Goal: Check status: Check status

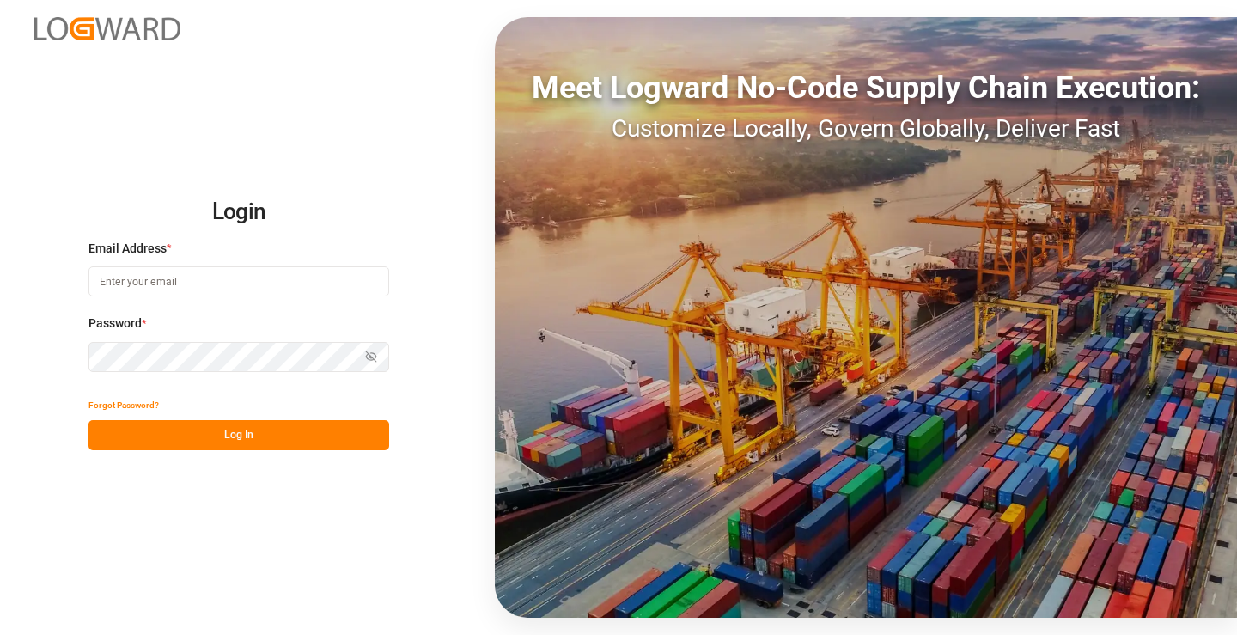
type input "mara-lynn.tan@leschaco.com"
click at [290, 435] on button "Log In" at bounding box center [239, 435] width 301 height 30
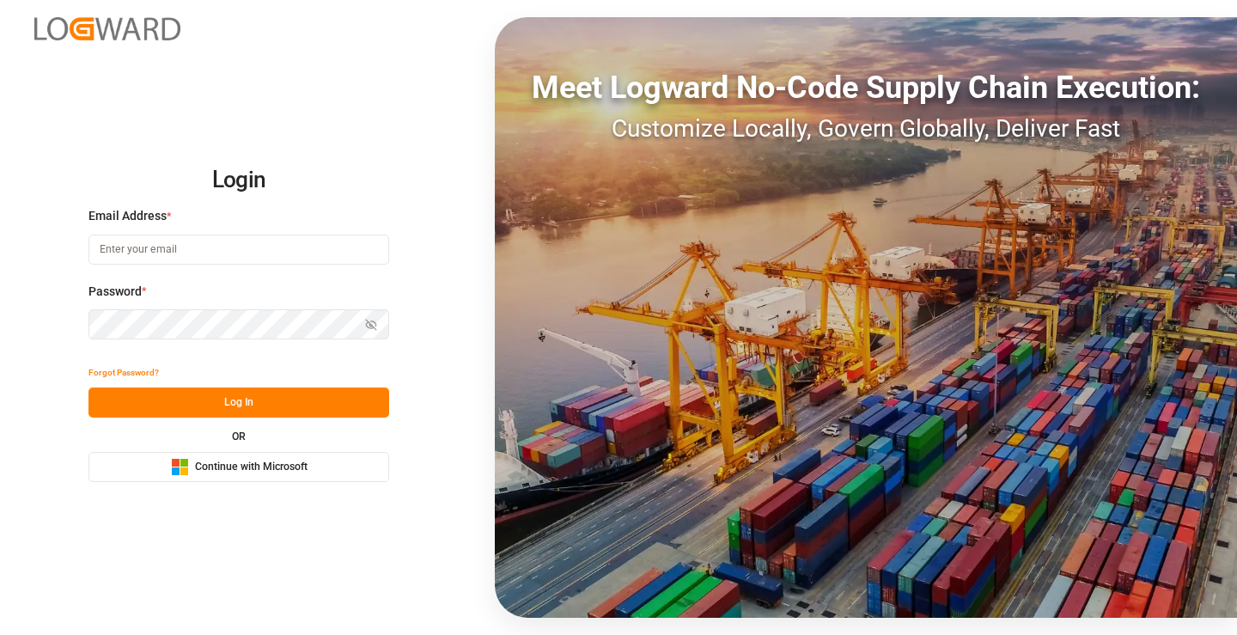
type input "[PERSON_NAME][EMAIL_ADDRESS][DOMAIN_NAME]"
click at [298, 401] on button "Log In" at bounding box center [239, 403] width 301 height 30
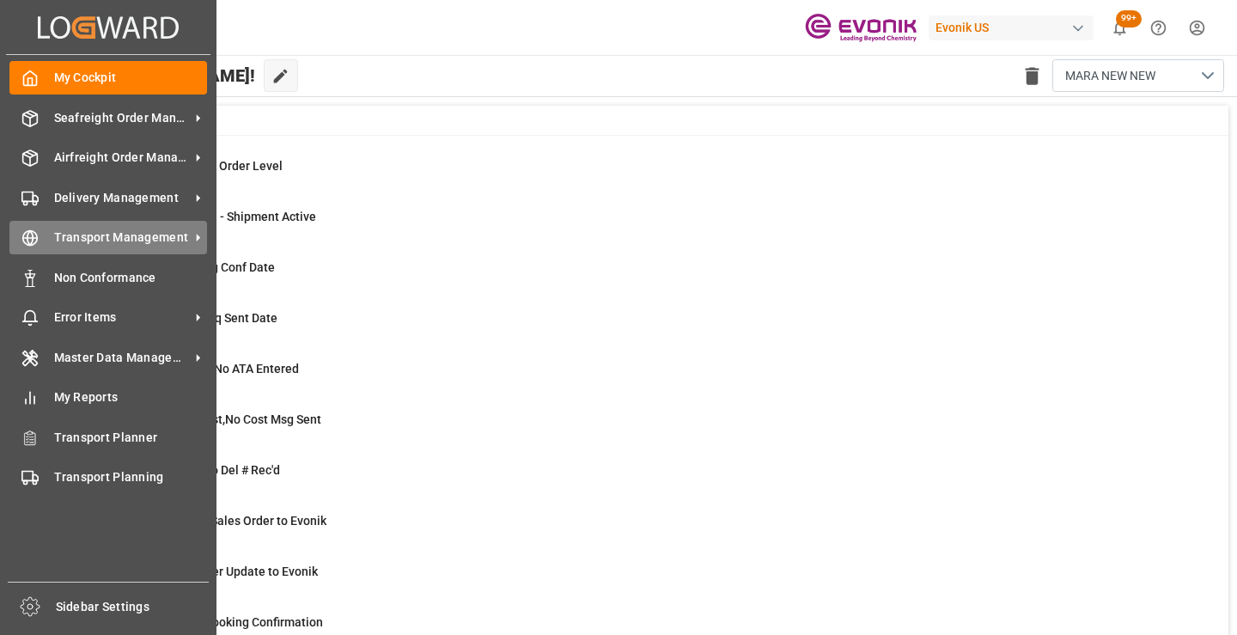
click at [30, 238] on line at bounding box center [30, 238] width 15 height 0
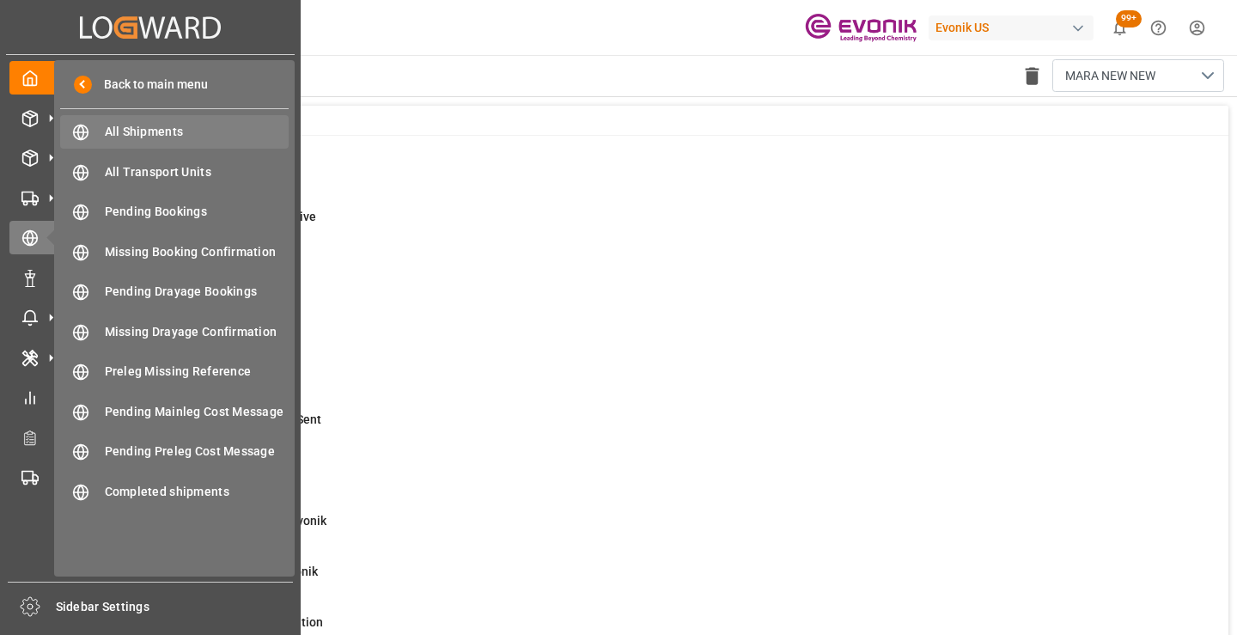
click at [140, 134] on span "All Shipments" at bounding box center [197, 132] width 185 height 18
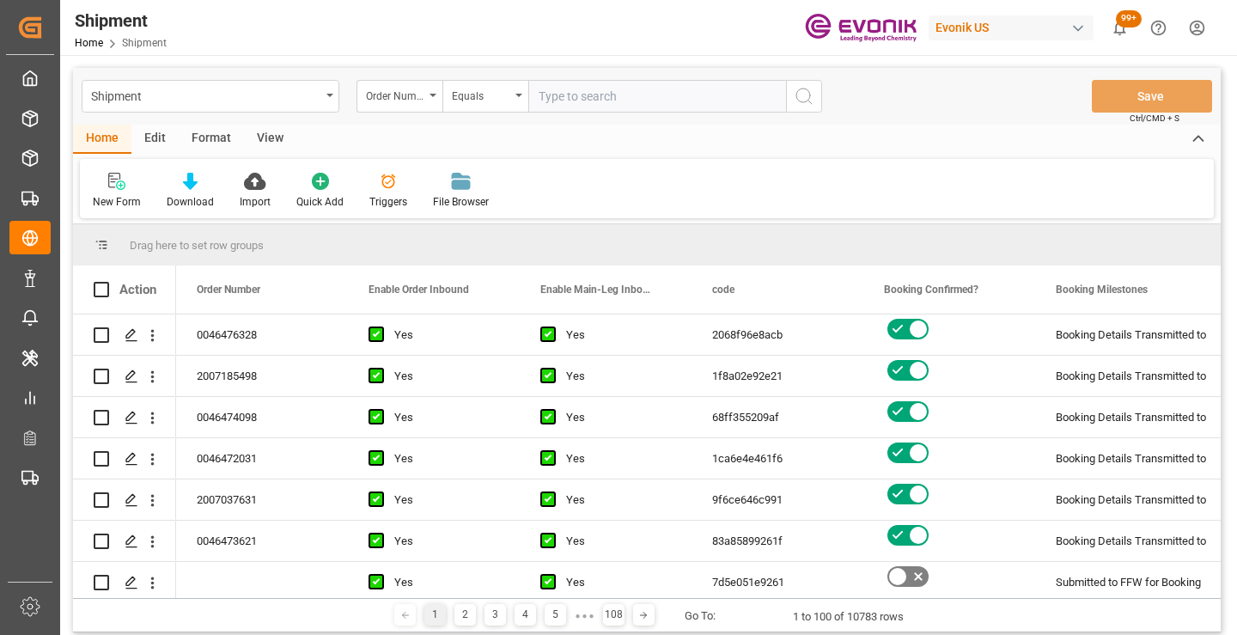
click at [612, 93] on input "text" at bounding box center [657, 96] width 258 height 33
paste input "0046465998"
type input "0046465998"
click at [809, 95] on icon "search button" at bounding box center [804, 96] width 21 height 21
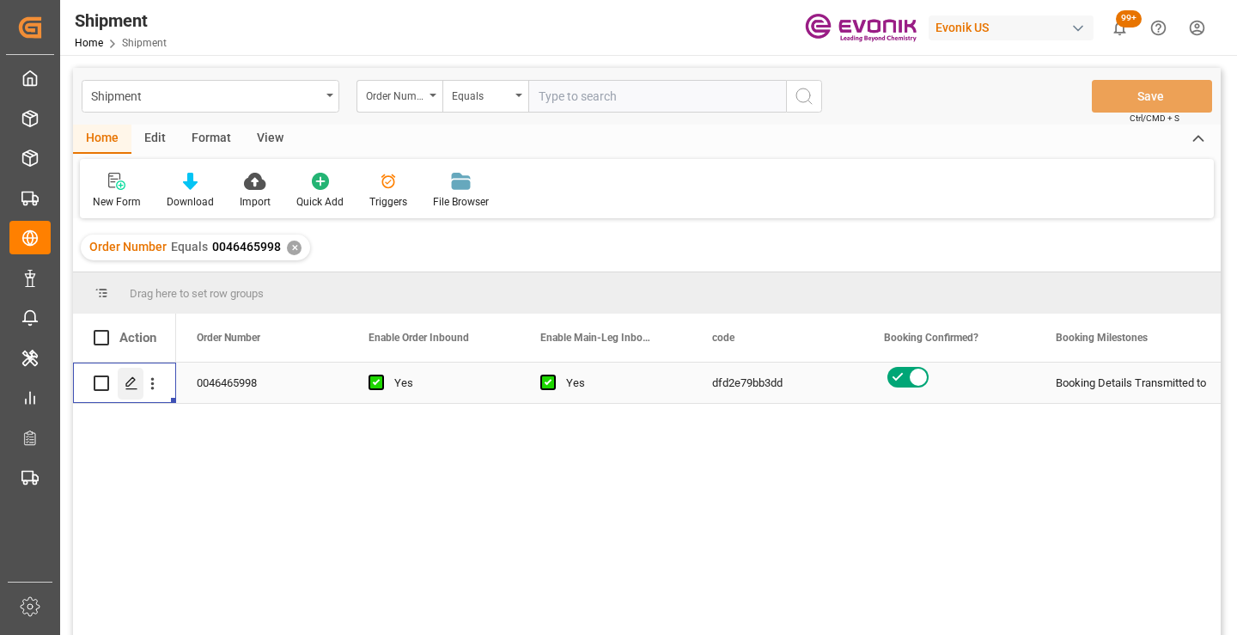
click at [124, 384] on div "Press SPACE to select this row." at bounding box center [131, 384] width 26 height 32
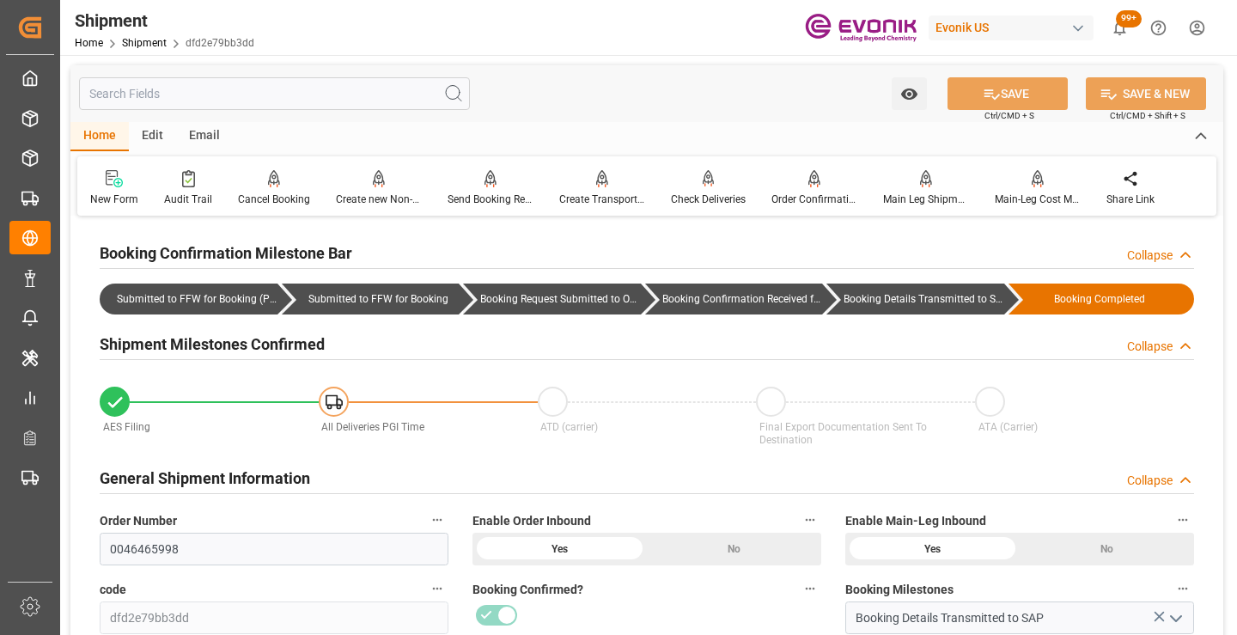
click at [301, 95] on input "text" at bounding box center [274, 93] width 391 height 33
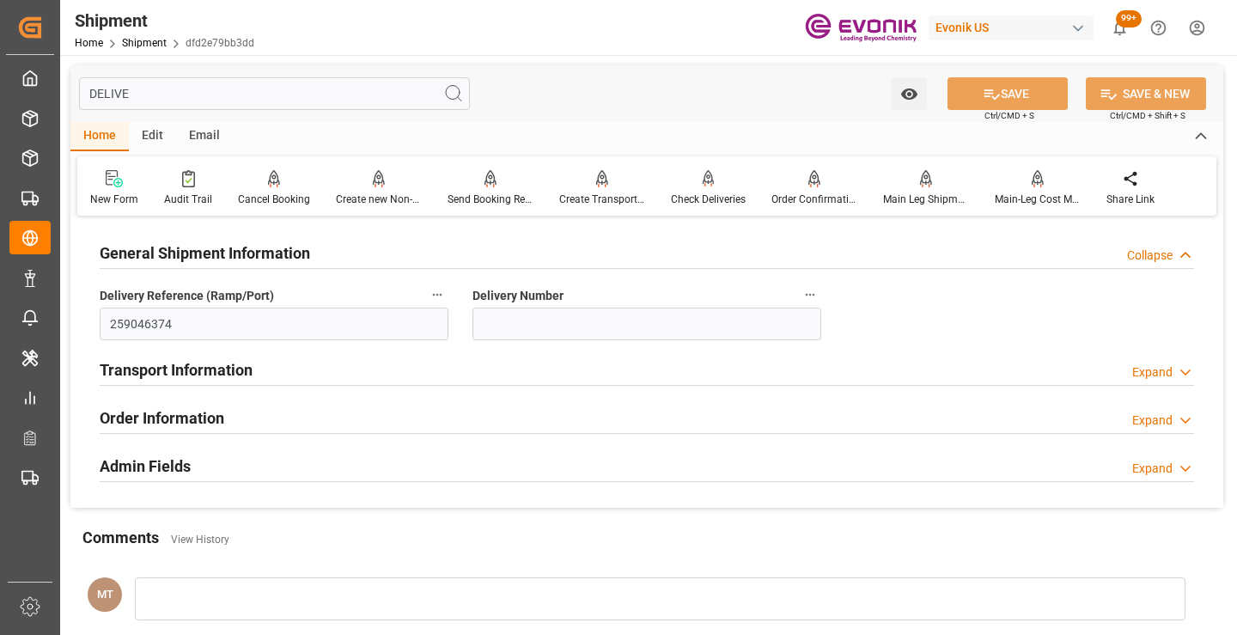
type input "DELIVE"
click at [138, 42] on link "Shipment" at bounding box center [144, 43] width 45 height 12
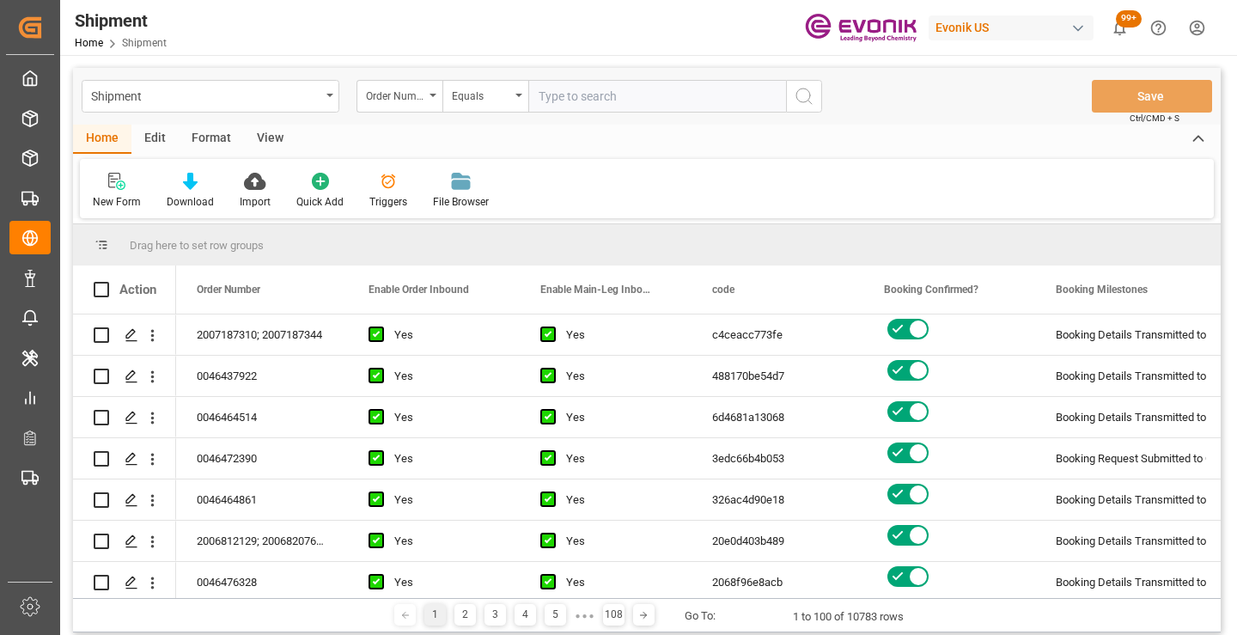
click at [620, 97] on input "text" at bounding box center [657, 96] width 258 height 33
type input "2007180683"
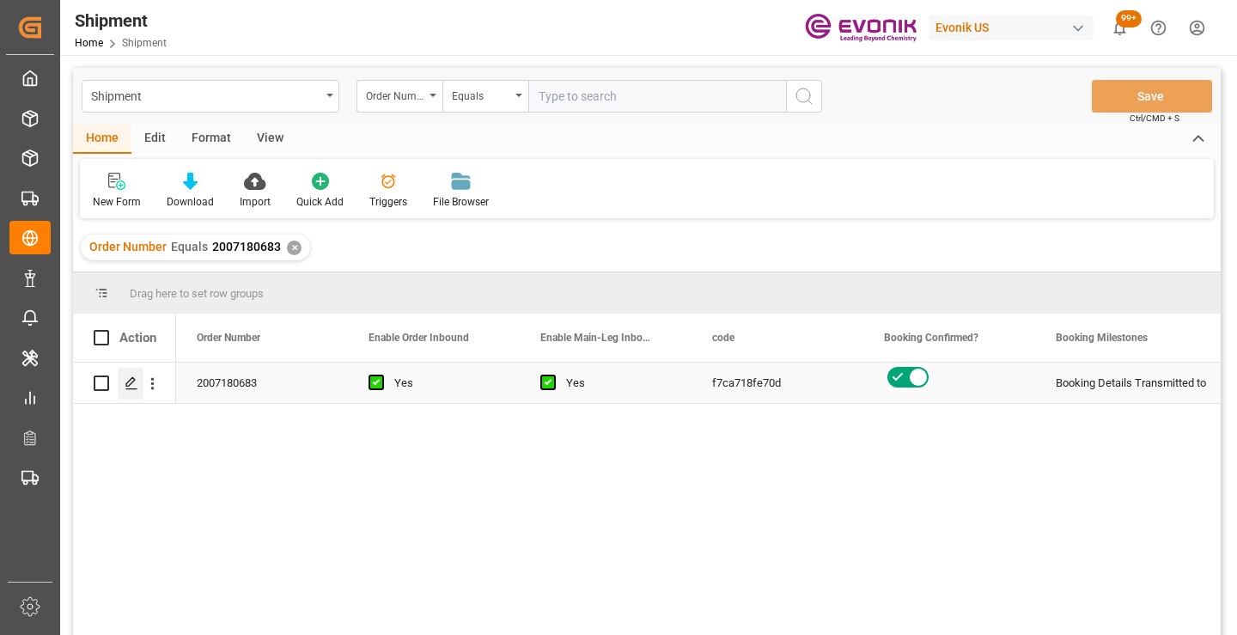
click at [127, 388] on icon "Press SPACE to select this row." at bounding box center [132, 383] width 14 height 14
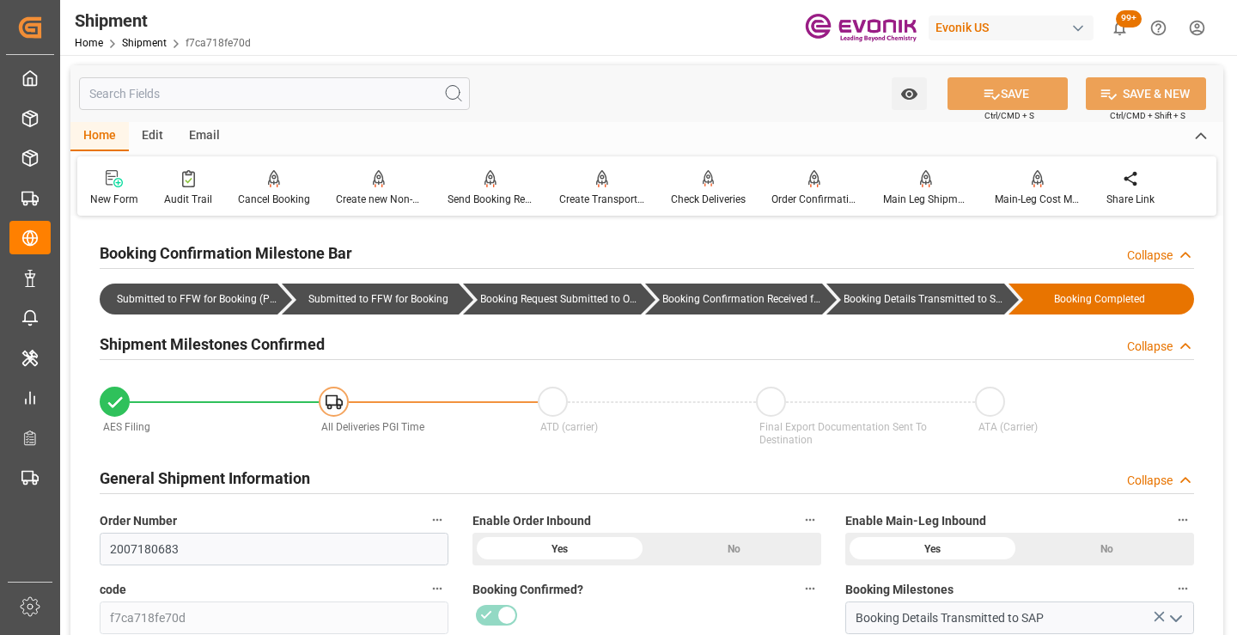
click at [327, 93] on input "text" at bounding box center [274, 93] width 391 height 33
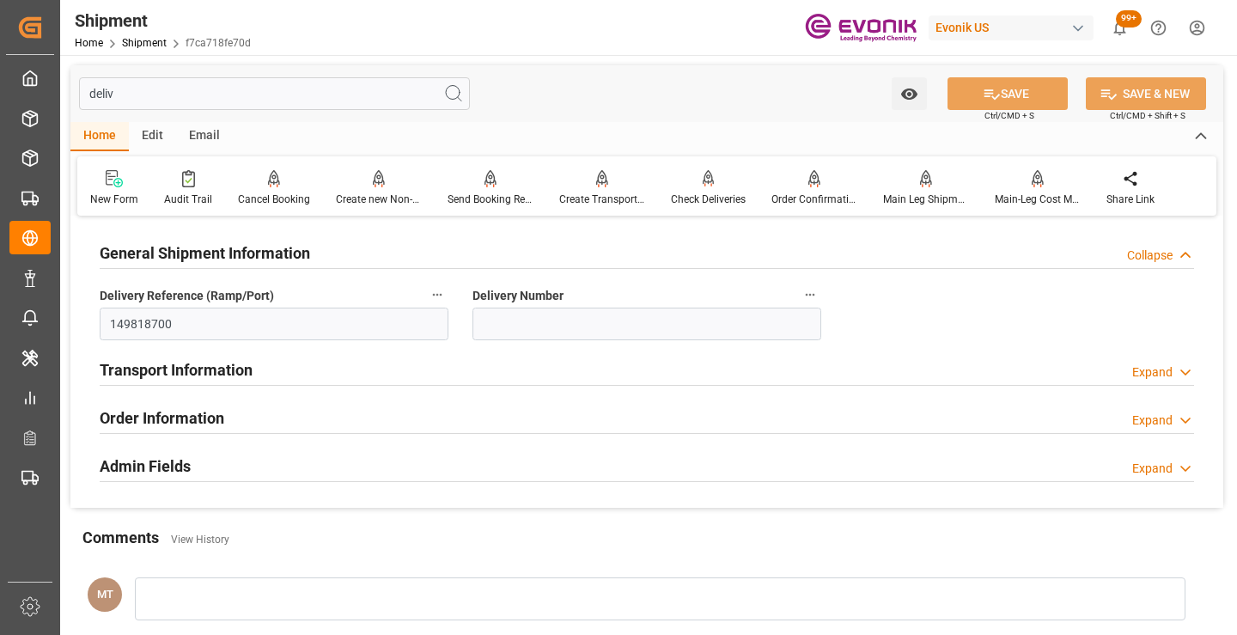
type input "deliv"
click at [153, 40] on link "Shipment" at bounding box center [144, 43] width 45 height 12
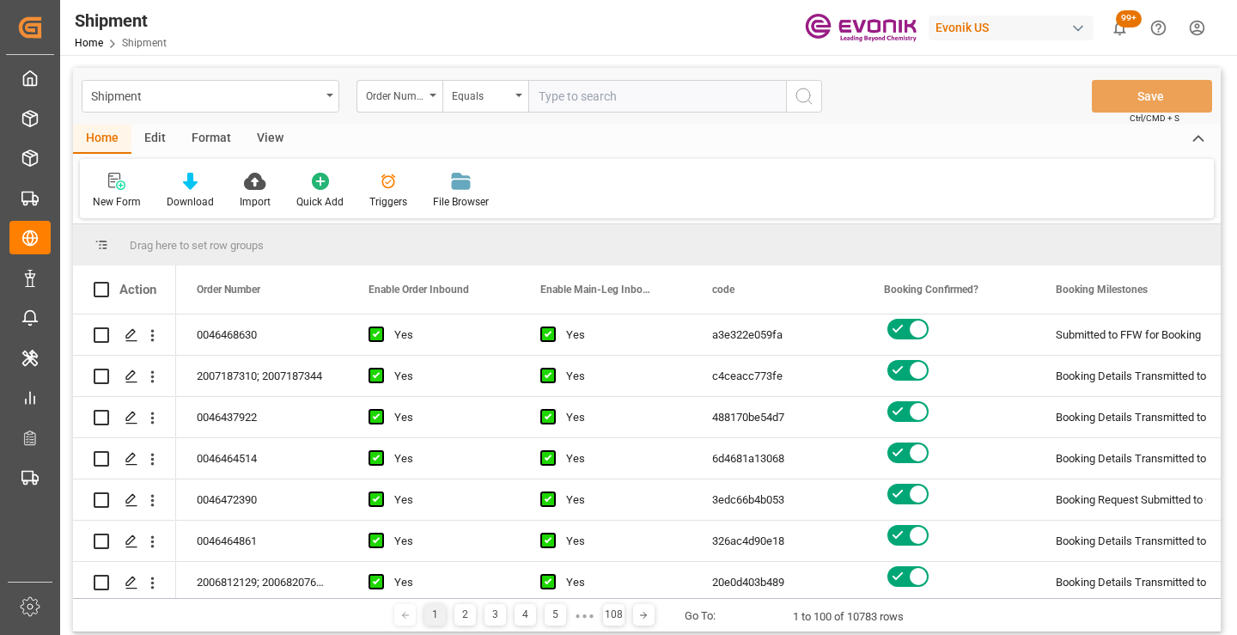
click at [580, 101] on input "text" at bounding box center [657, 96] width 258 height 33
type input "0046455443"
click at [803, 101] on icon "search button" at bounding box center [804, 96] width 21 height 21
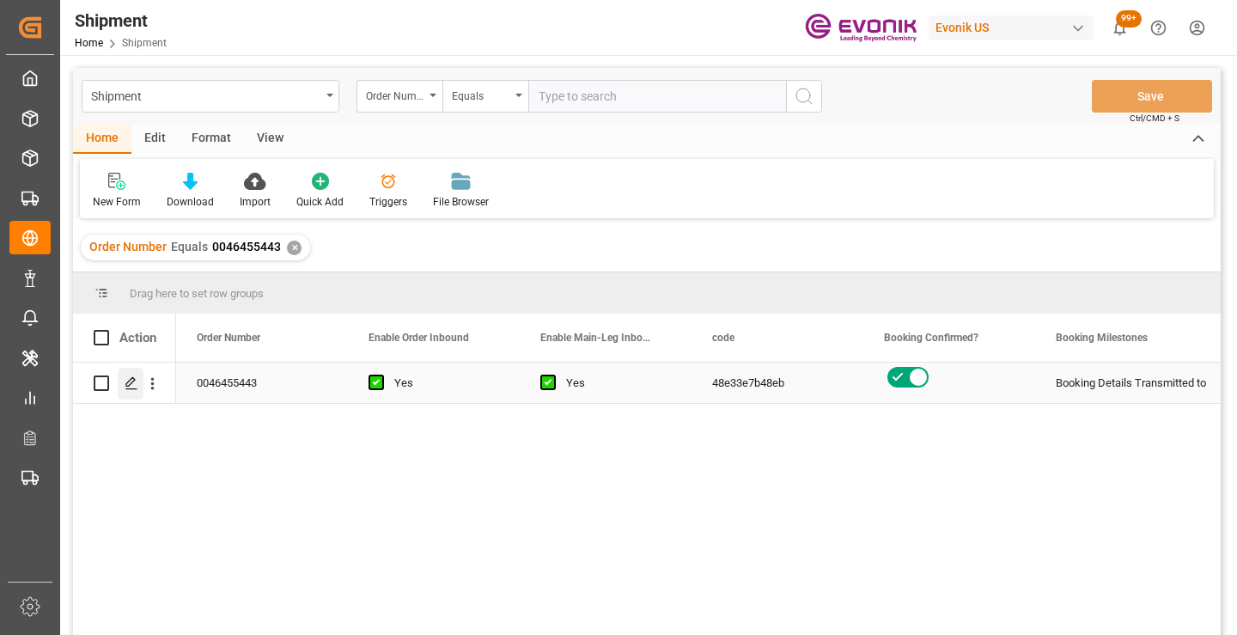
click at [130, 385] on polygon "Press SPACE to select this row." at bounding box center [130, 382] width 9 height 9
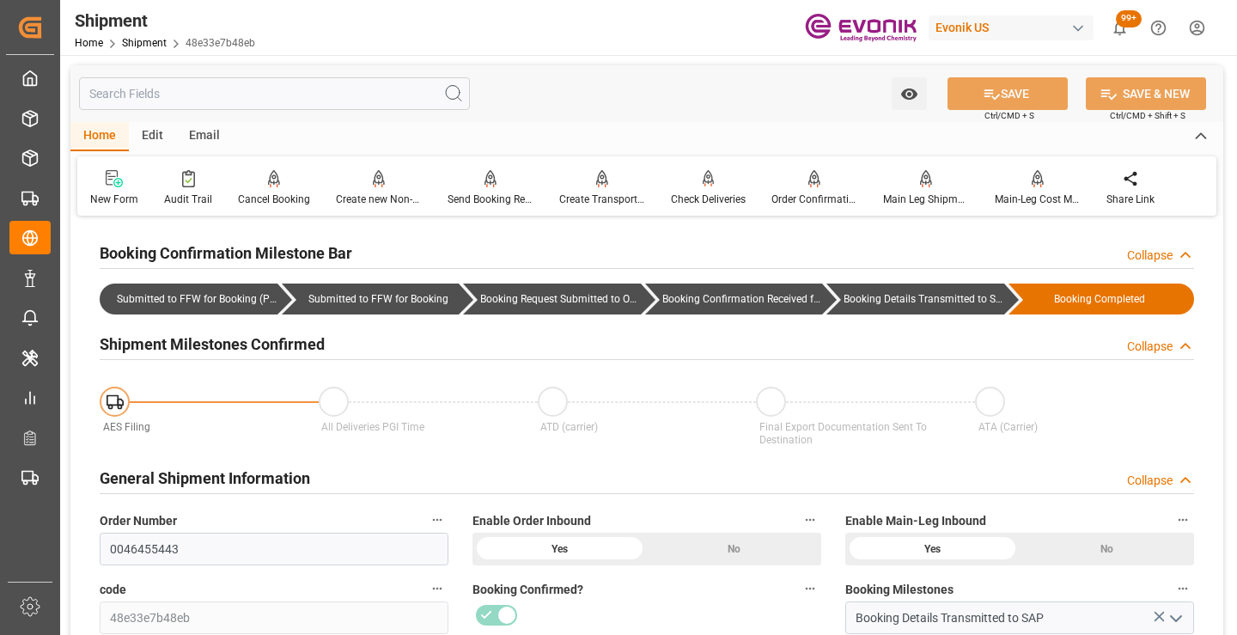
click at [305, 96] on input "text" at bounding box center [274, 93] width 391 height 33
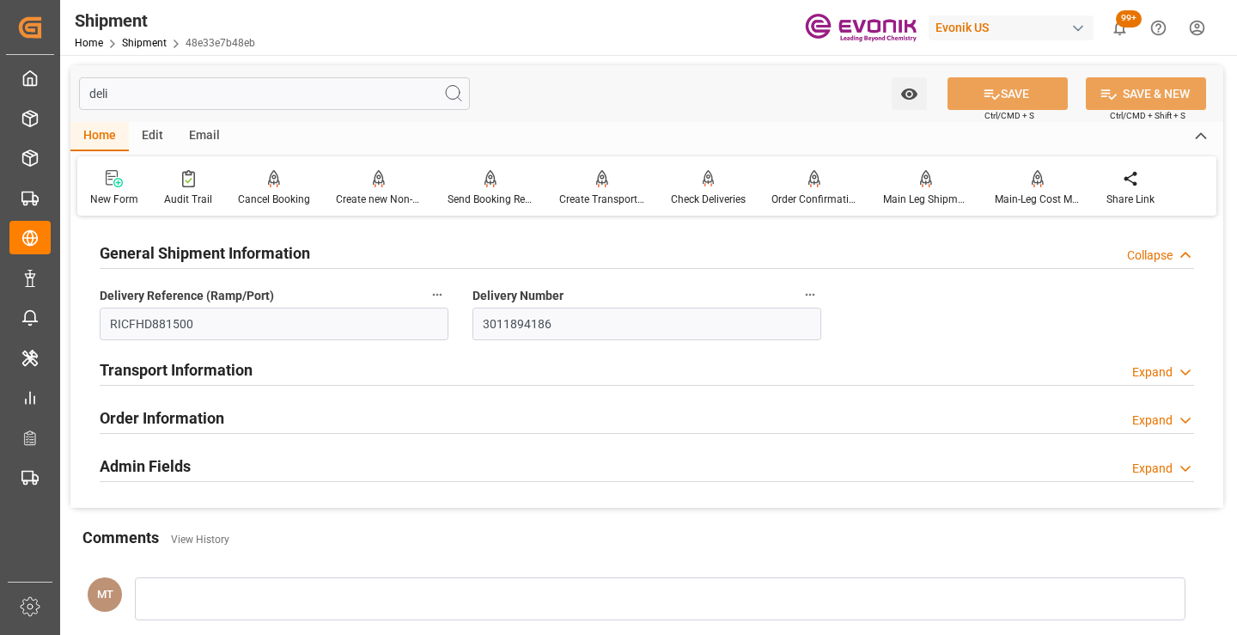
type input "deli"
click at [523, 324] on input "3011894186" at bounding box center [647, 324] width 349 height 33
click at [156, 40] on link "Shipment" at bounding box center [144, 43] width 45 height 12
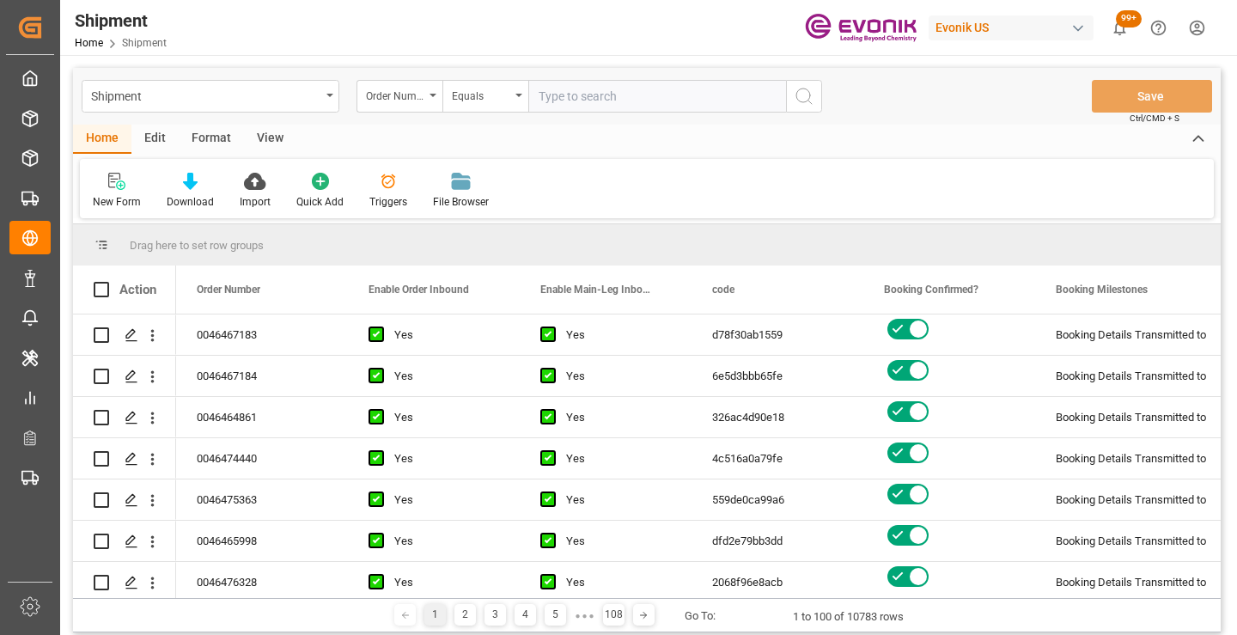
click at [595, 101] on input "text" at bounding box center [657, 96] width 258 height 33
type input "0046465998"
click at [797, 96] on icon "search button" at bounding box center [804, 96] width 21 height 21
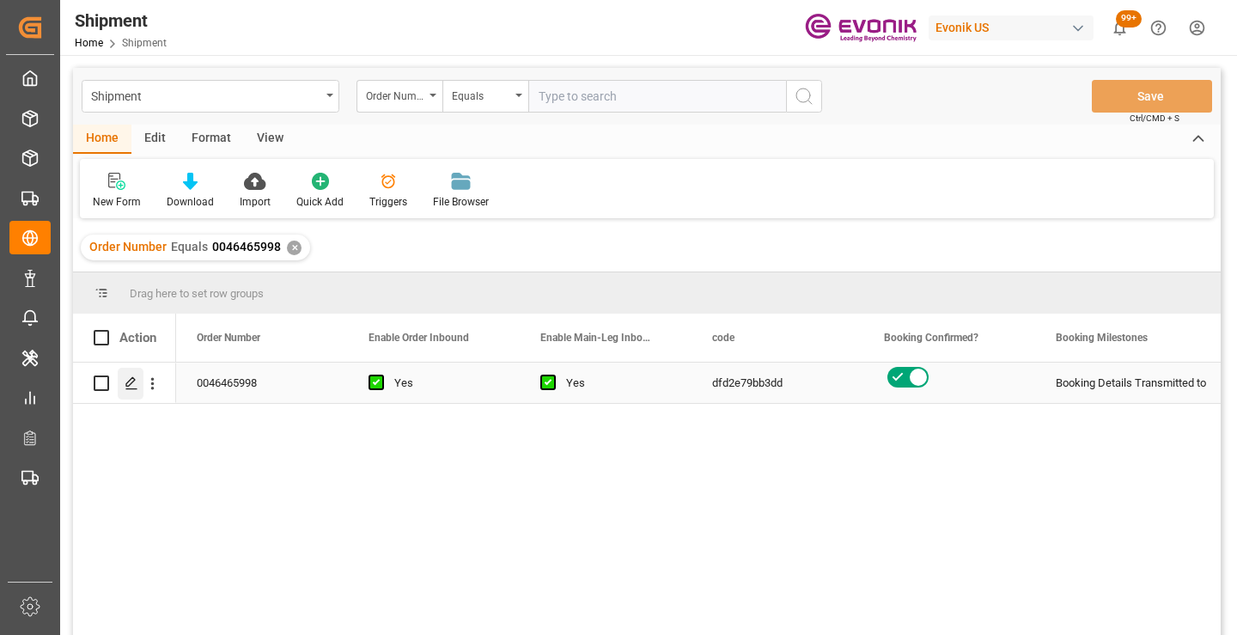
click at [131, 385] on icon "Press SPACE to select this row." at bounding box center [132, 383] width 14 height 14
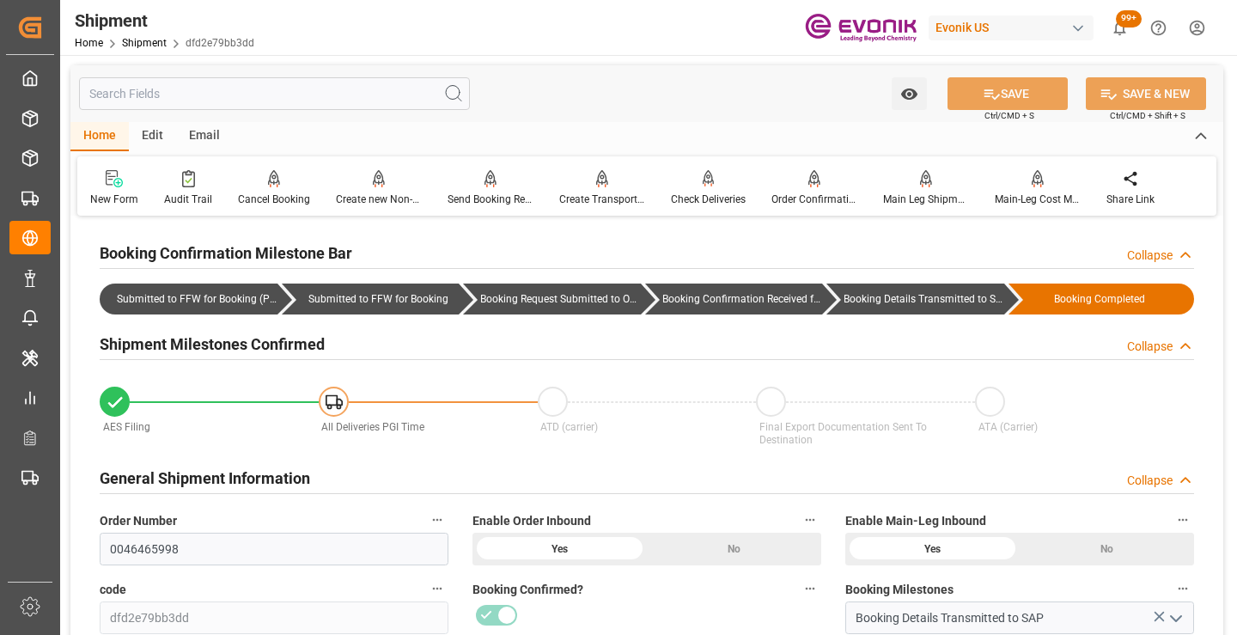
click at [338, 96] on input "text" at bounding box center [274, 93] width 391 height 33
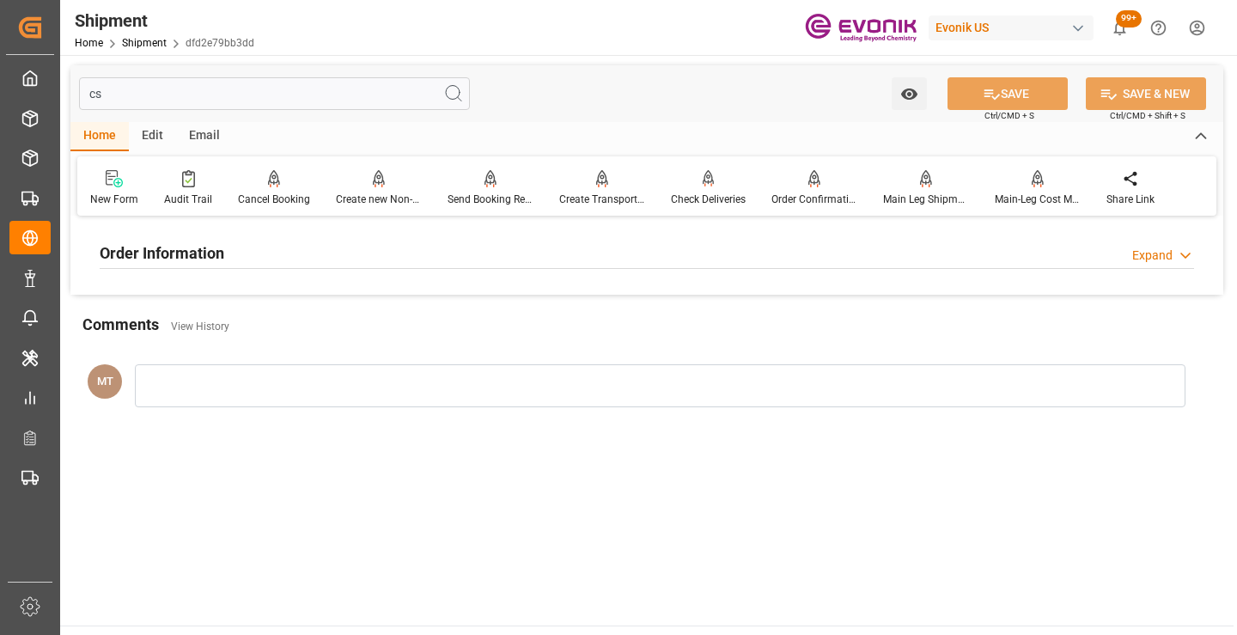
click at [264, 253] on div "Order Information Expand" at bounding box center [647, 251] width 1095 height 33
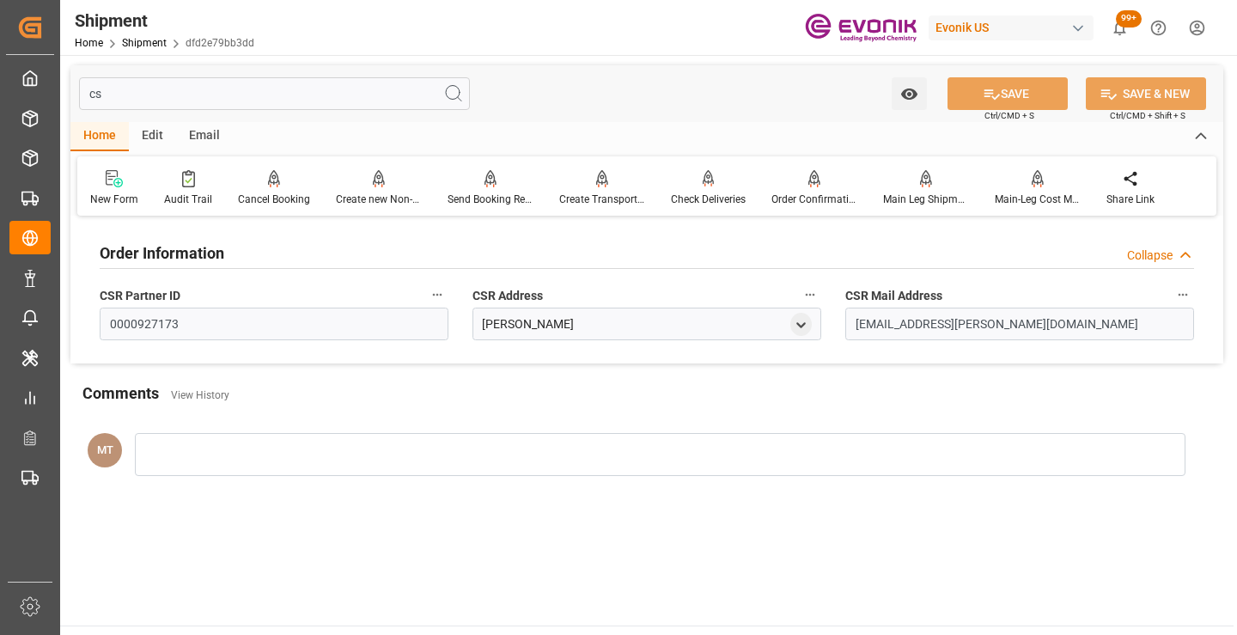
click at [163, 89] on input "cs" at bounding box center [274, 93] width 391 height 33
type input "c"
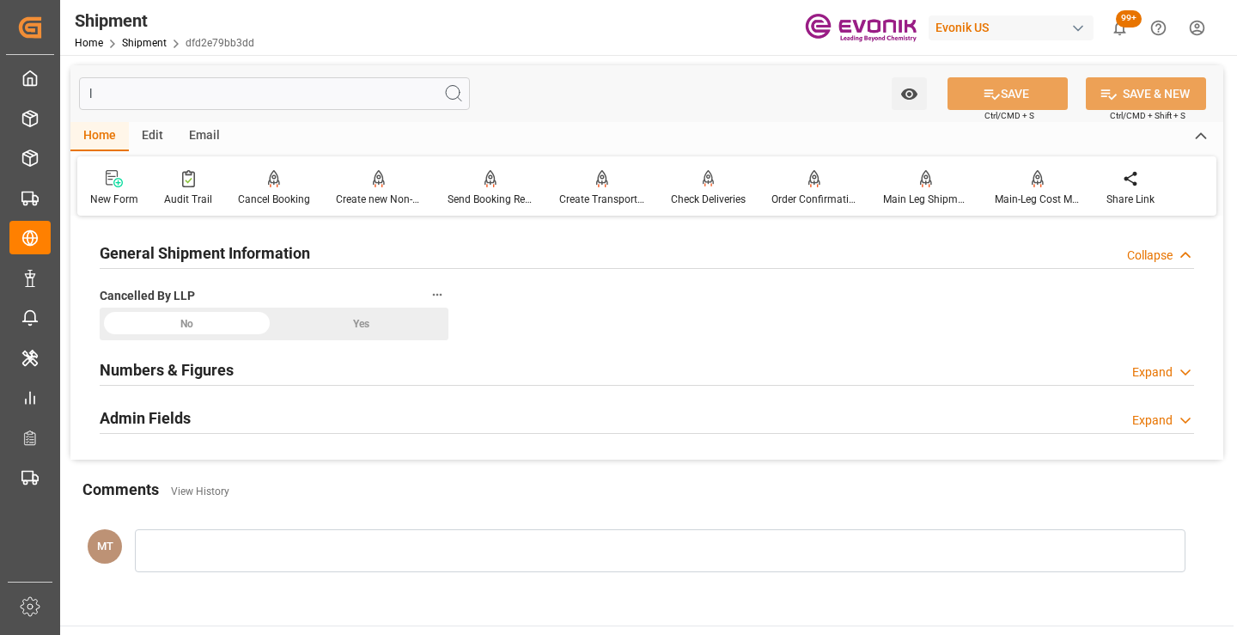
type input "ll"
type input "20"
type input "400"
type input "0"
click at [230, 366] on h2 "Numbers & Figures" at bounding box center [167, 369] width 134 height 23
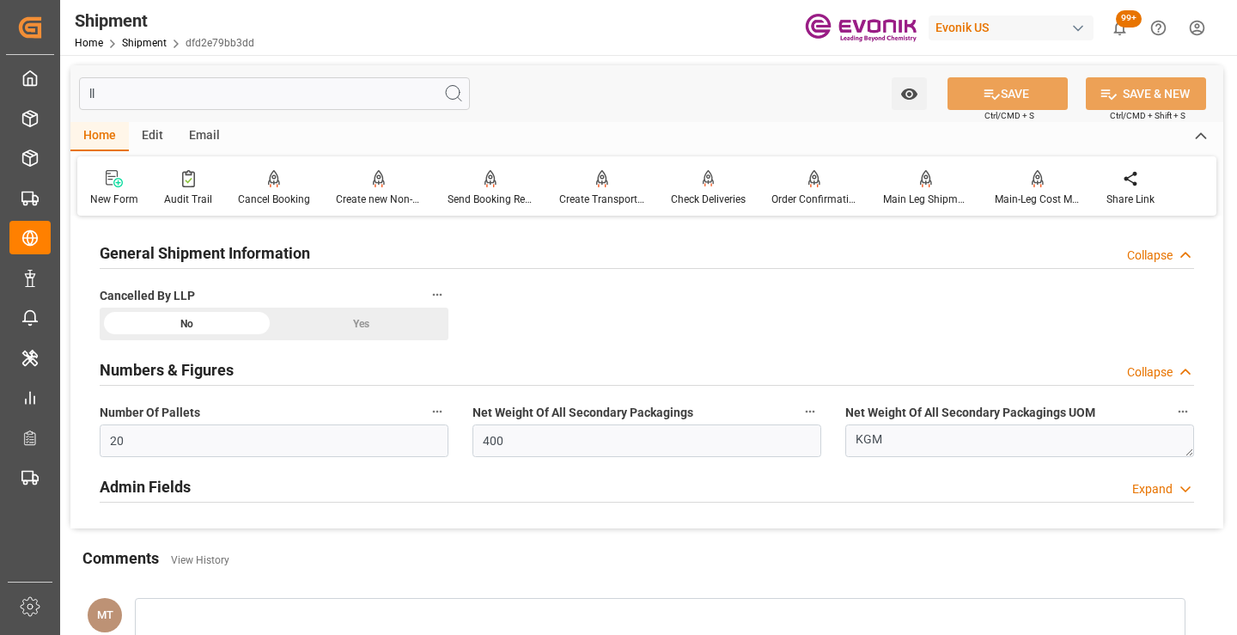
click at [290, 495] on div "Admin Fields Expand" at bounding box center [647, 485] width 1095 height 33
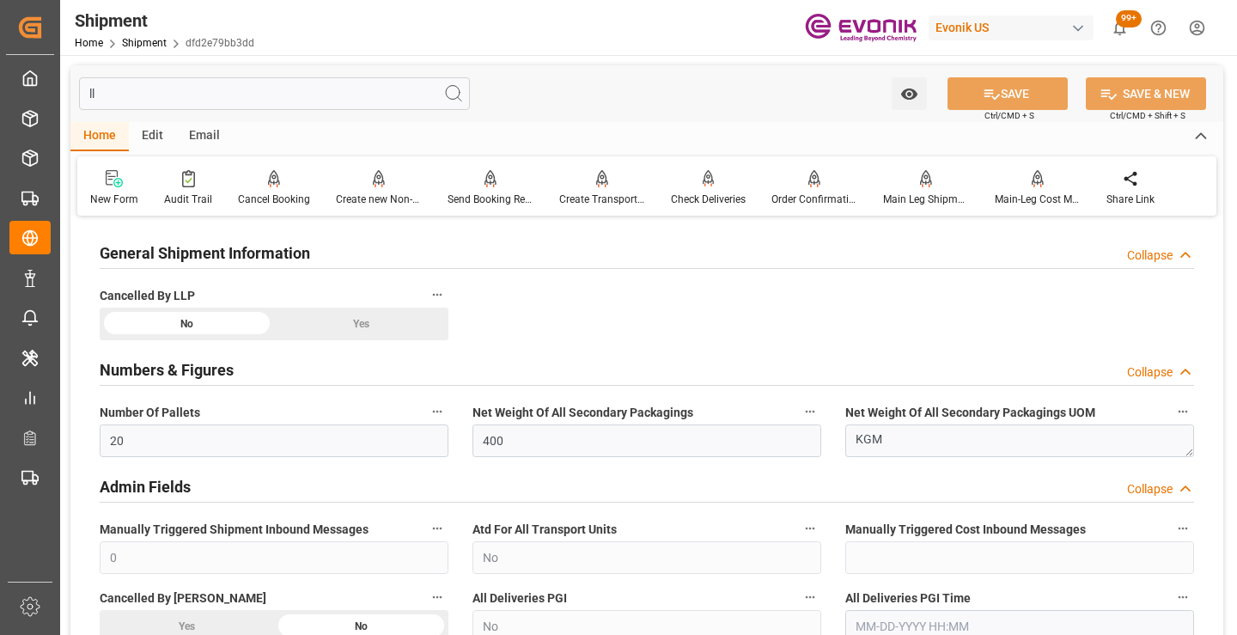
click at [102, 134] on div "Home" at bounding box center [99, 136] width 58 height 29
click at [132, 86] on input "ll" at bounding box center [274, 93] width 391 height 33
type input "l"
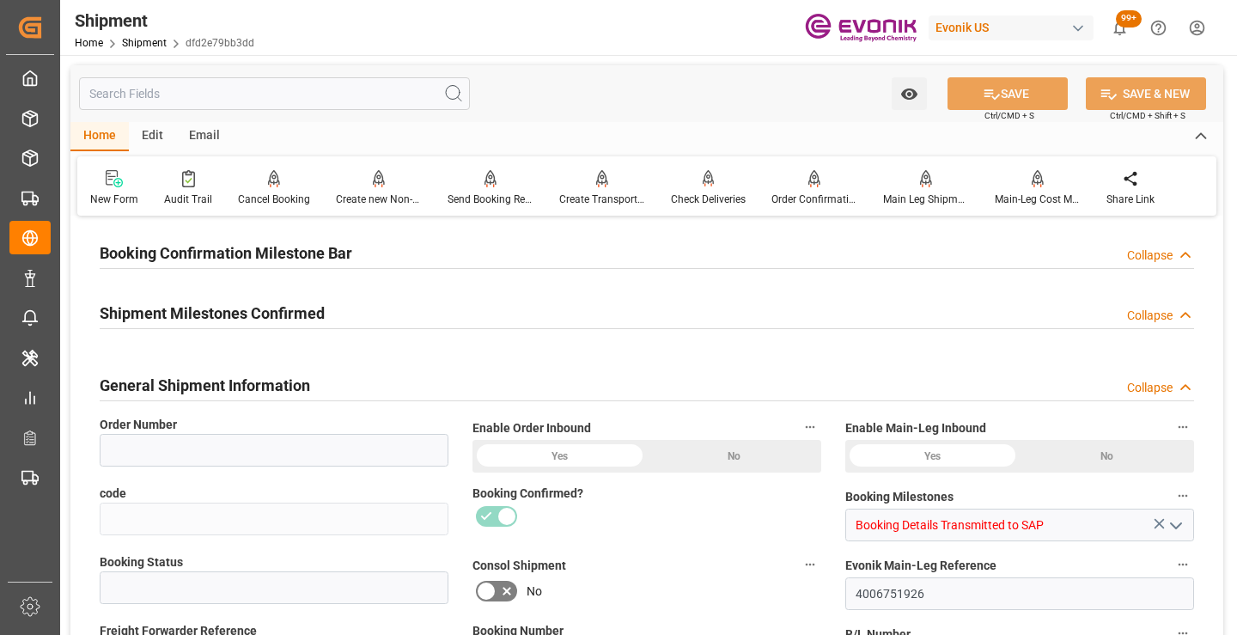
type input "0046465998"
type input "dfd2e79bb3dd"
type input "Active"
type input "251005000088"
type input "259046374"
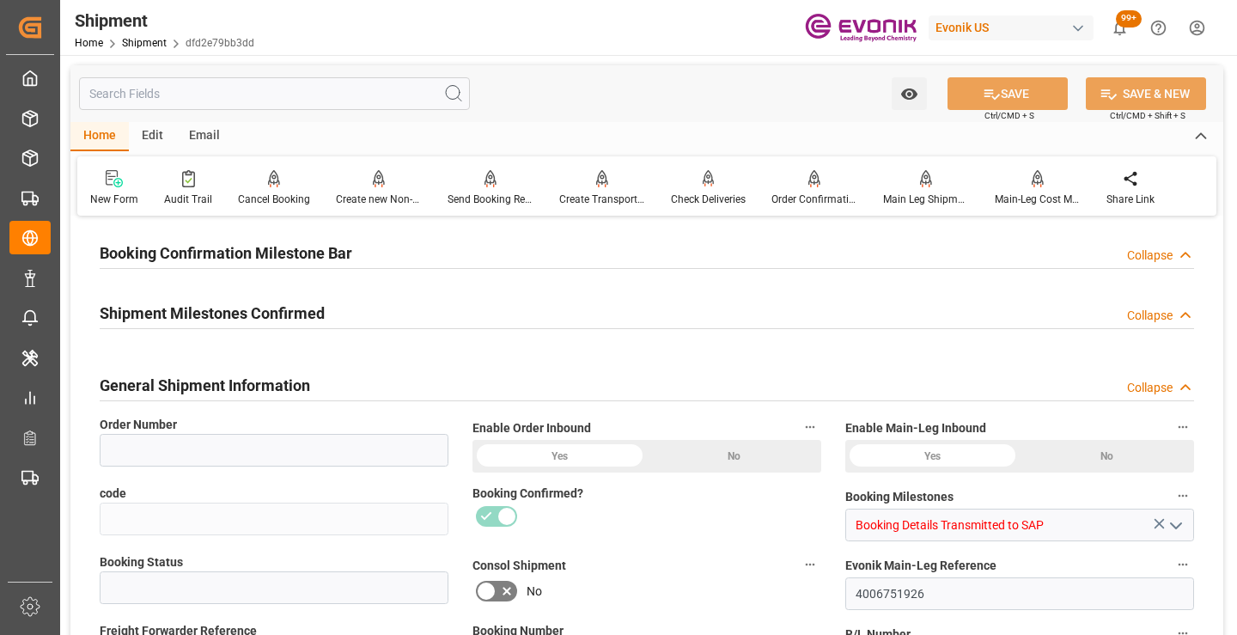
type input "D2P"
type input "45"
type input "0006"
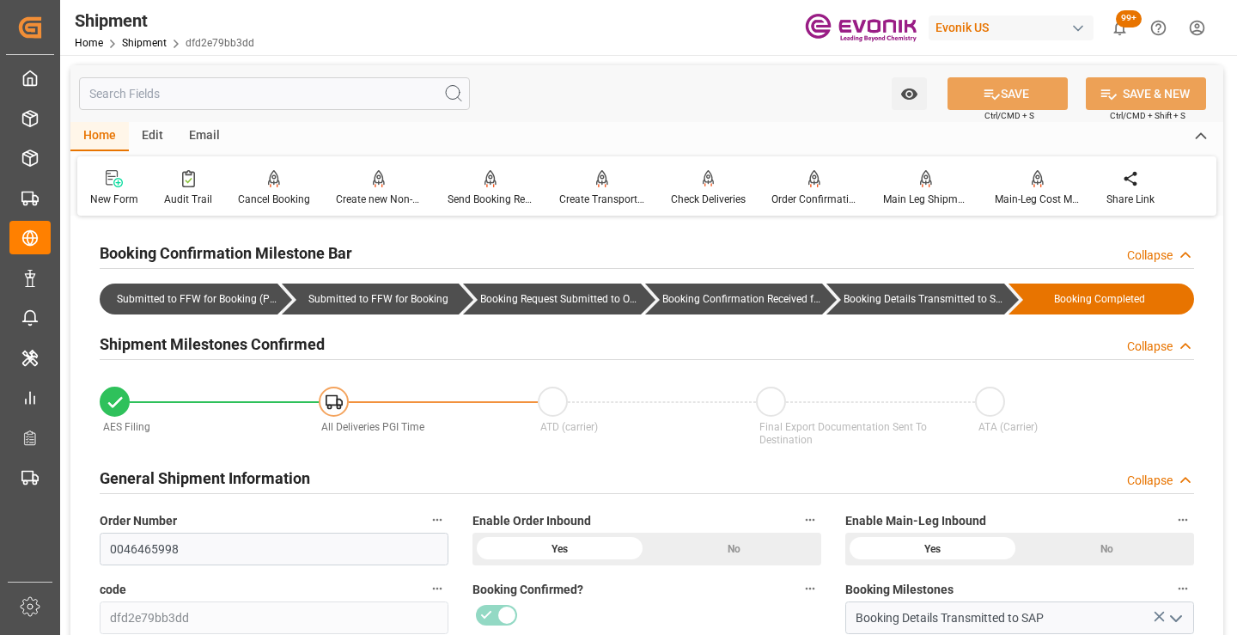
click at [485, 475] on div "General Shipment Information Collapse" at bounding box center [647, 477] width 1095 height 33
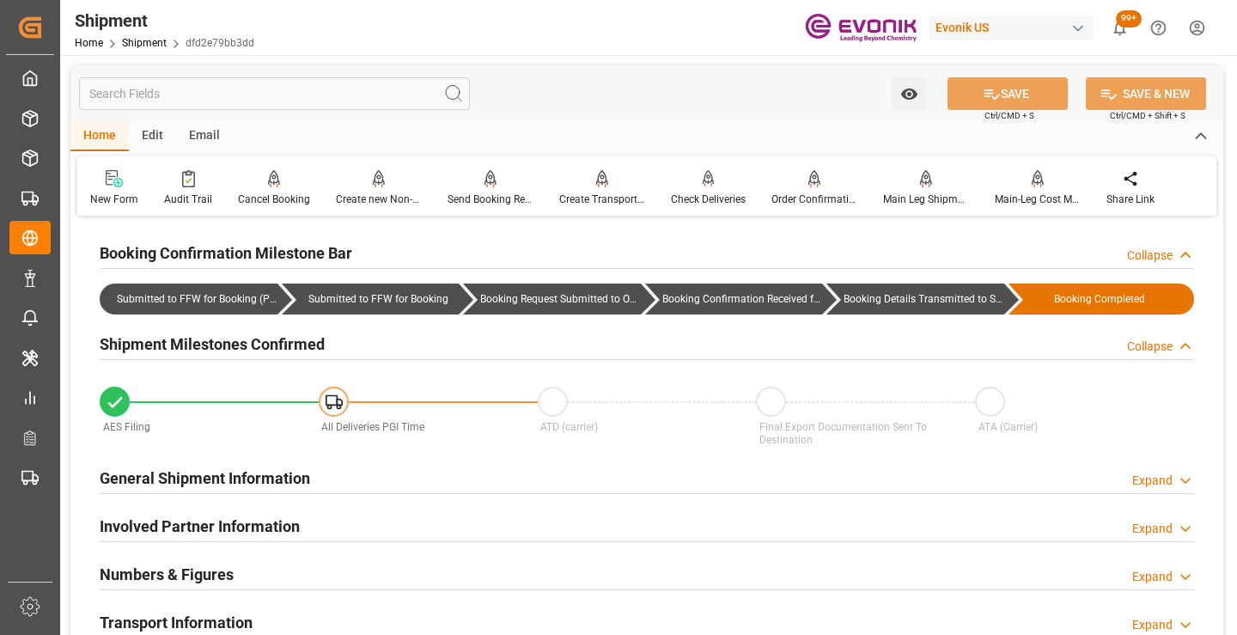
click at [485, 475] on div "General Shipment Information Expand" at bounding box center [647, 477] width 1095 height 33
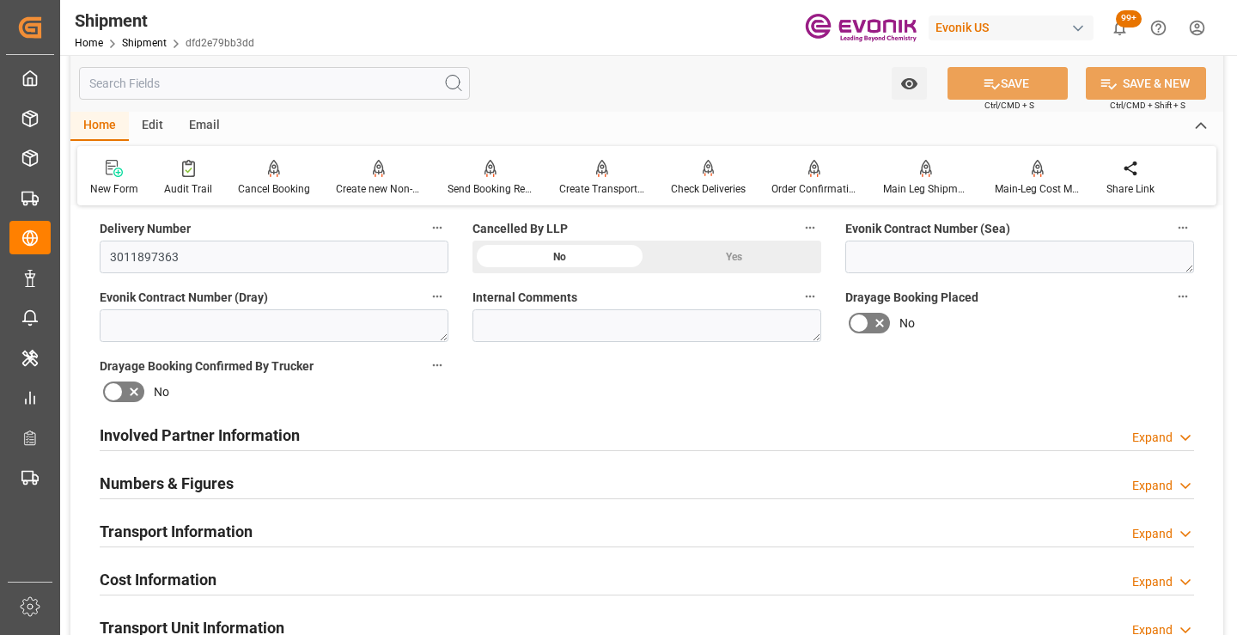
scroll to position [859, 0]
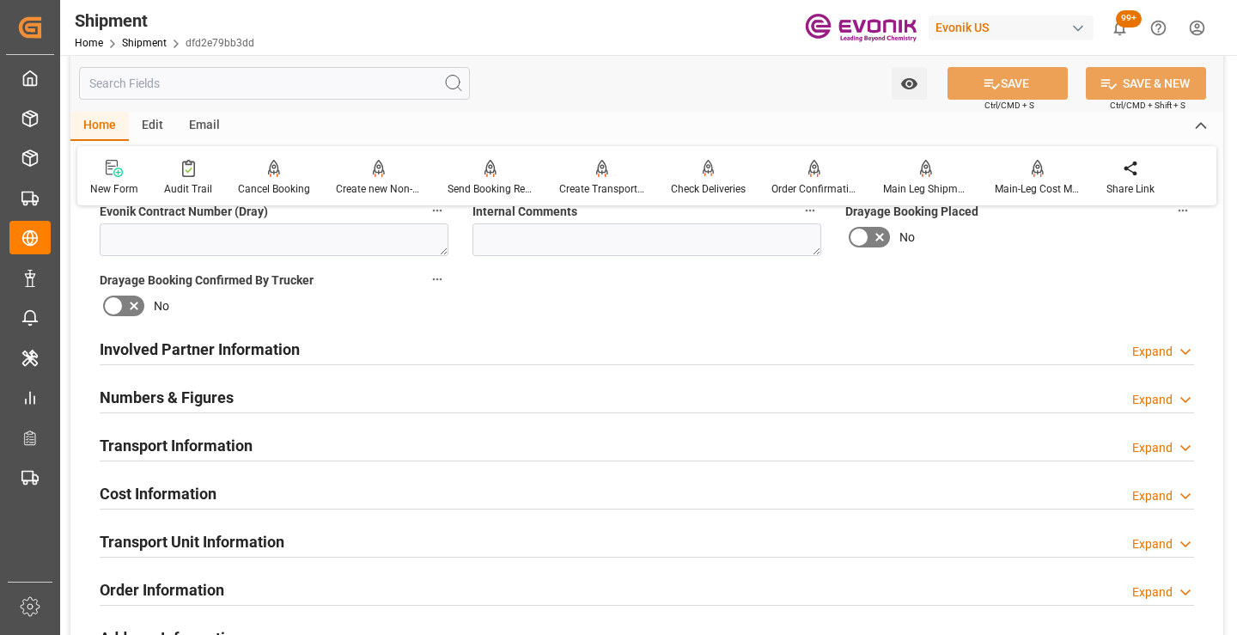
click at [461, 338] on div "Involved Partner Information Expand" at bounding box center [647, 348] width 1095 height 33
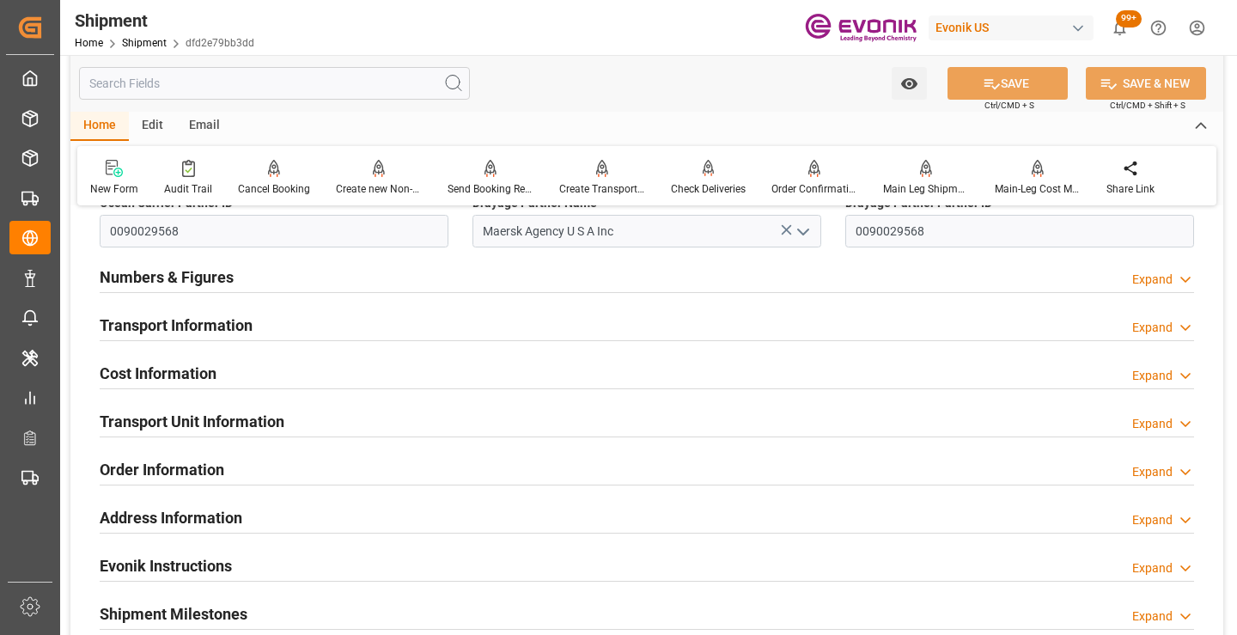
scroll to position [1203, 0]
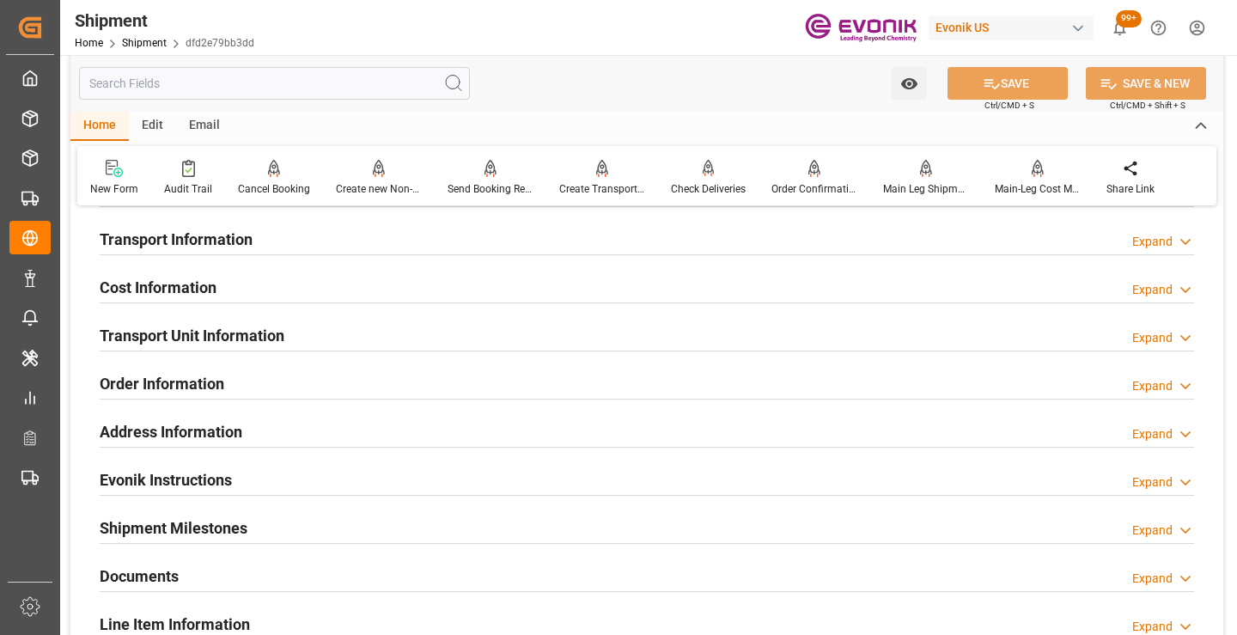
click at [412, 379] on div "Order Information Expand" at bounding box center [647, 382] width 1095 height 33
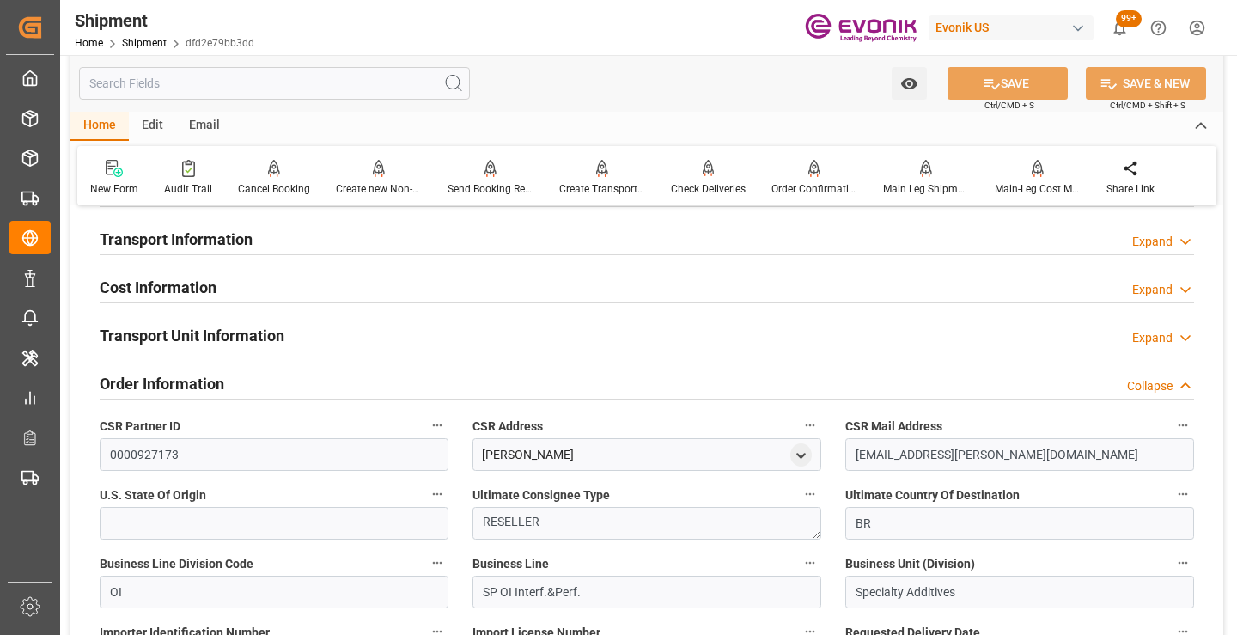
scroll to position [1375, 0]
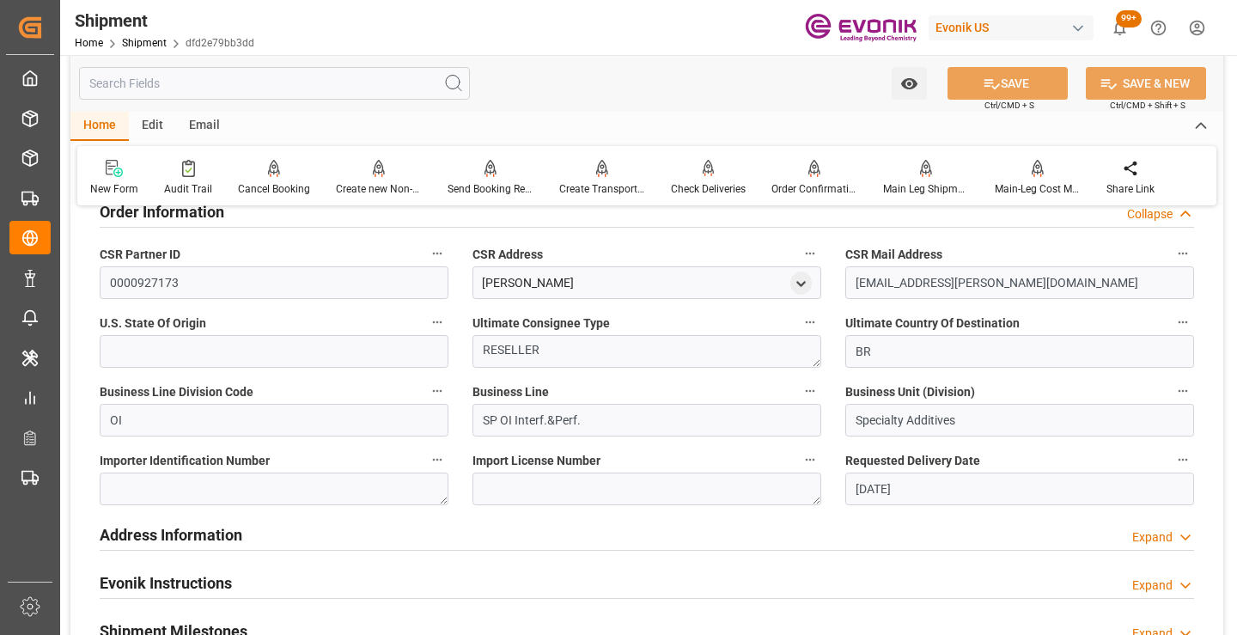
click at [456, 537] on div "Address Information Expand" at bounding box center [647, 533] width 1095 height 33
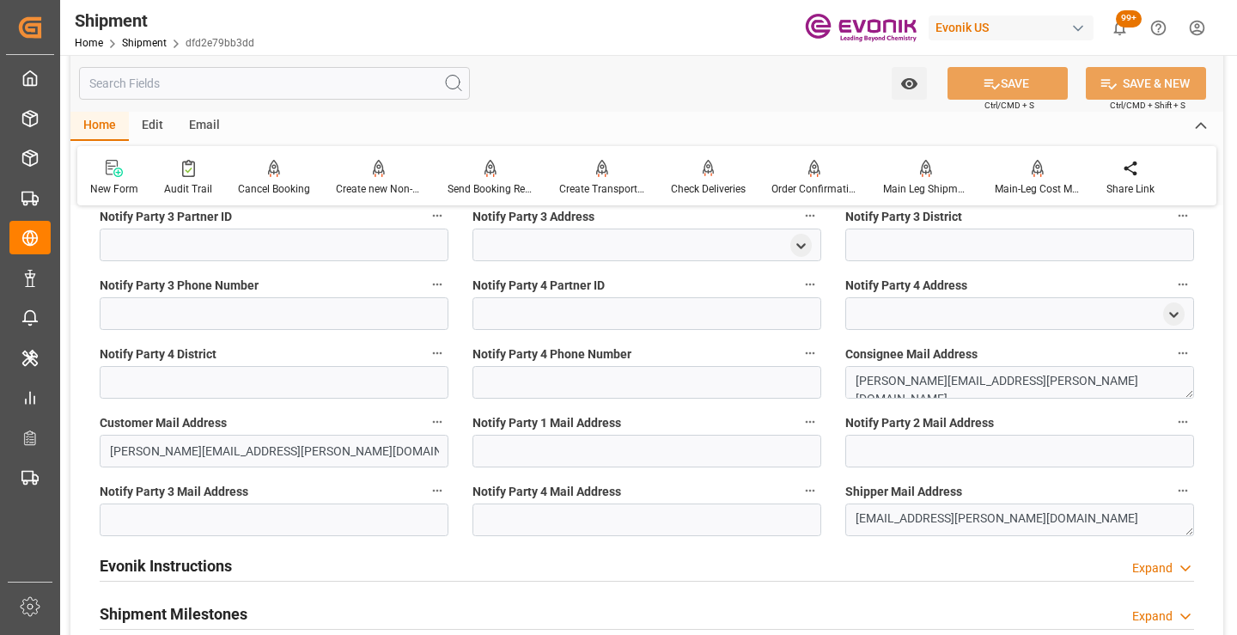
scroll to position [2578, 0]
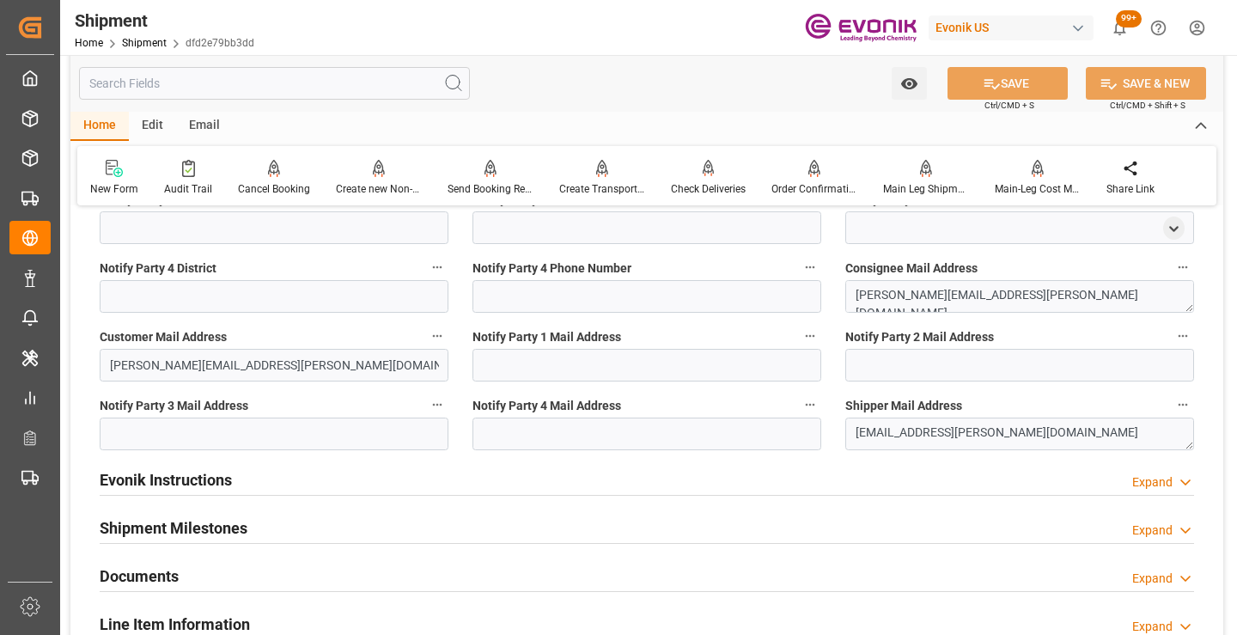
click at [452, 484] on div "Evonik Instructions Expand" at bounding box center [647, 478] width 1095 height 33
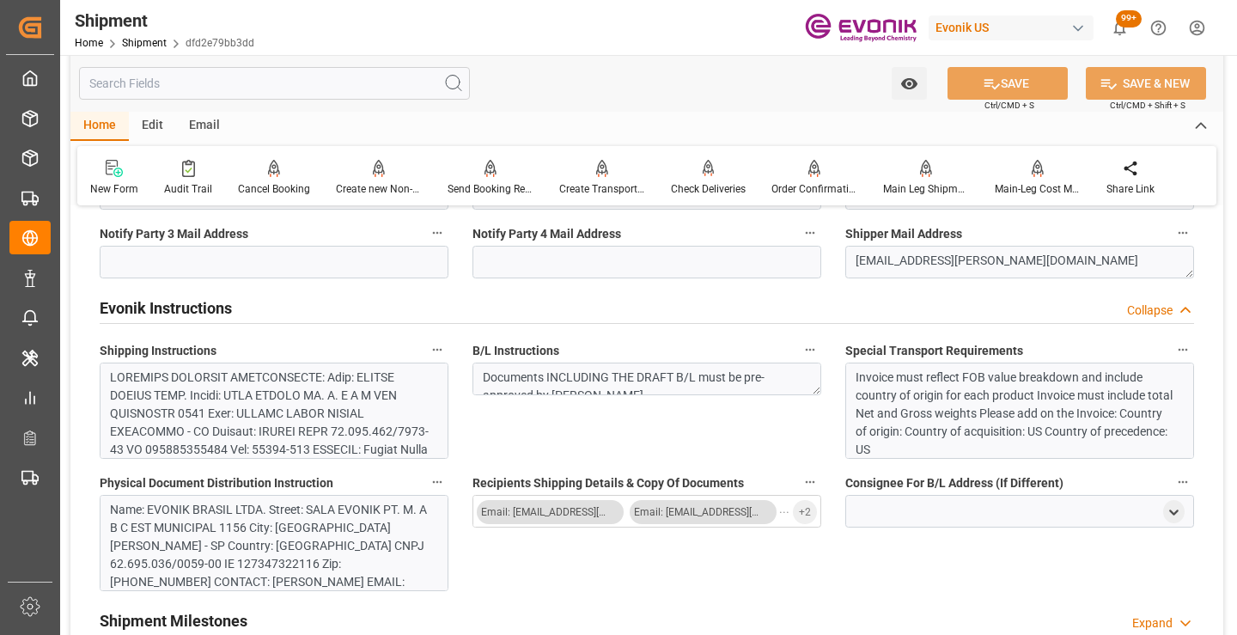
scroll to position [2835, 0]
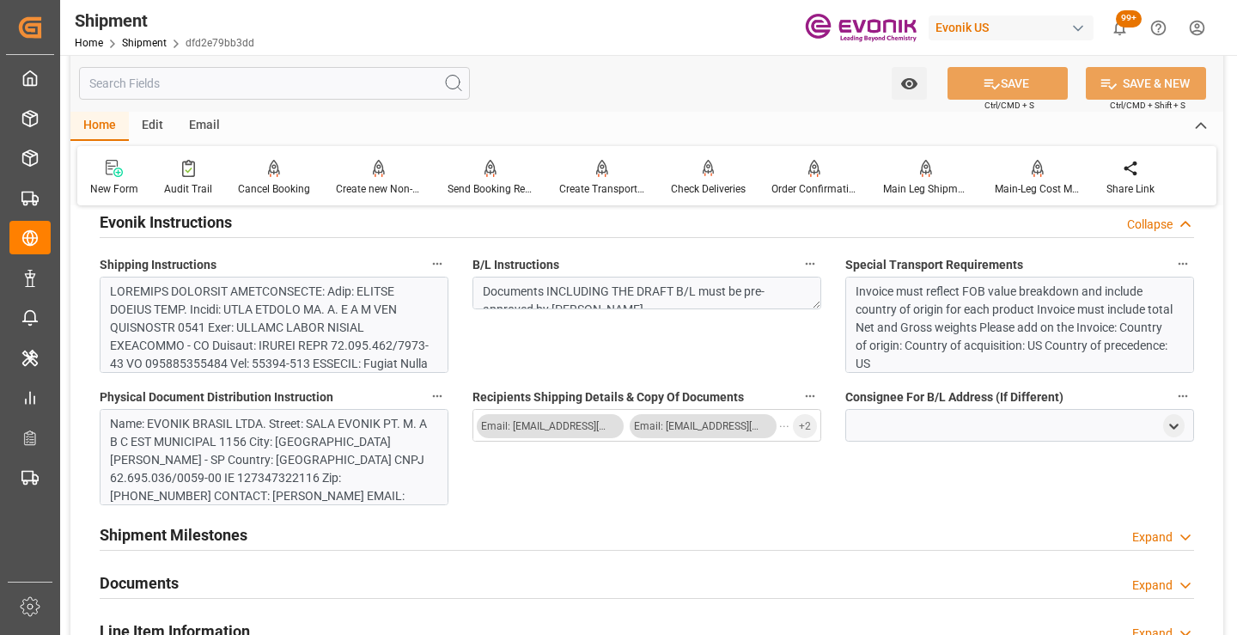
click at [438, 542] on div "Shipment Milestones Expand" at bounding box center [647, 533] width 1095 height 33
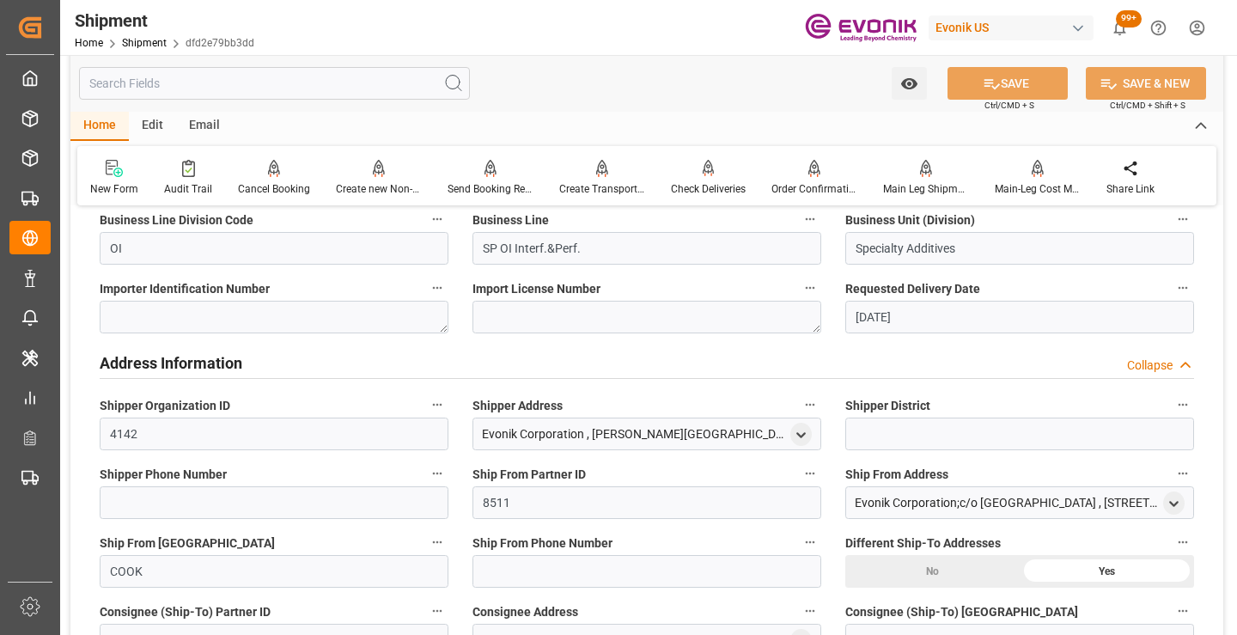
scroll to position [1375, 0]
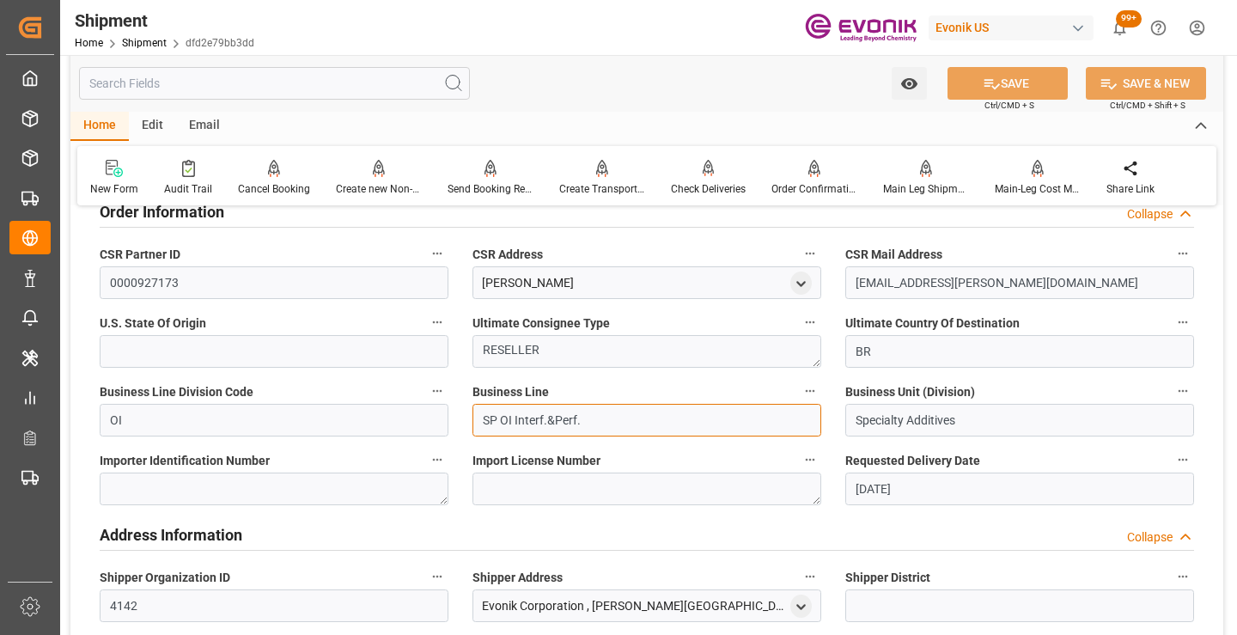
drag, startPoint x: 591, startPoint y: 419, endPoint x: 458, endPoint y: 419, distance: 133.2
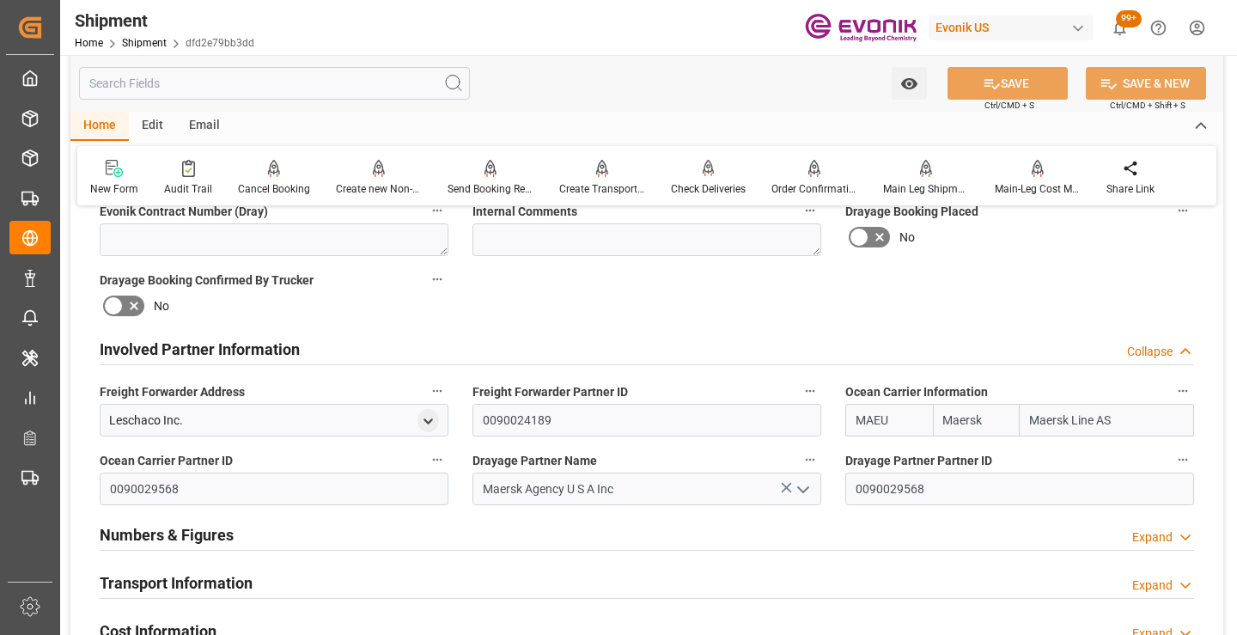
scroll to position [687, 0]
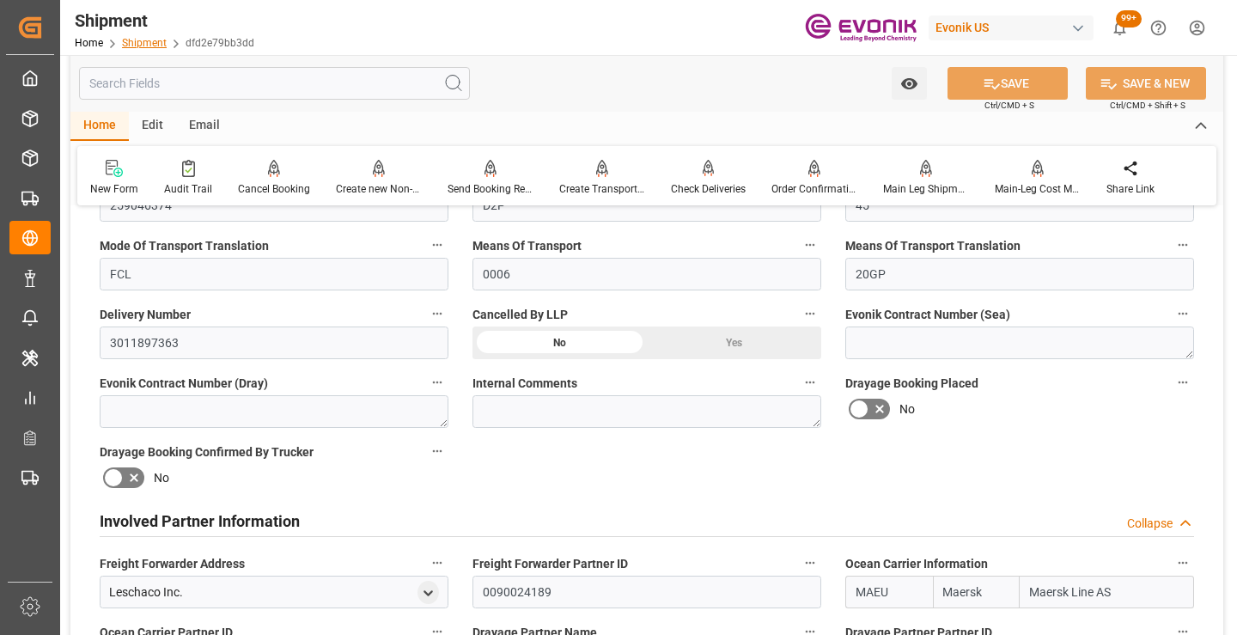
click at [143, 40] on link "Shipment" at bounding box center [144, 43] width 45 height 12
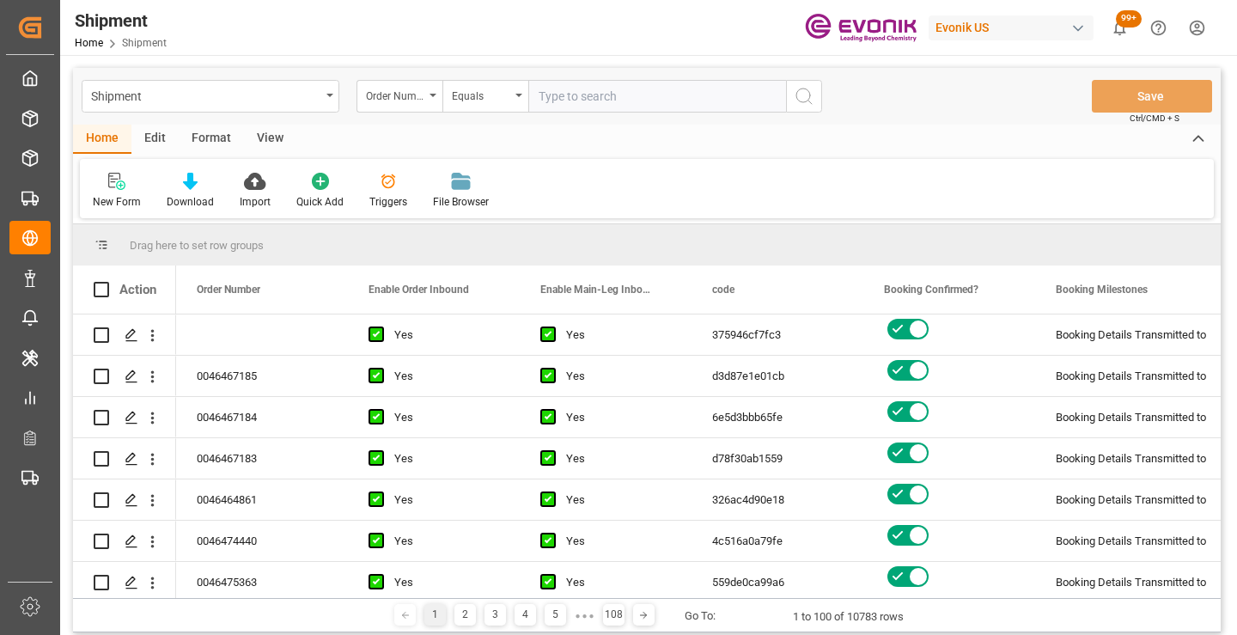
click at [613, 97] on input "text" at bounding box center [657, 96] width 258 height 33
type input "0046468128"
click at [796, 96] on icon "search button" at bounding box center [804, 96] width 21 height 21
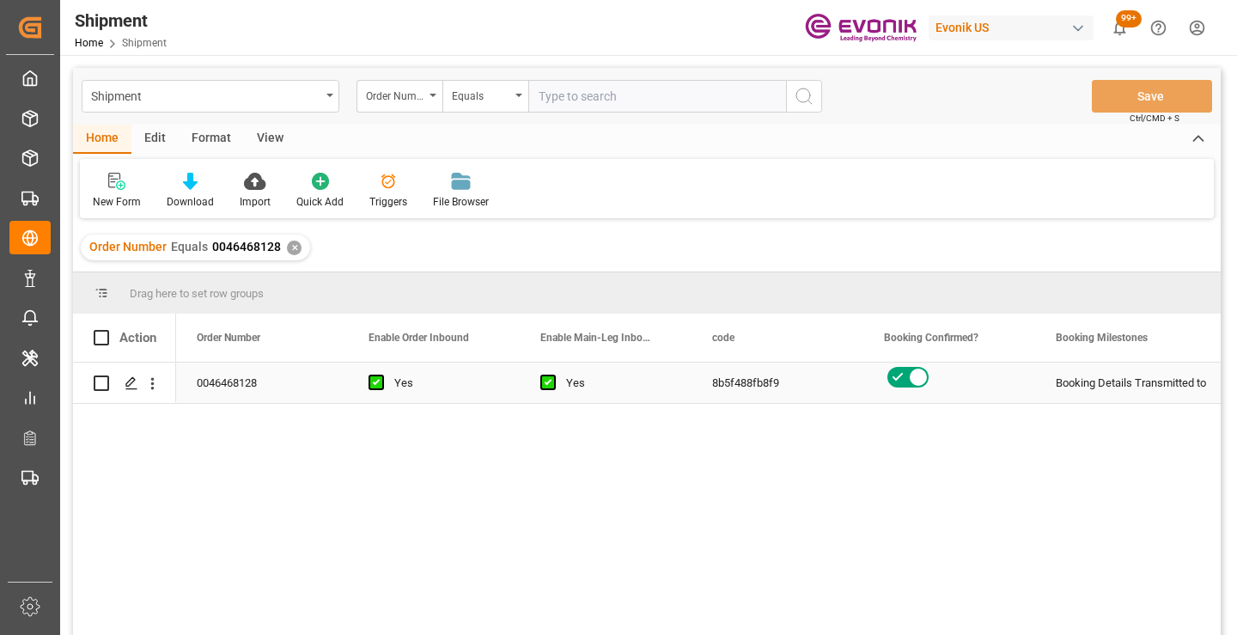
click at [128, 382] on polygon "Press SPACE to select this row." at bounding box center [130, 382] width 9 height 9
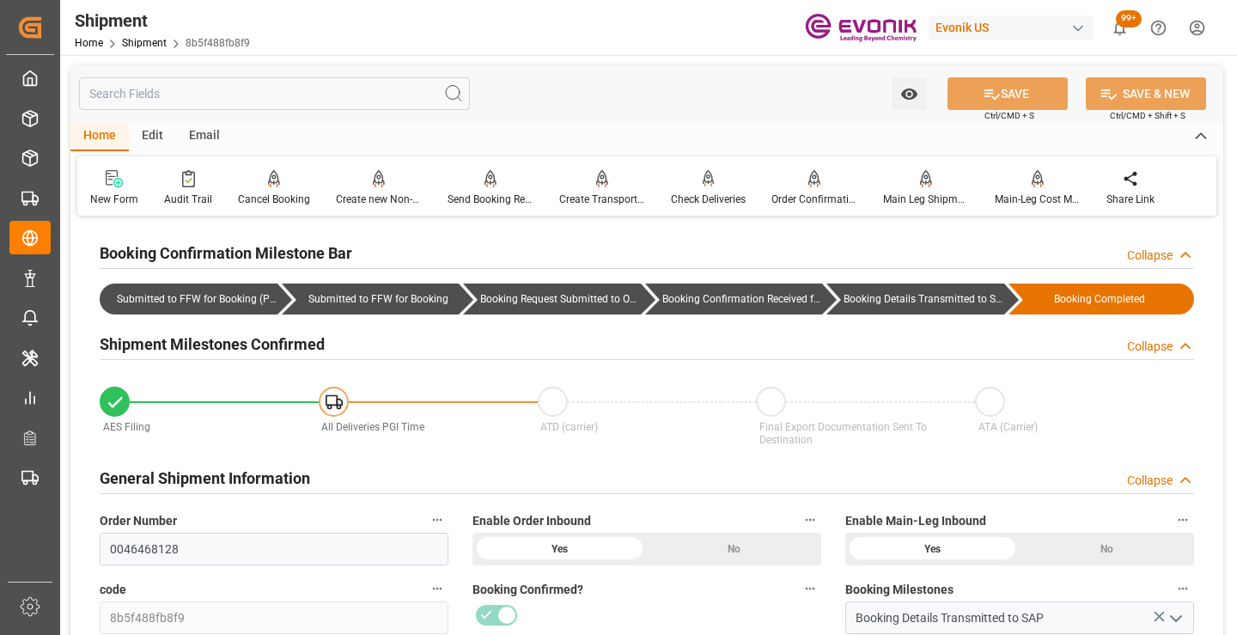
scroll to position [86, 0]
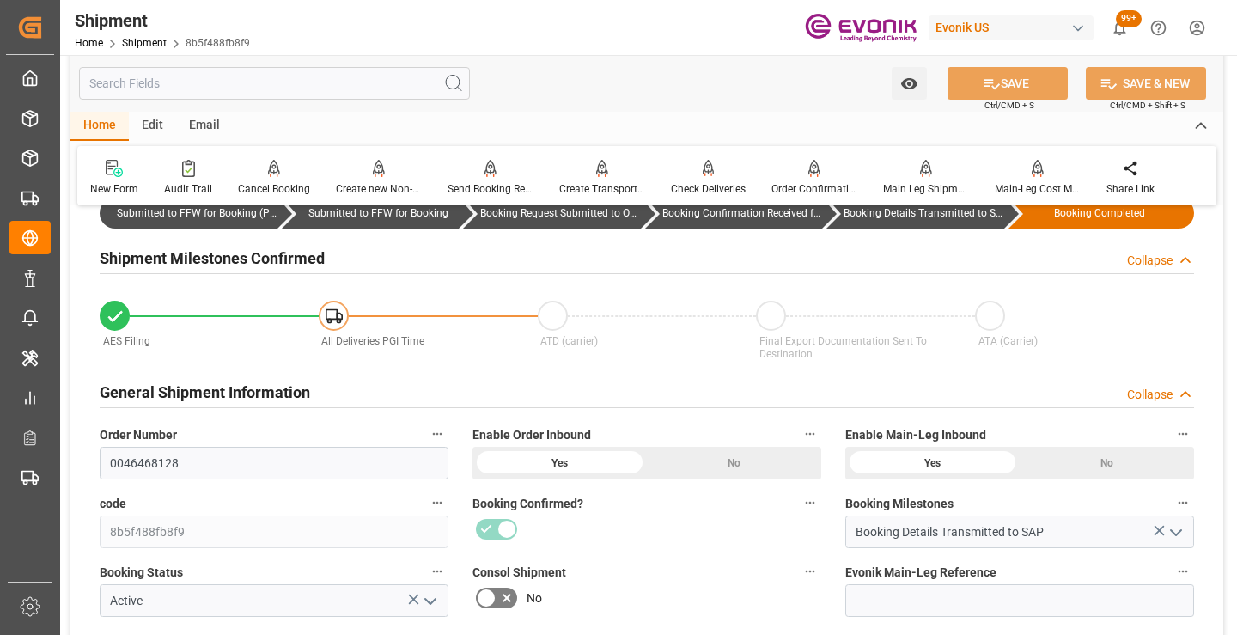
click at [284, 87] on input "text" at bounding box center [274, 83] width 391 height 33
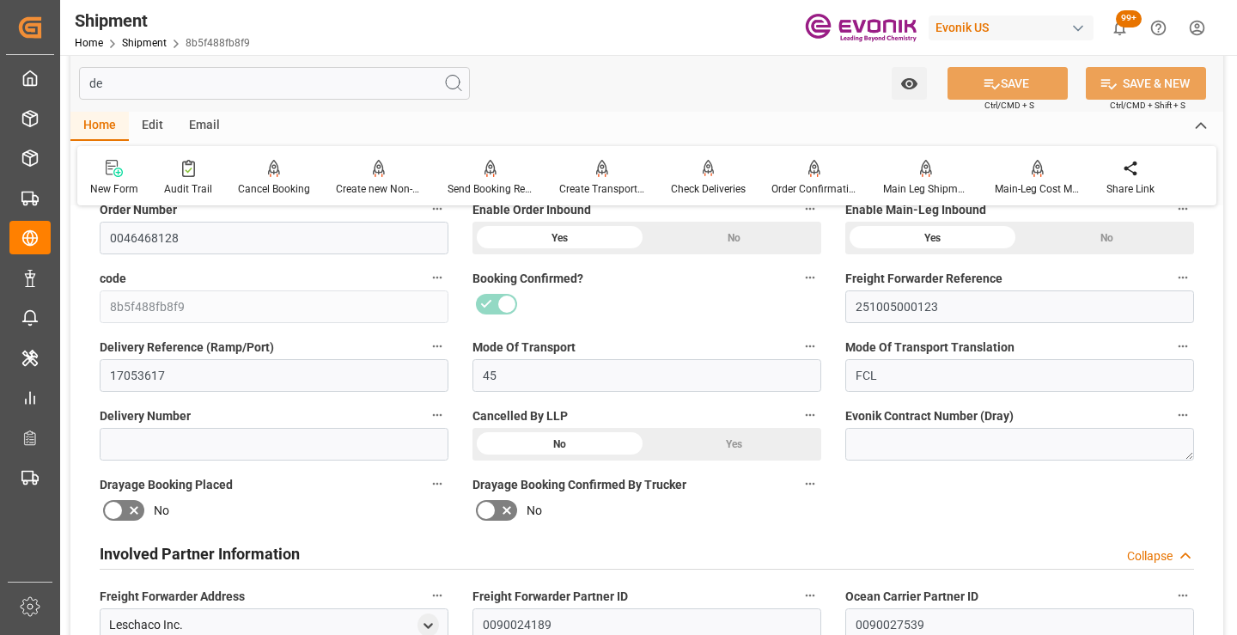
scroll to position [0, 0]
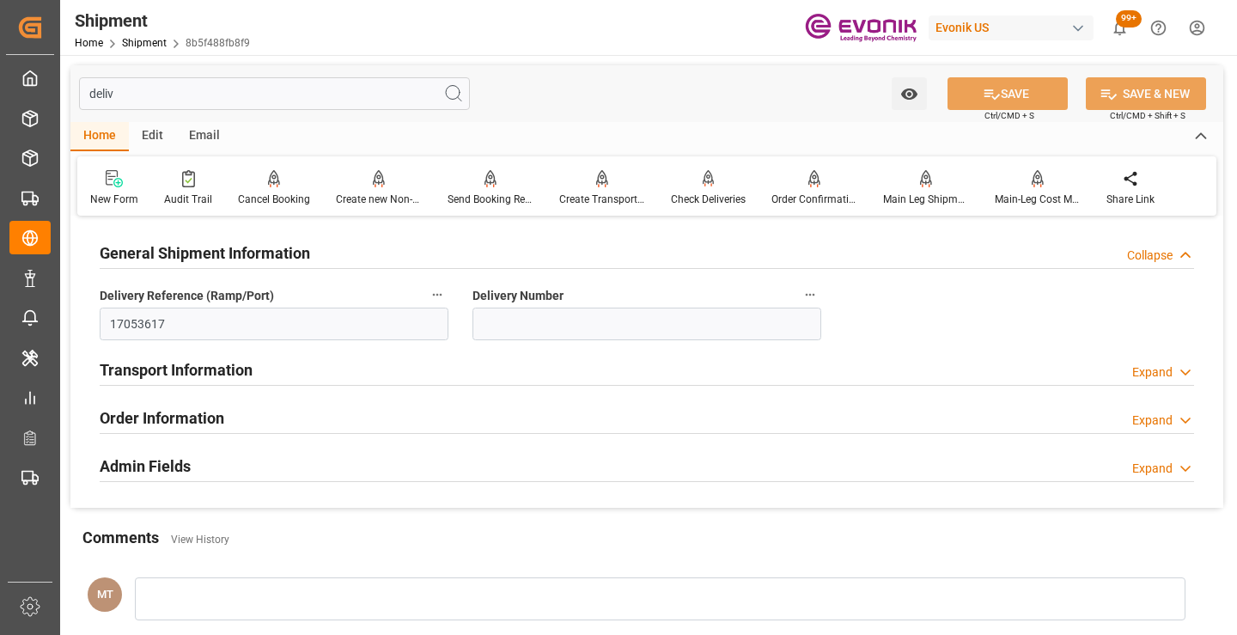
type input "deliv"
click at [159, 44] on link "Shipment" at bounding box center [144, 43] width 45 height 12
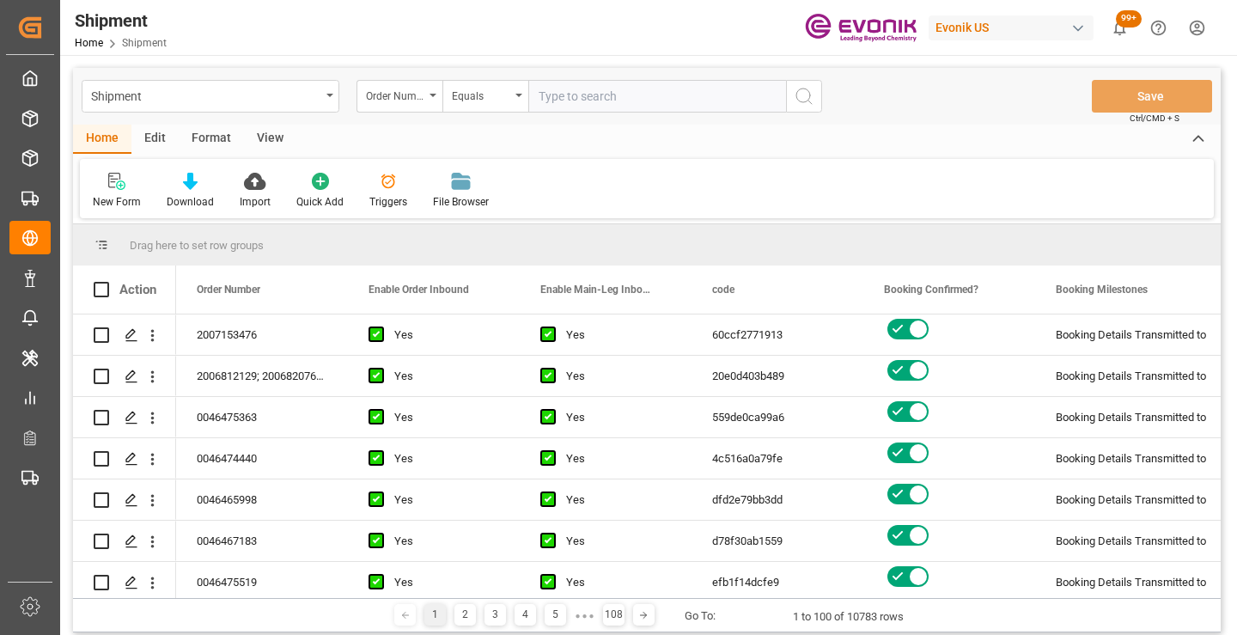
click at [619, 96] on input "text" at bounding box center [657, 96] width 258 height 33
type input "0046465935"
click at [805, 100] on icon "search button" at bounding box center [804, 96] width 21 height 21
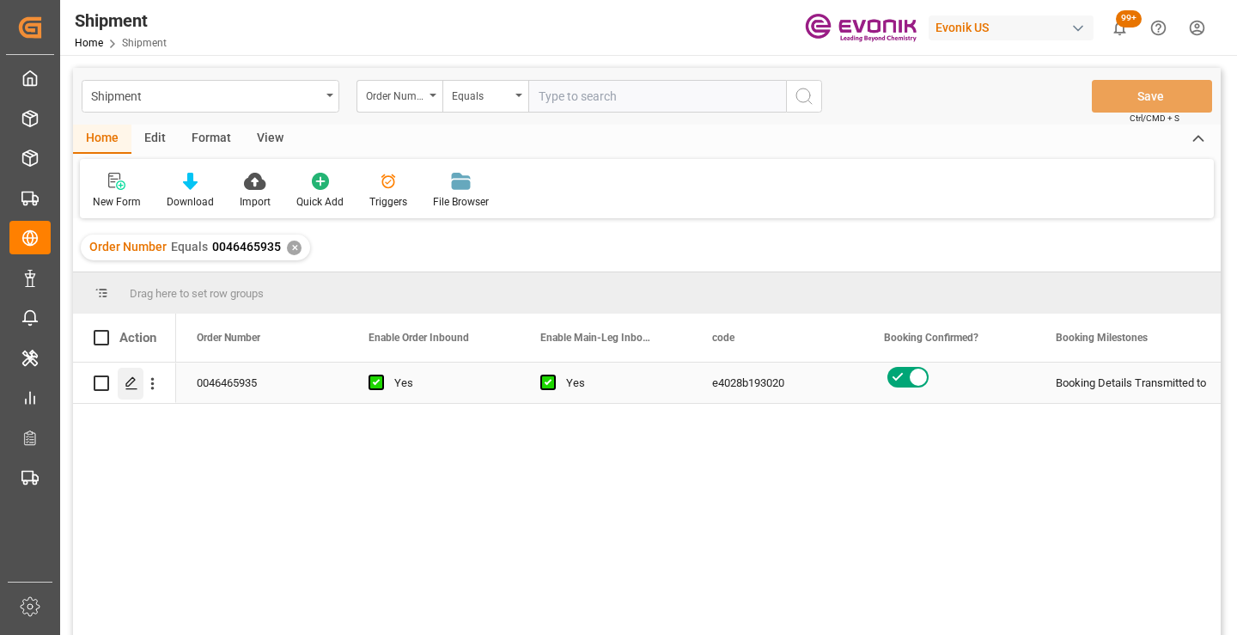
click at [128, 381] on icon "Press SPACE to select this row." at bounding box center [132, 383] width 14 height 14
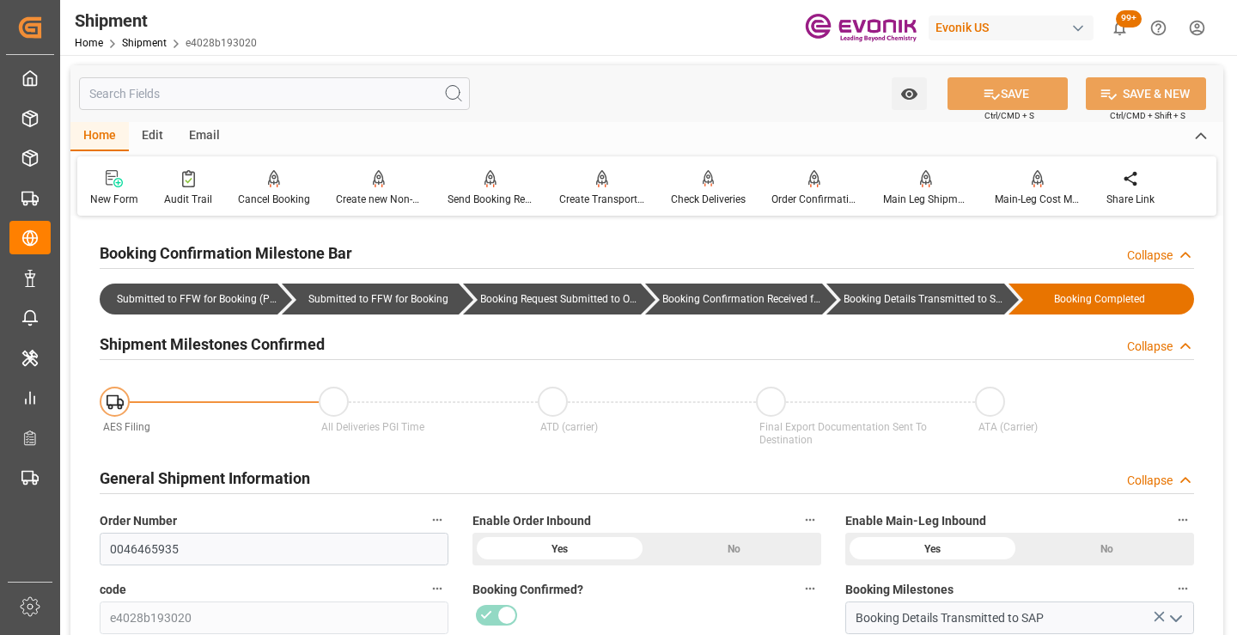
click at [287, 96] on input "text" at bounding box center [274, 93] width 391 height 33
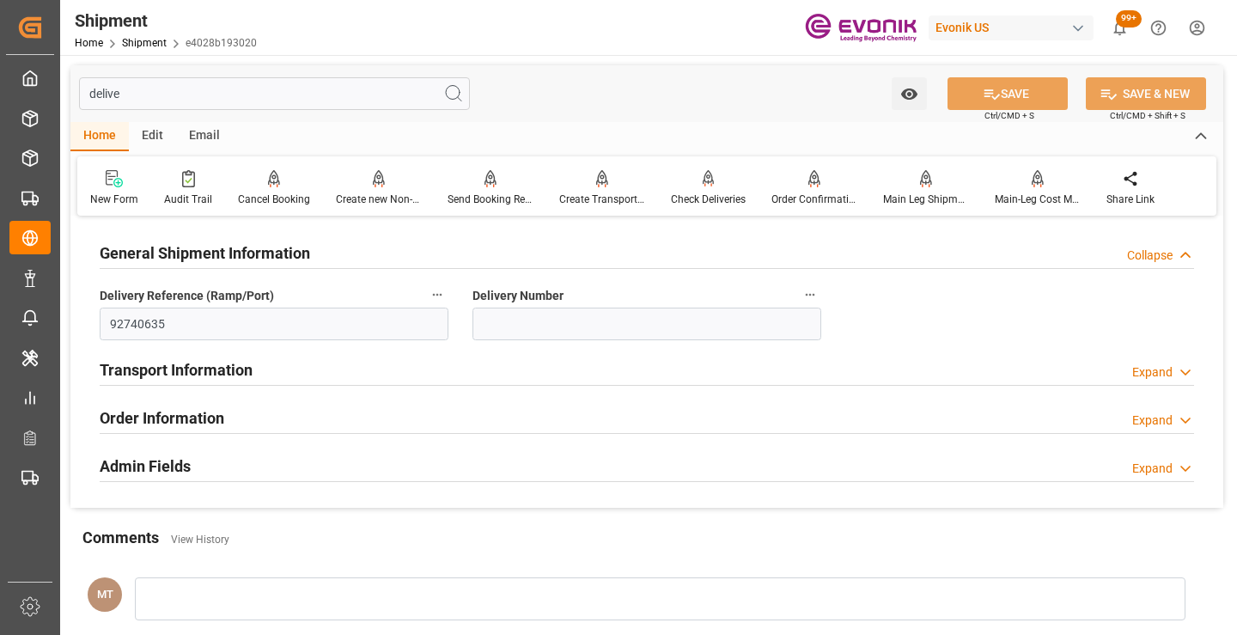
type input "delive"
click at [156, 43] on link "Shipment" at bounding box center [144, 43] width 45 height 12
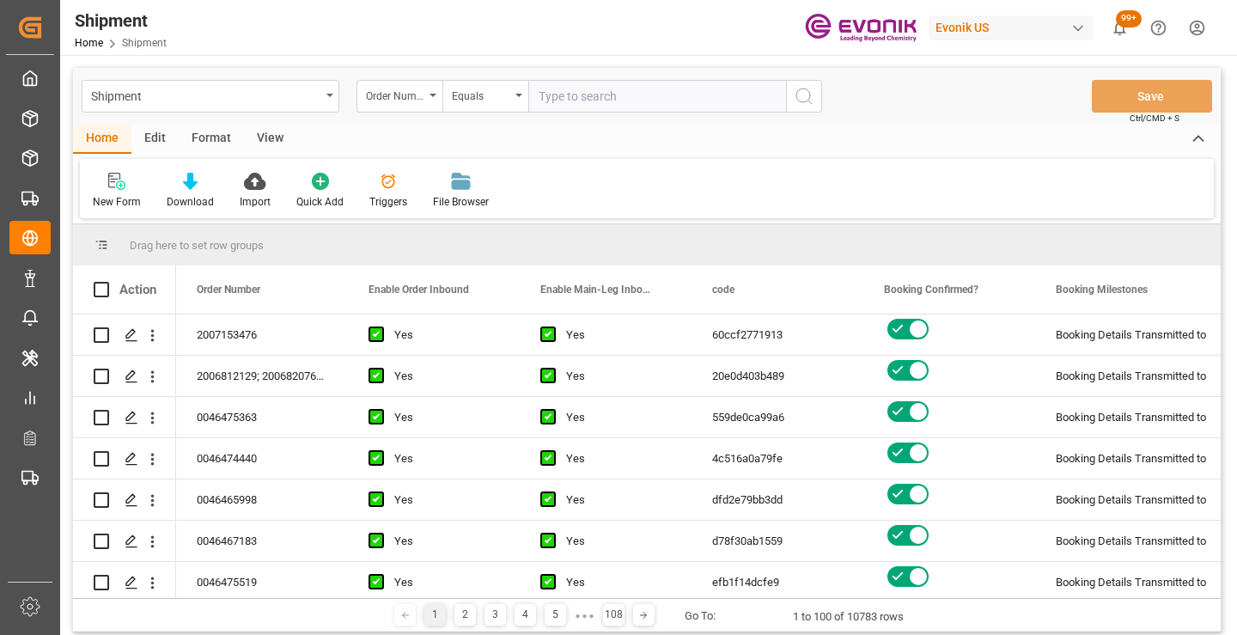
click at [522, 152] on div "Home Edit Format View" at bounding box center [647, 139] width 1148 height 29
click at [584, 92] on input "text" at bounding box center [657, 96] width 258 height 33
paste input "2007160912"
type input "2007160912"
click at [794, 100] on icon "search button" at bounding box center [804, 96] width 21 height 21
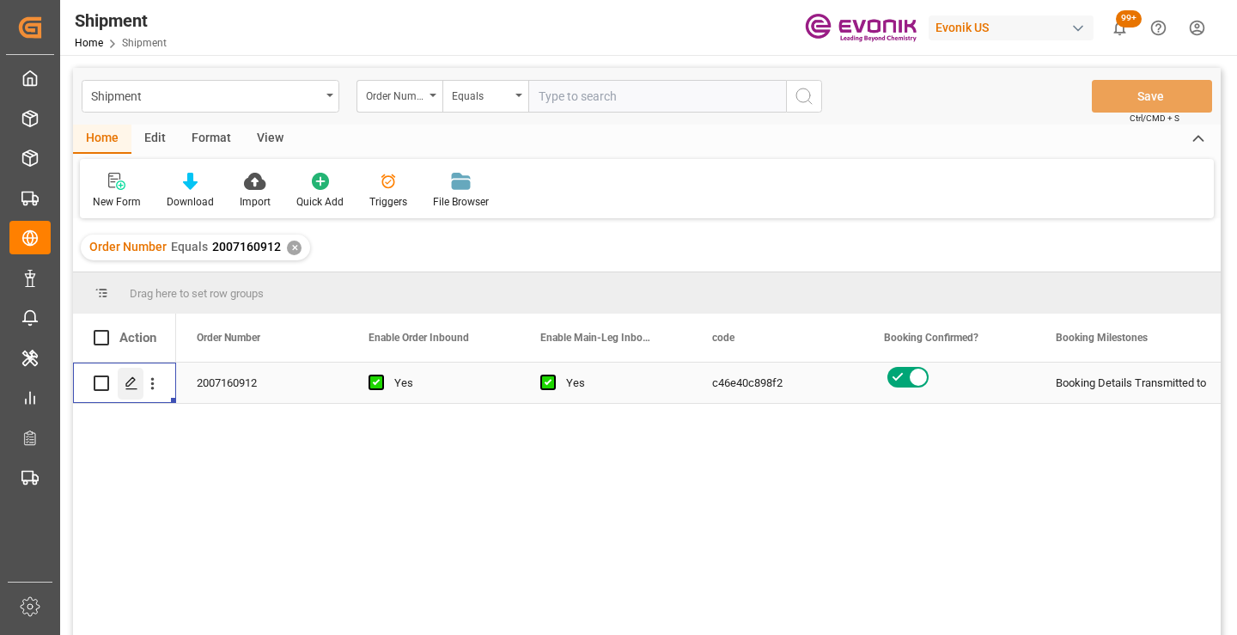
click at [127, 384] on icon "Press SPACE to select this row." at bounding box center [132, 383] width 14 height 14
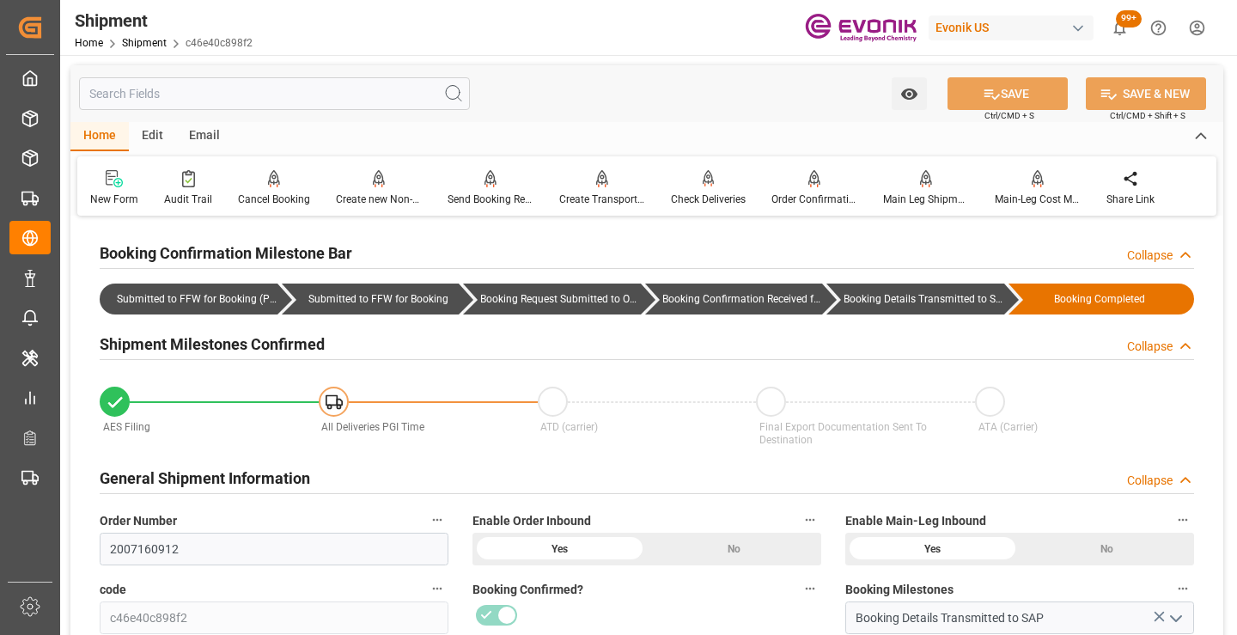
click at [235, 97] on input "text" at bounding box center [274, 93] width 391 height 33
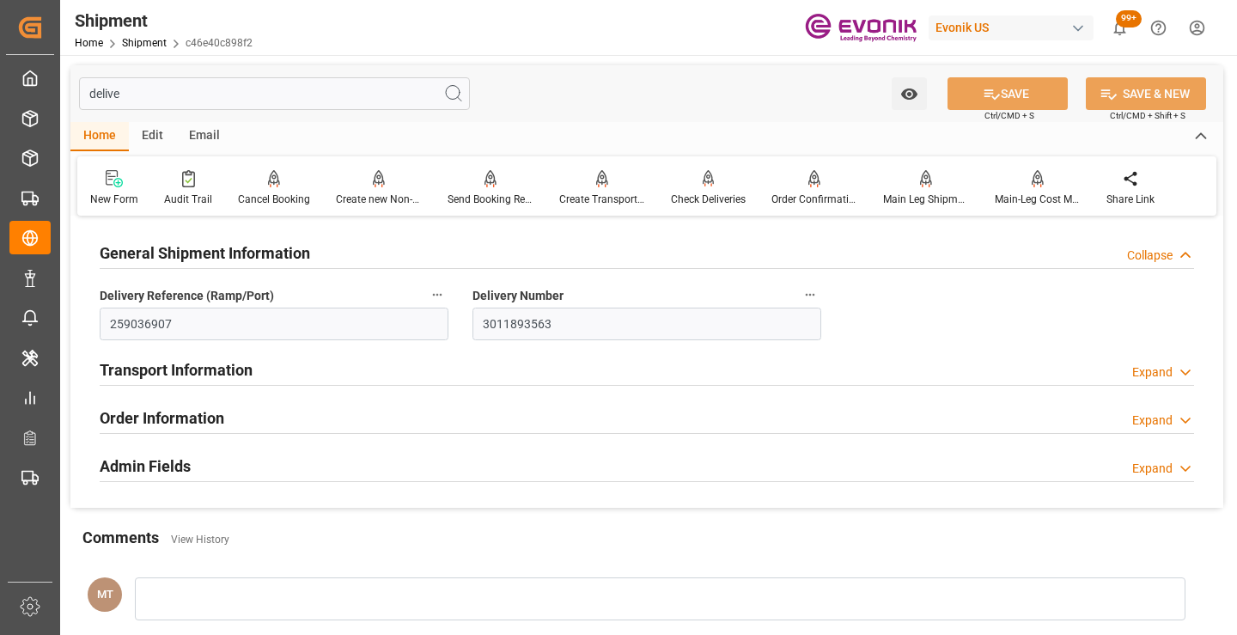
type input "delive"
click at [526, 327] on input "3011893563" at bounding box center [647, 324] width 349 height 33
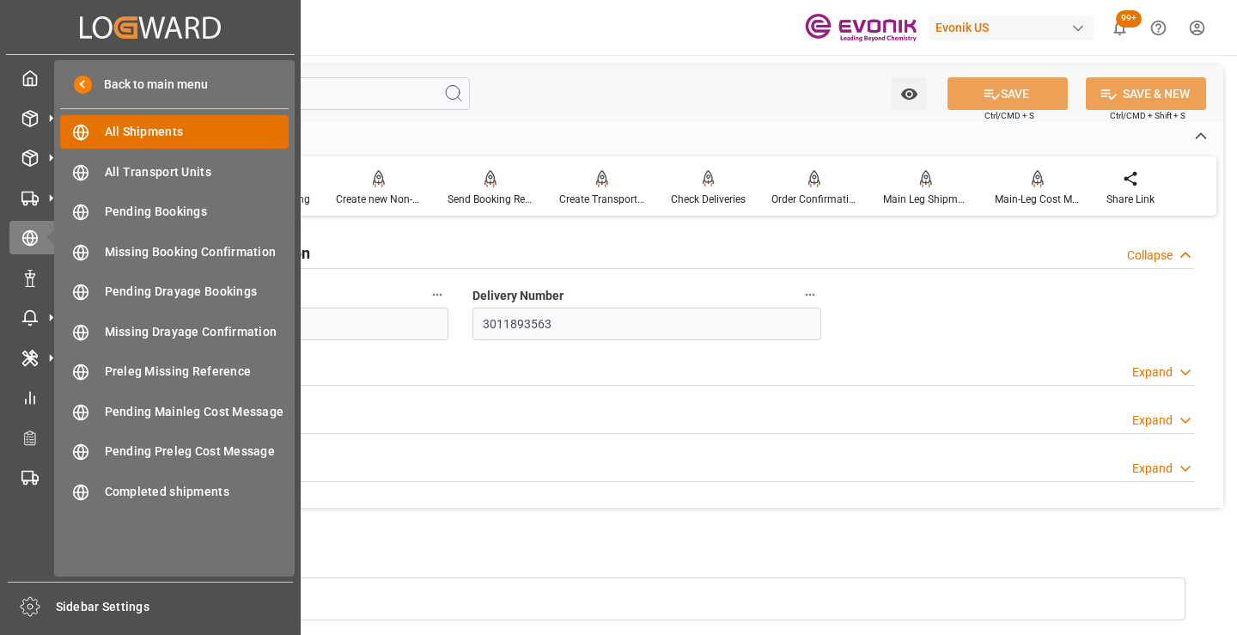
click at [150, 129] on span "All Shipments" at bounding box center [197, 132] width 185 height 18
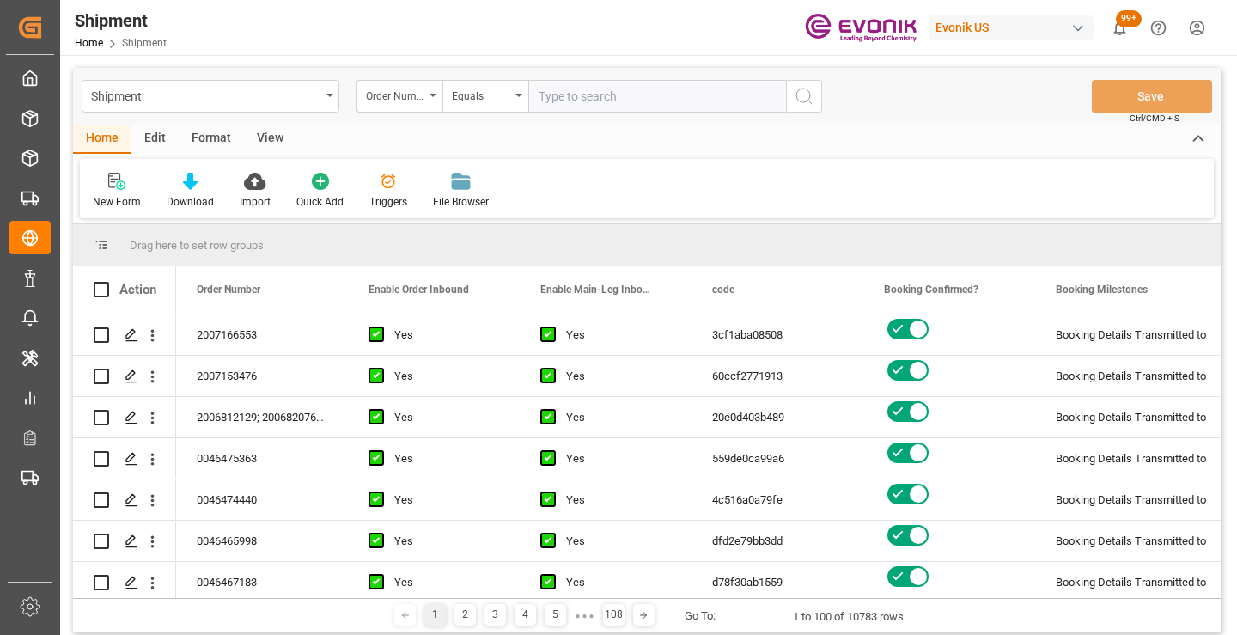
click at [417, 101] on div "Order Number" at bounding box center [395, 94] width 58 height 20
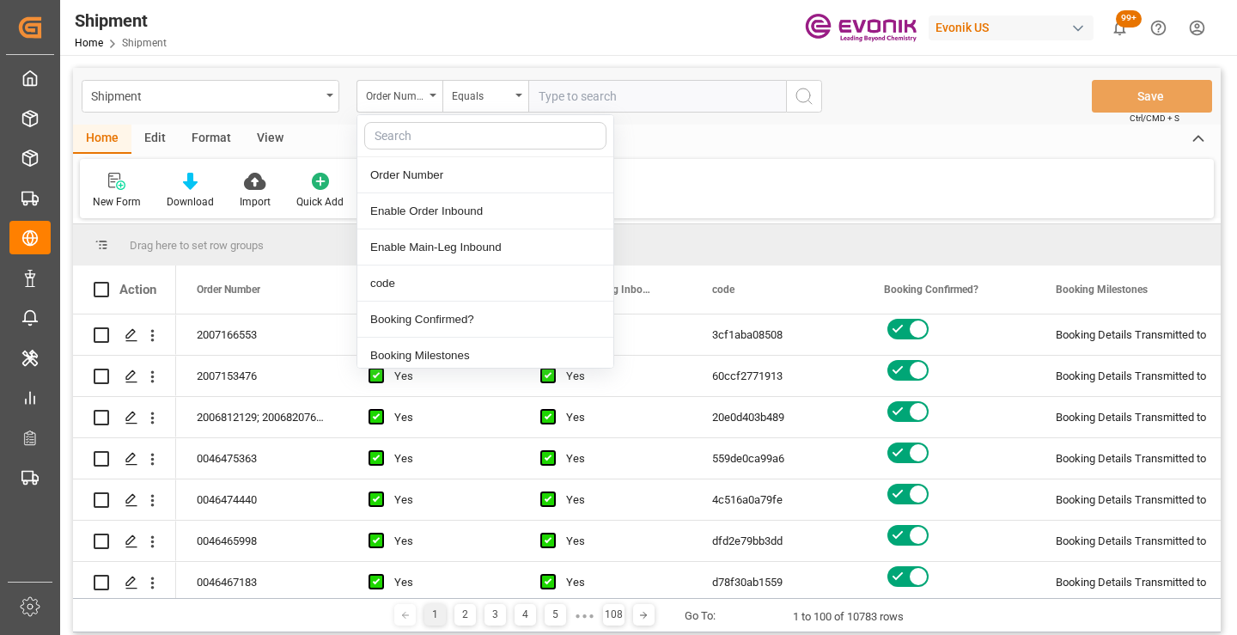
type input "o"
type input "cod"
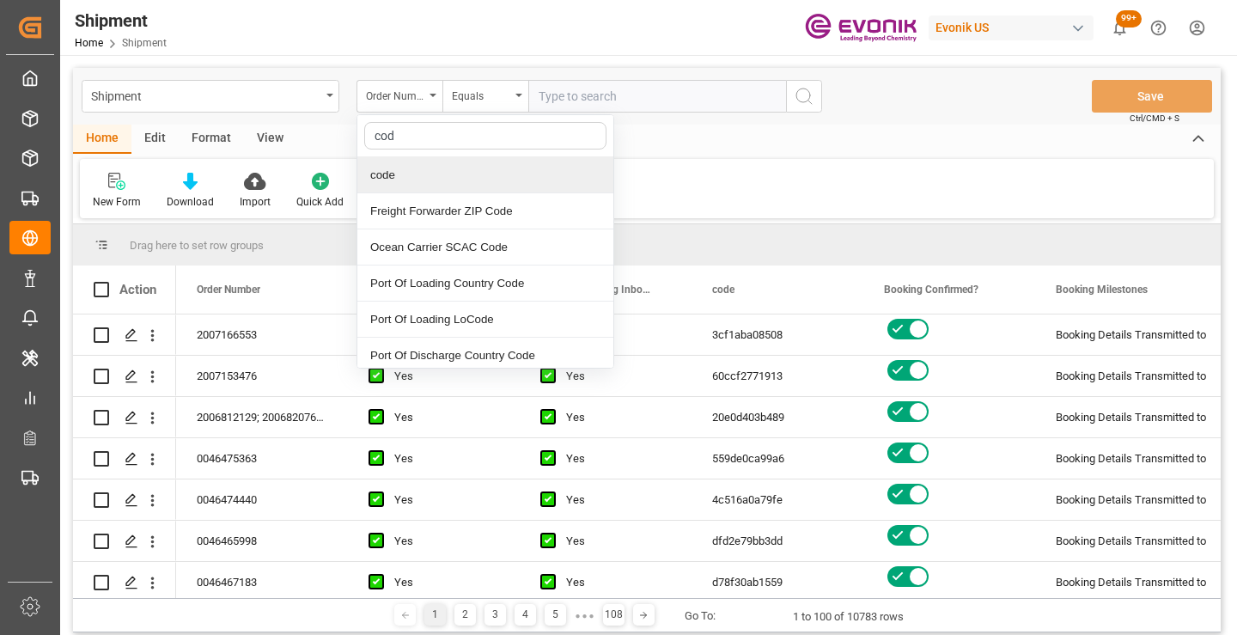
click at [431, 167] on div "code" at bounding box center [485, 175] width 256 height 36
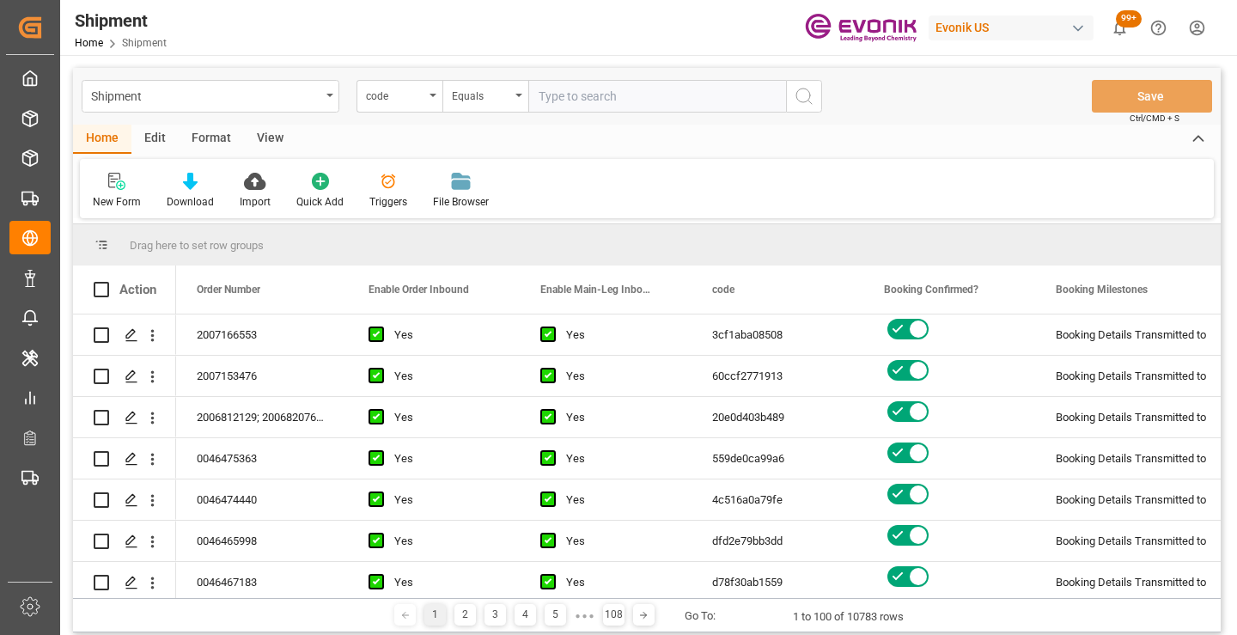
click at [575, 100] on input "text" at bounding box center [657, 96] width 258 height 33
paste input "9f6ce646c991"
type input "9f6ce646c991"
click at [803, 90] on icon "search button" at bounding box center [804, 96] width 21 height 21
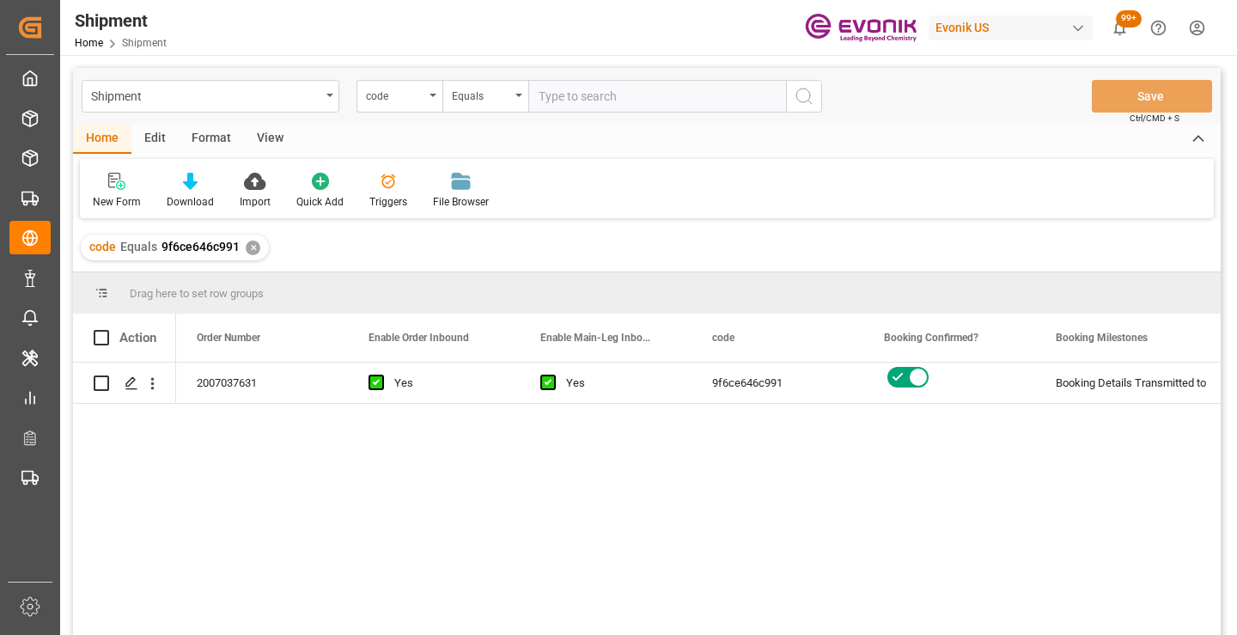
click at [843, 435] on div "2007037631 Yes Yes 9f6ce646c991 Booking Details Transmitted to SAP Active No" at bounding box center [698, 505] width 1045 height 284
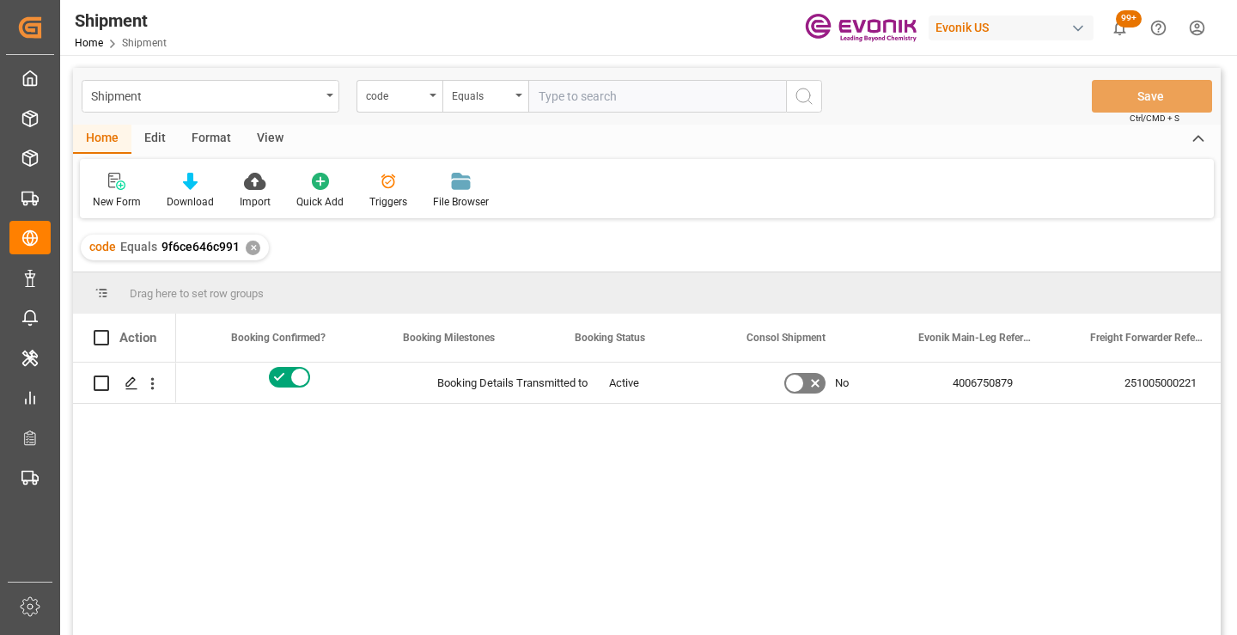
scroll to position [0, 687]
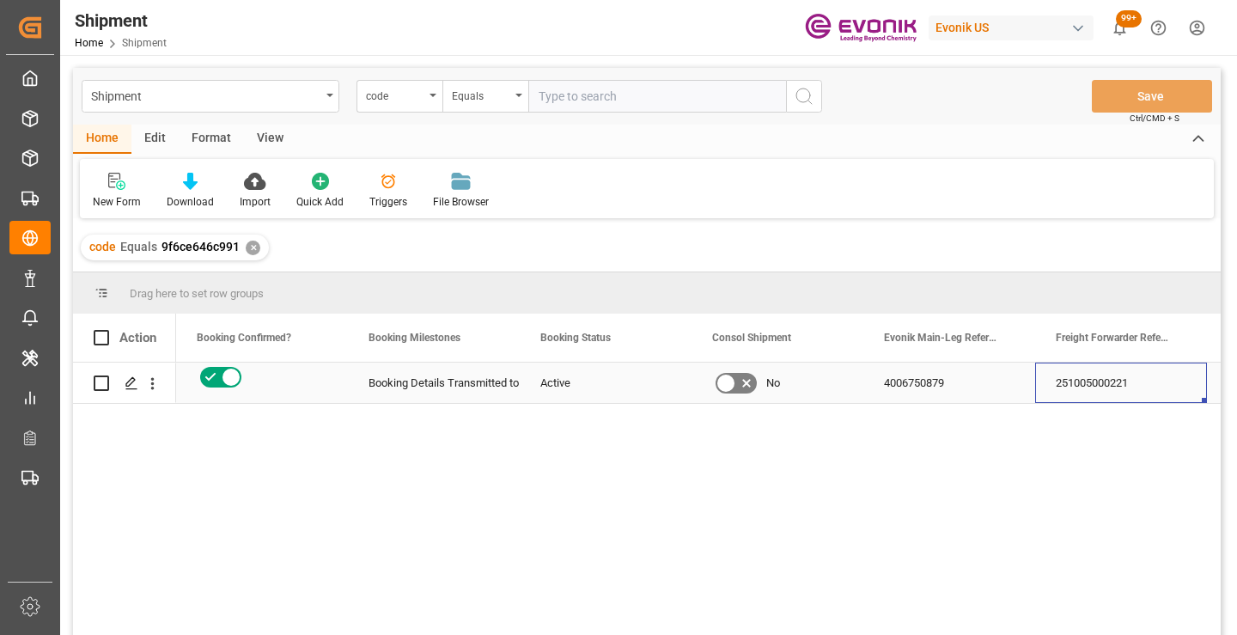
click at [1112, 392] on div "251005000221" at bounding box center [1121, 383] width 172 height 40
click at [255, 253] on div "✕" at bounding box center [253, 248] width 15 height 15
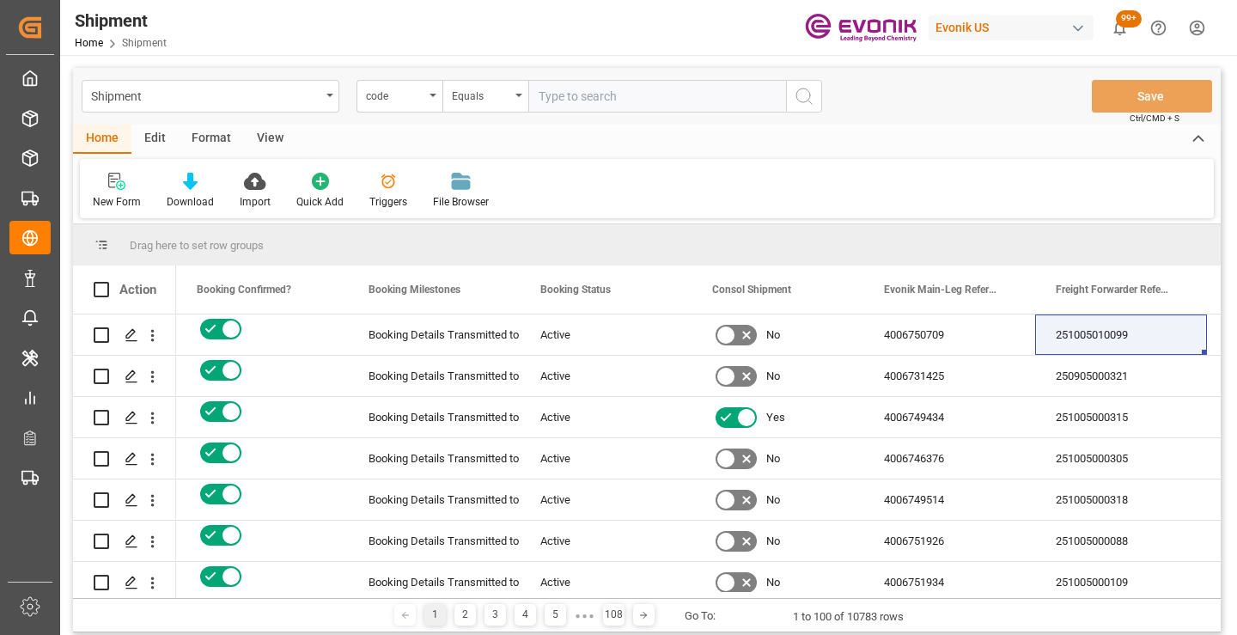
click at [654, 93] on input "text" at bounding box center [657, 96] width 258 height 33
paste input "a3bb5a204418"
type input "a3bb5a204418"
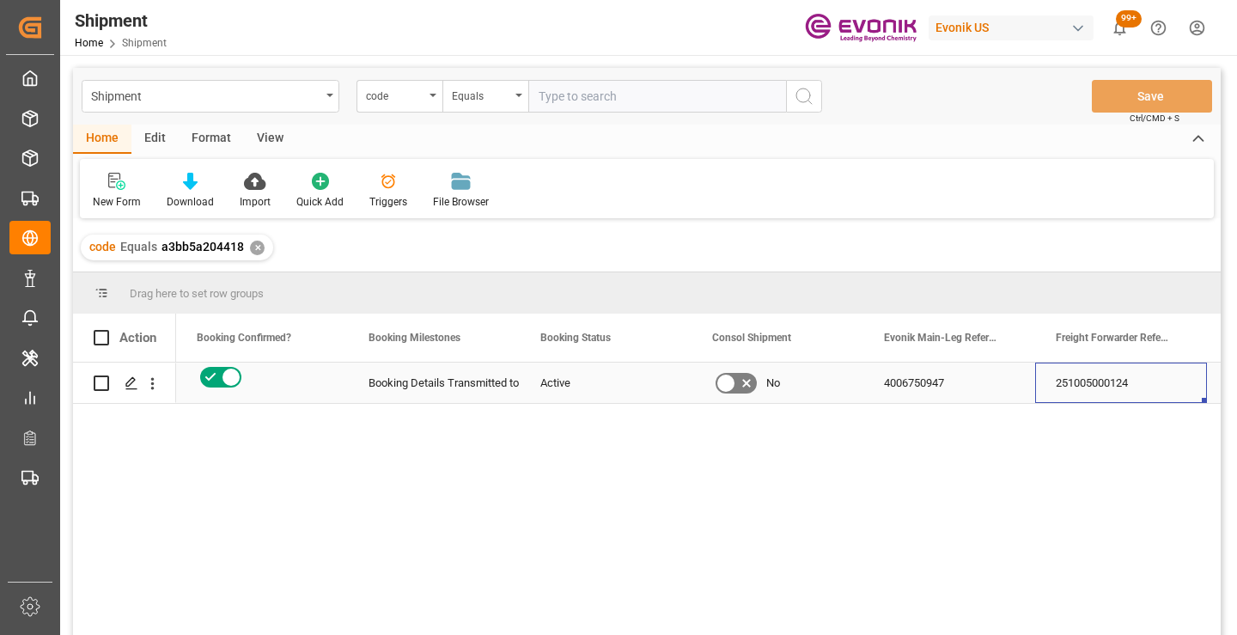
click at [1111, 376] on div "251005000124" at bounding box center [1121, 383] width 172 height 40
click at [258, 247] on div "✕" at bounding box center [257, 248] width 15 height 15
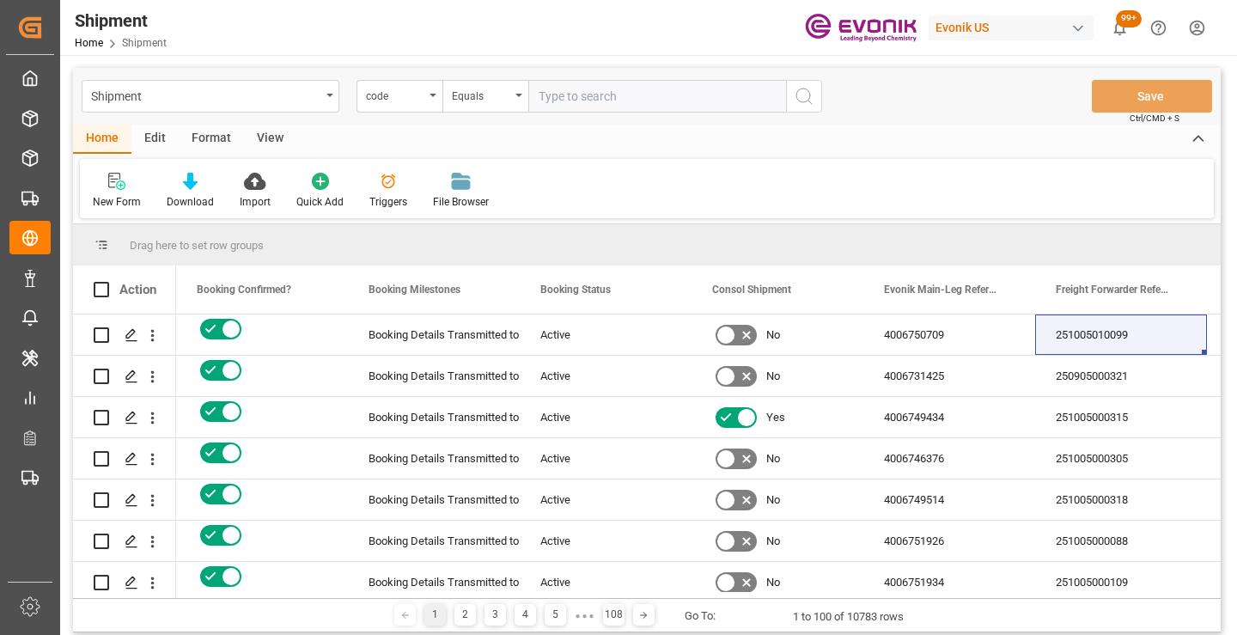
click at [668, 99] on input "text" at bounding box center [657, 96] width 258 height 33
paste input "fd68a57f7fb9"
type input "fd68a57f7fb9"
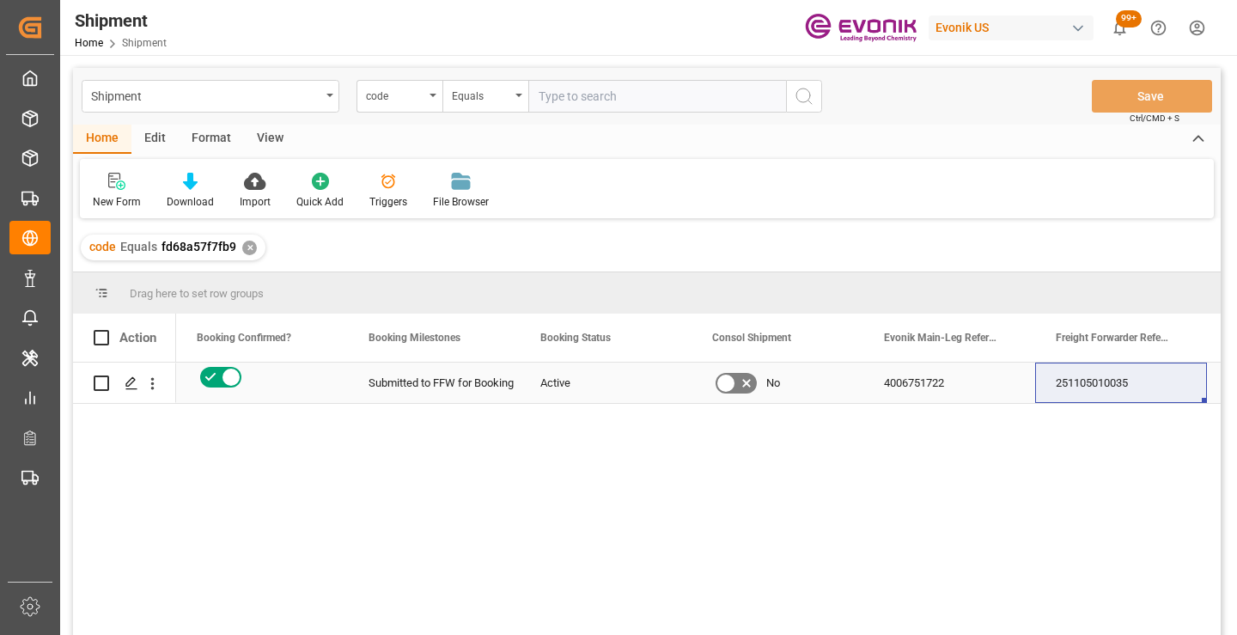
click at [1108, 383] on div "251105010035" at bounding box center [1121, 383] width 172 height 40
click at [250, 247] on div "✕" at bounding box center [249, 248] width 15 height 15
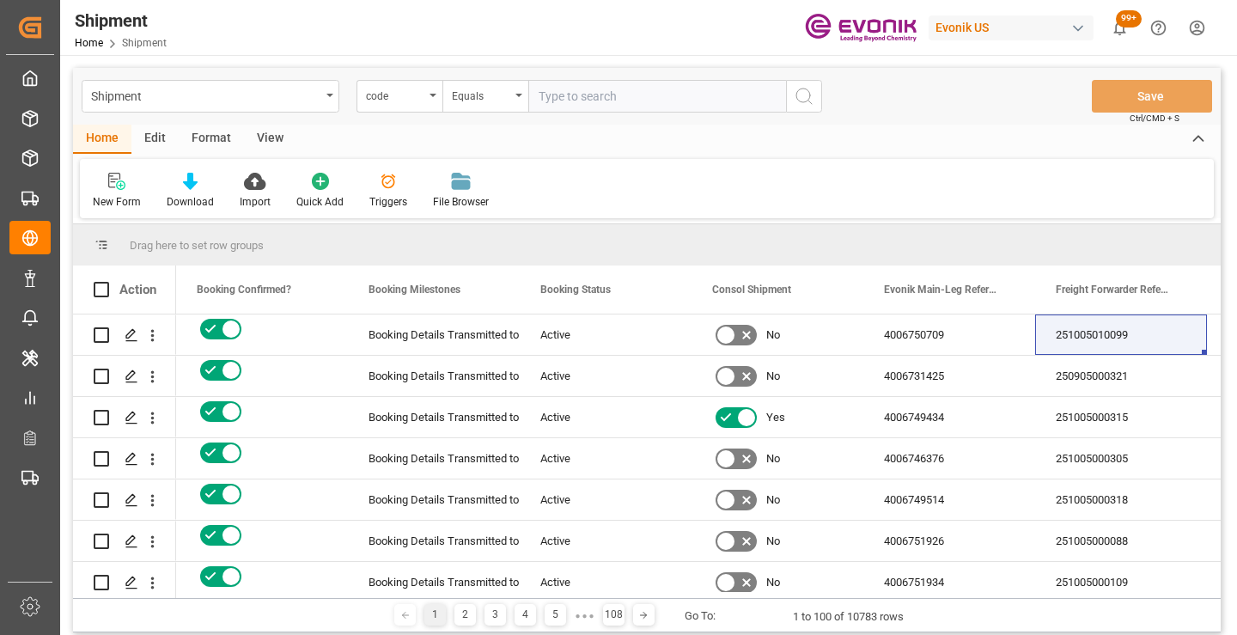
click at [592, 100] on input "text" at bounding box center [657, 96] width 258 height 33
paste input "21f9b51887da"
type input "21f9b51887da"
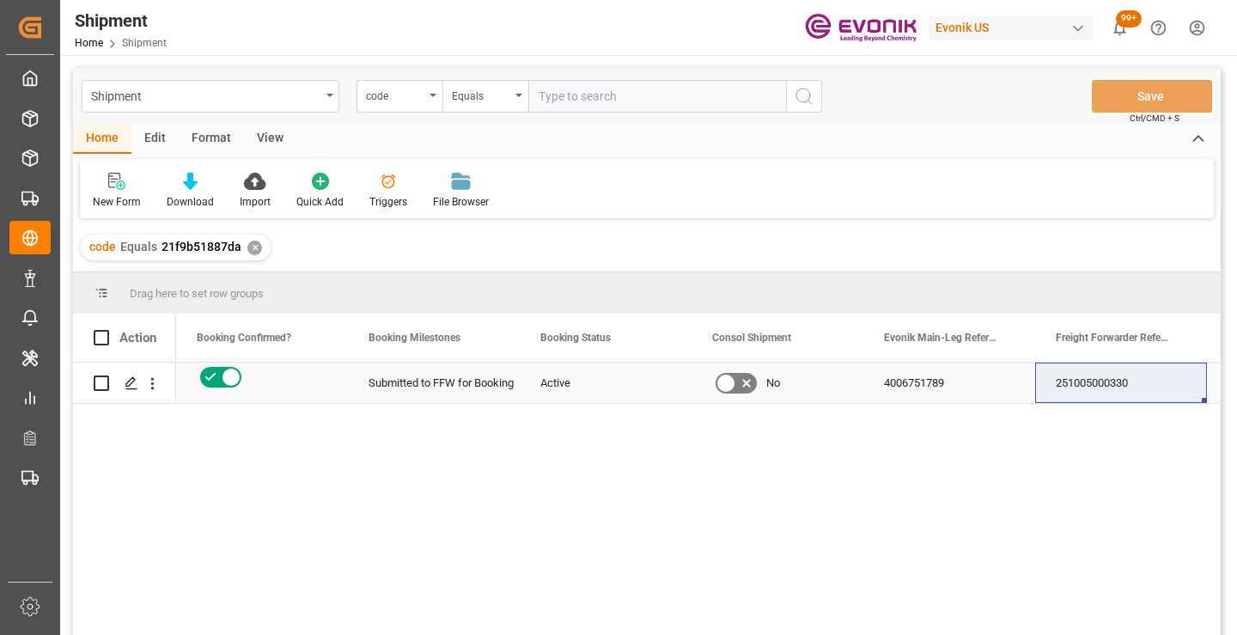
click at [1108, 389] on div "251005000330" at bounding box center [1121, 383] width 172 height 40
click at [254, 249] on div "✕" at bounding box center [254, 248] width 15 height 15
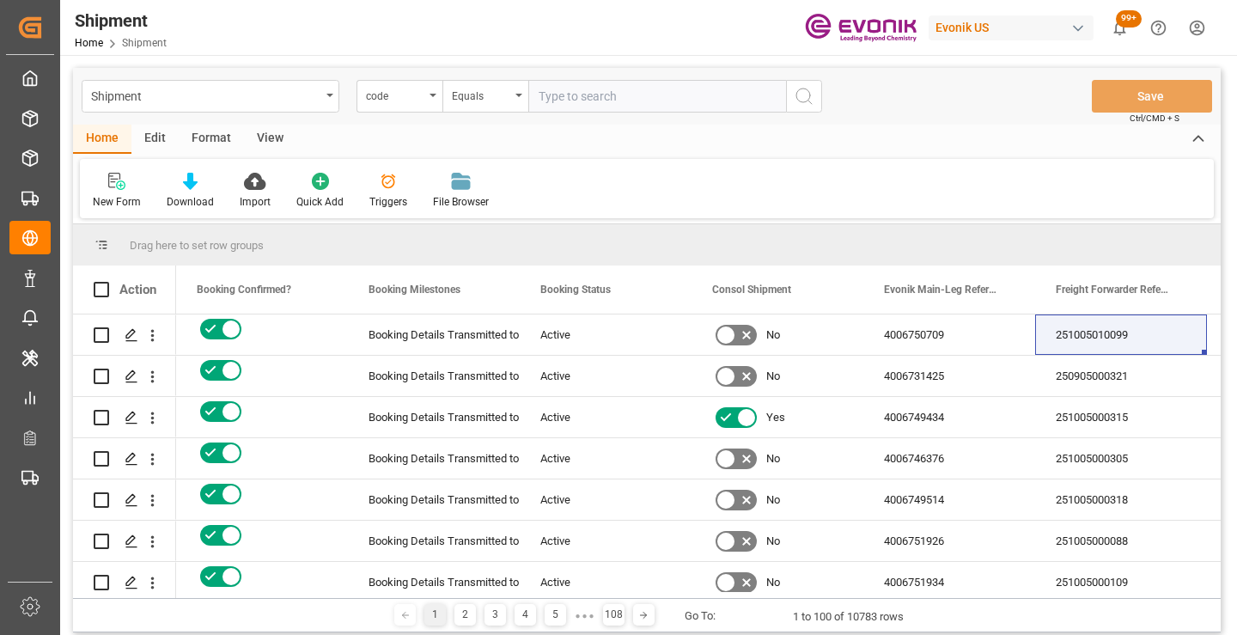
click at [614, 102] on input "text" at bounding box center [657, 96] width 258 height 33
paste input "b5d80c3e3b3a"
type input "b5d80c3e3b3a"
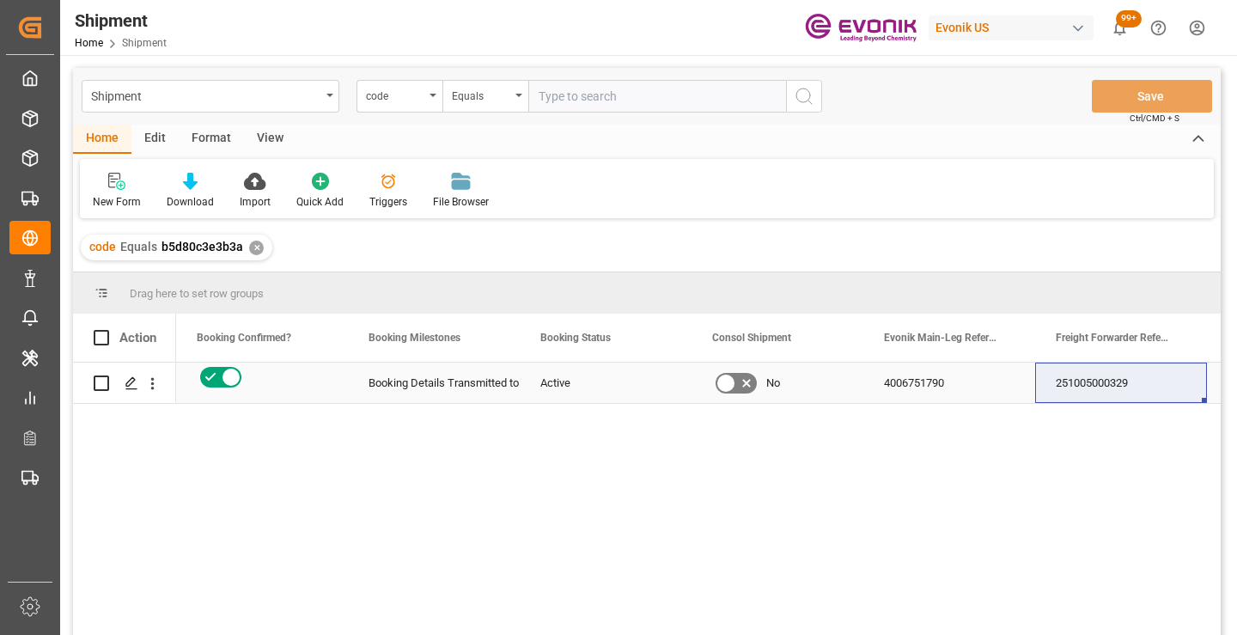
click at [1103, 385] on div "251005000329" at bounding box center [1121, 383] width 172 height 40
click at [255, 243] on div "✕" at bounding box center [256, 248] width 15 height 15
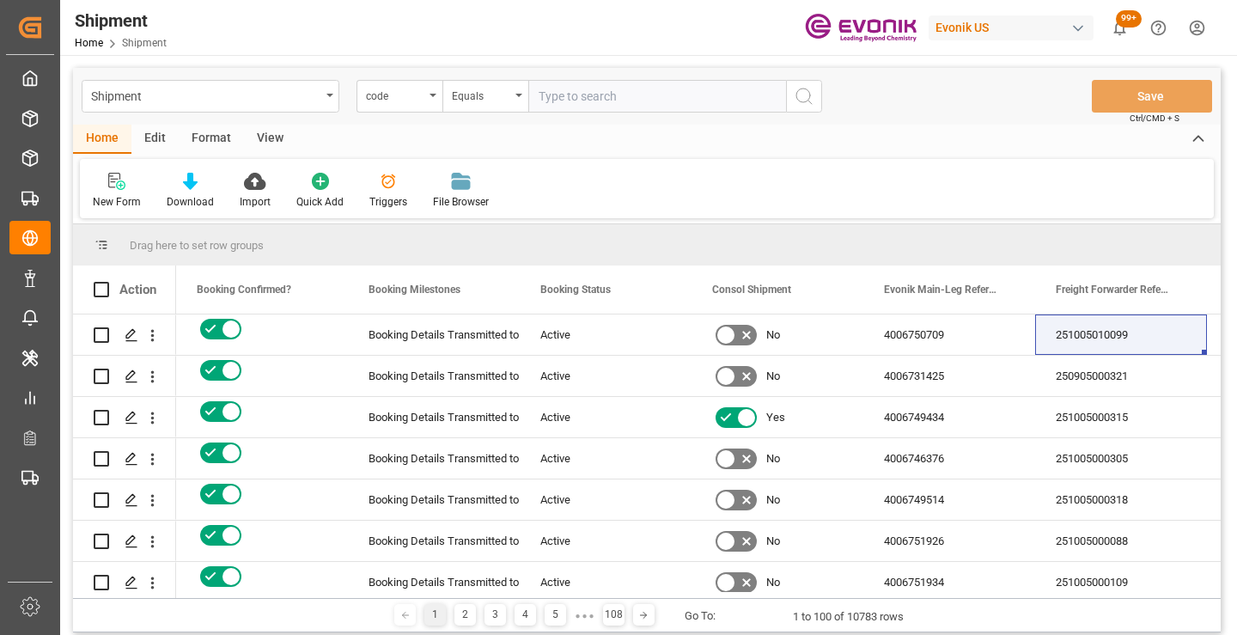
click at [640, 95] on input "text" at bounding box center [657, 96] width 258 height 33
paste input "27e78a3ed17a"
type input "27e78a3ed17a"
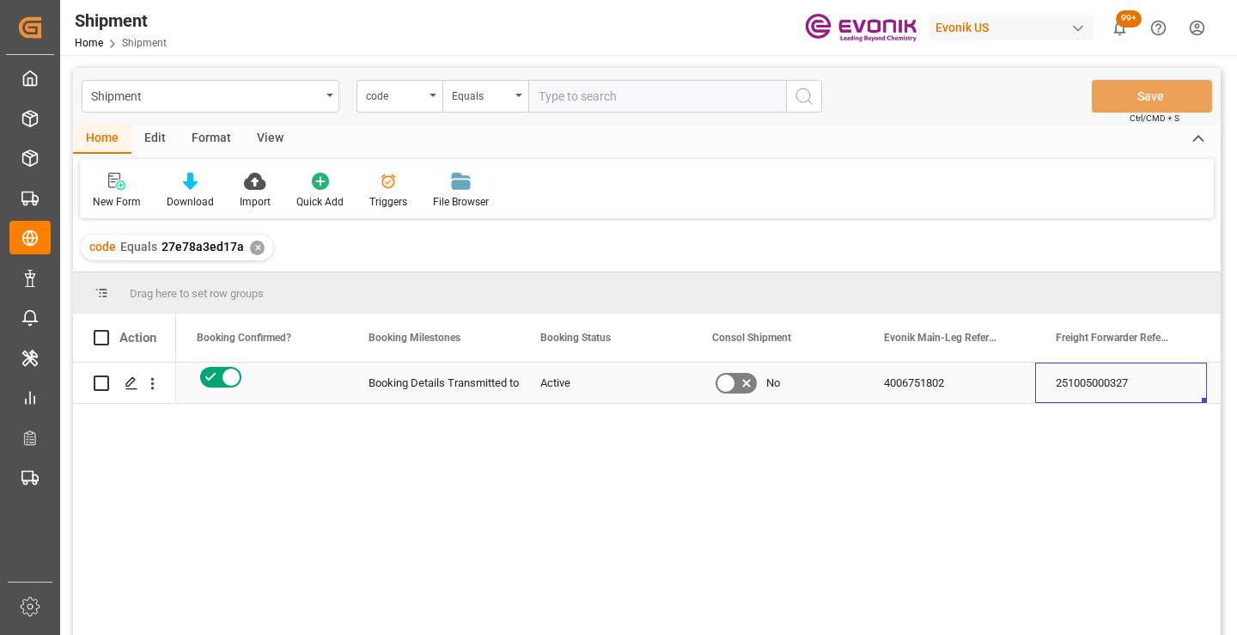
click at [1124, 388] on div "251005000327" at bounding box center [1121, 383] width 172 height 40
click at [255, 243] on div "✕" at bounding box center [257, 248] width 15 height 15
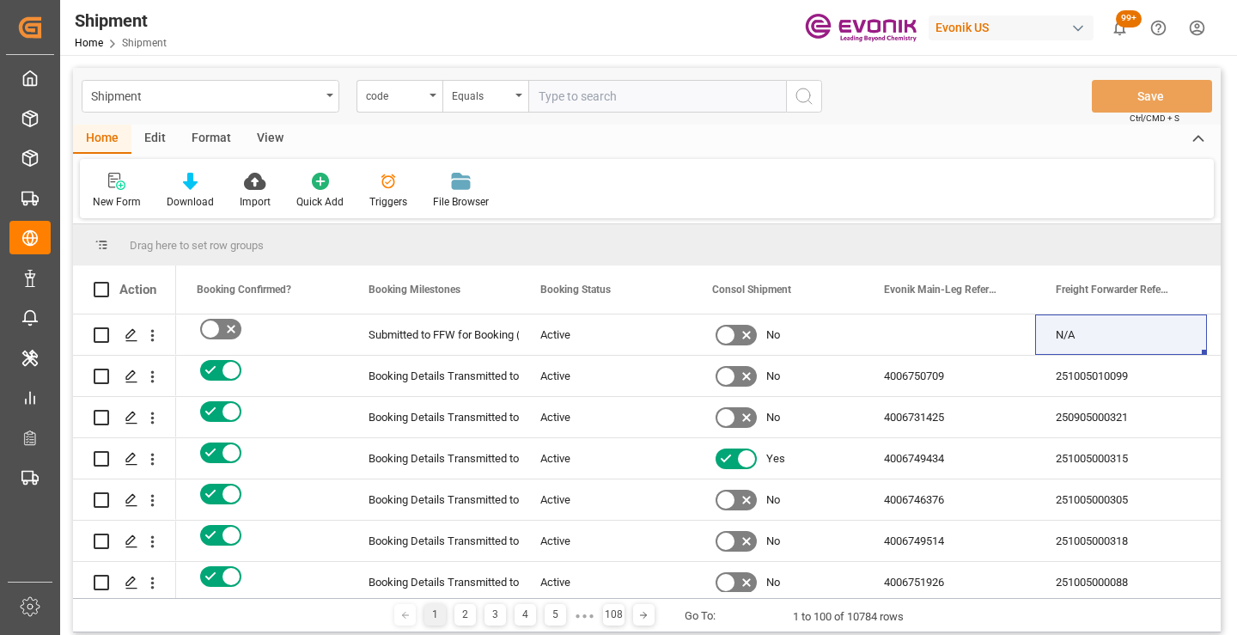
click at [619, 95] on input "text" at bounding box center [657, 96] width 258 height 33
paste input "555b8427047b"
type input "555b8427047b"
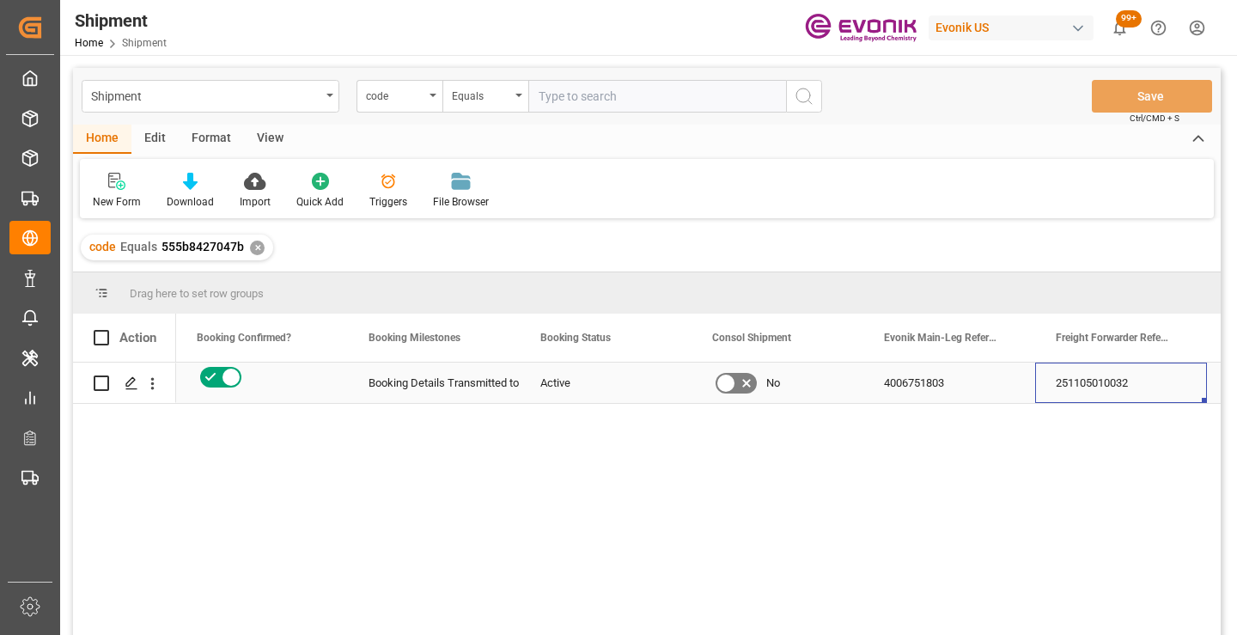
click at [1084, 385] on div "251105010032" at bounding box center [1121, 383] width 172 height 40
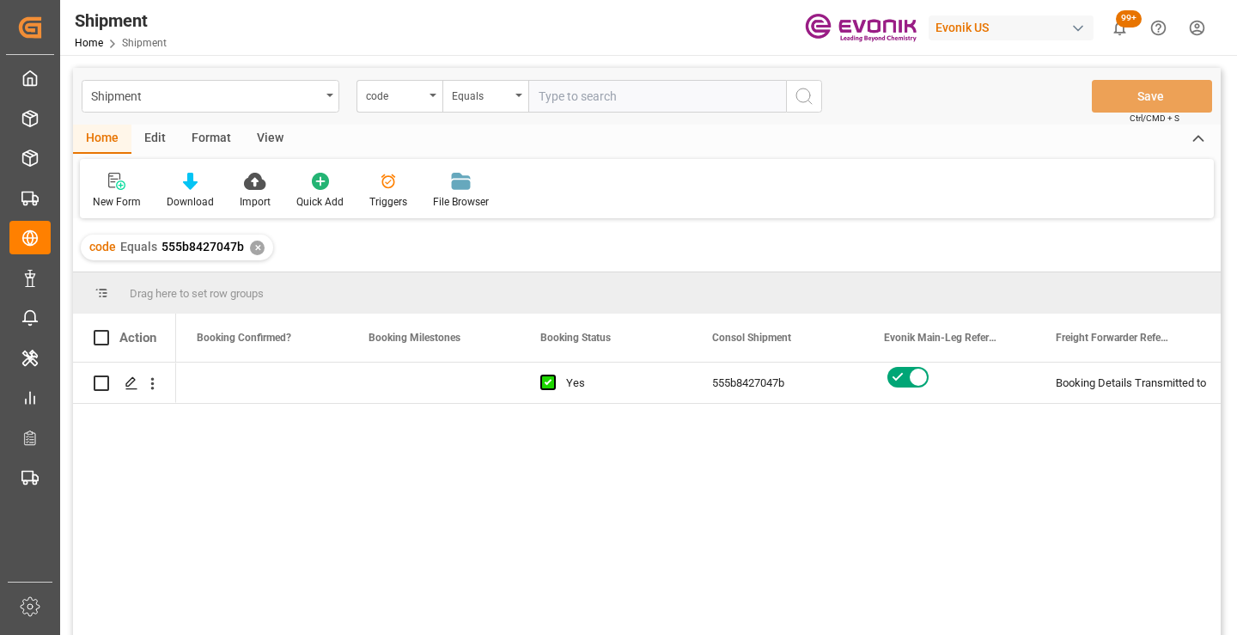
scroll to position [0, 687]
click at [258, 251] on div "✕" at bounding box center [257, 248] width 15 height 15
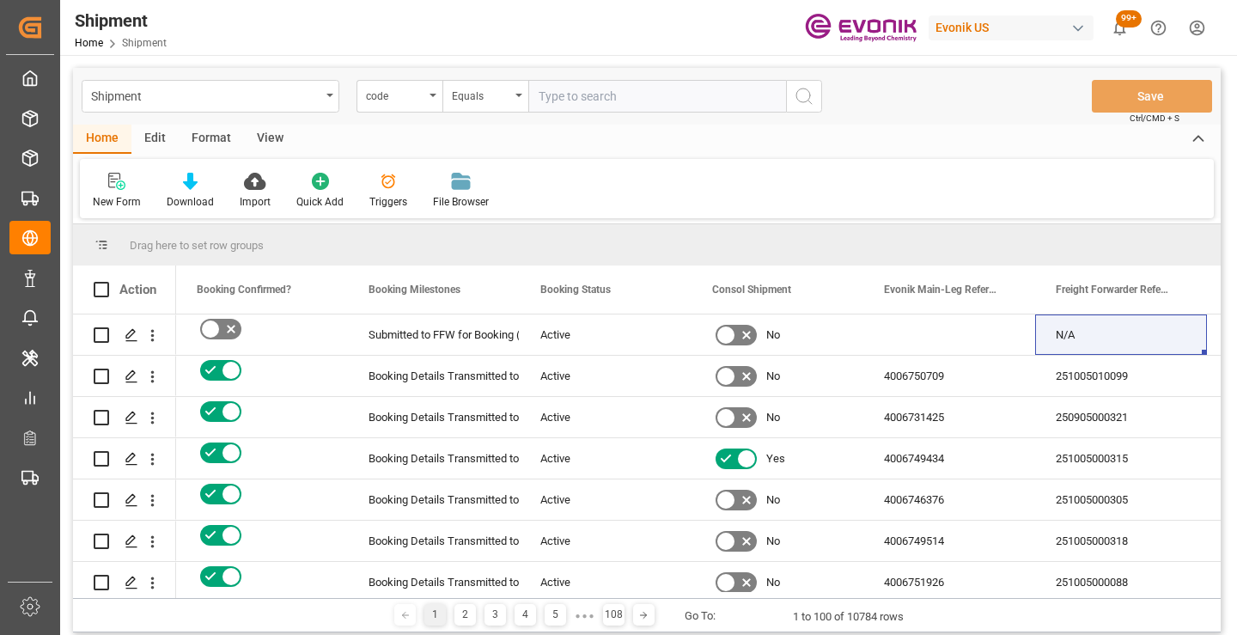
click at [652, 97] on input "text" at bounding box center [657, 96] width 258 height 33
paste input "83a85899261f"
type input "83a85899261f"
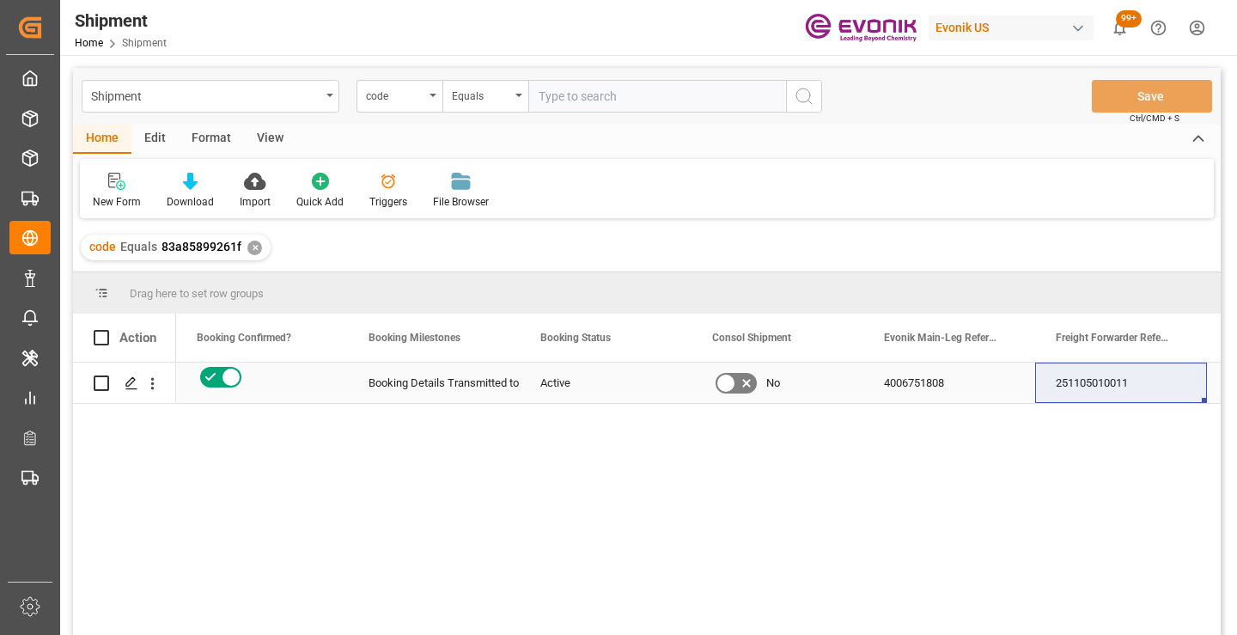
click at [1083, 379] on div "251105010011" at bounding box center [1121, 383] width 172 height 40
click at [247, 249] on div "✕" at bounding box center [254, 248] width 15 height 15
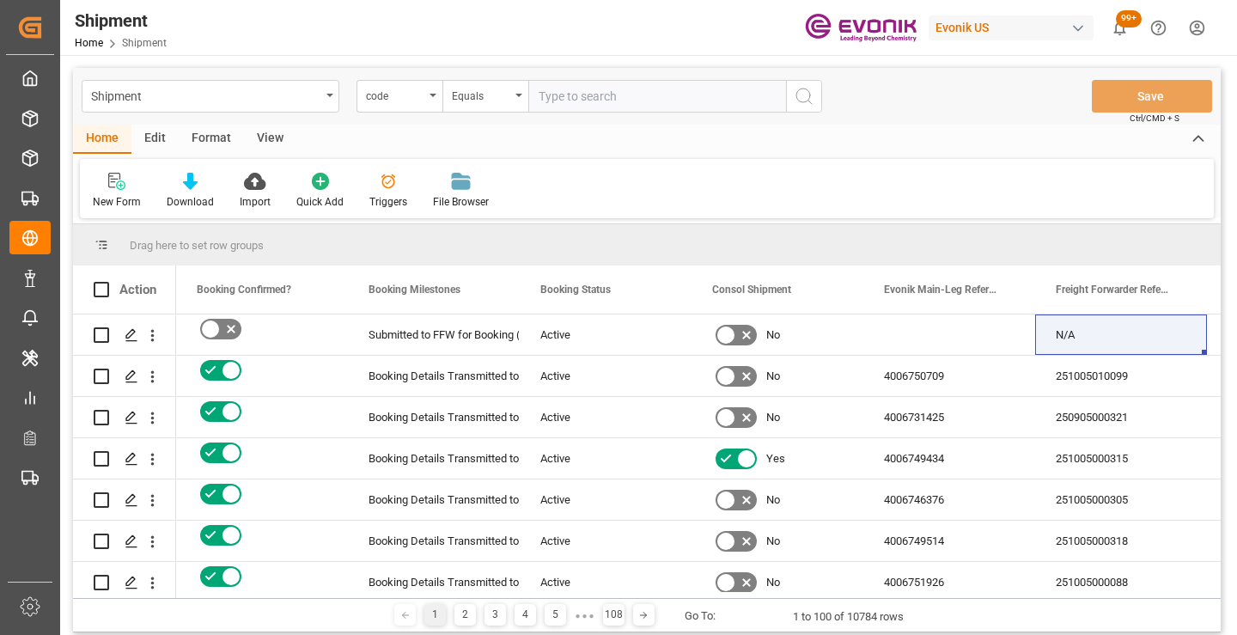
click at [640, 96] on input "text" at bounding box center [657, 96] width 258 height 33
paste input "a3e322e059fa"
type input "a3e322e059fa"
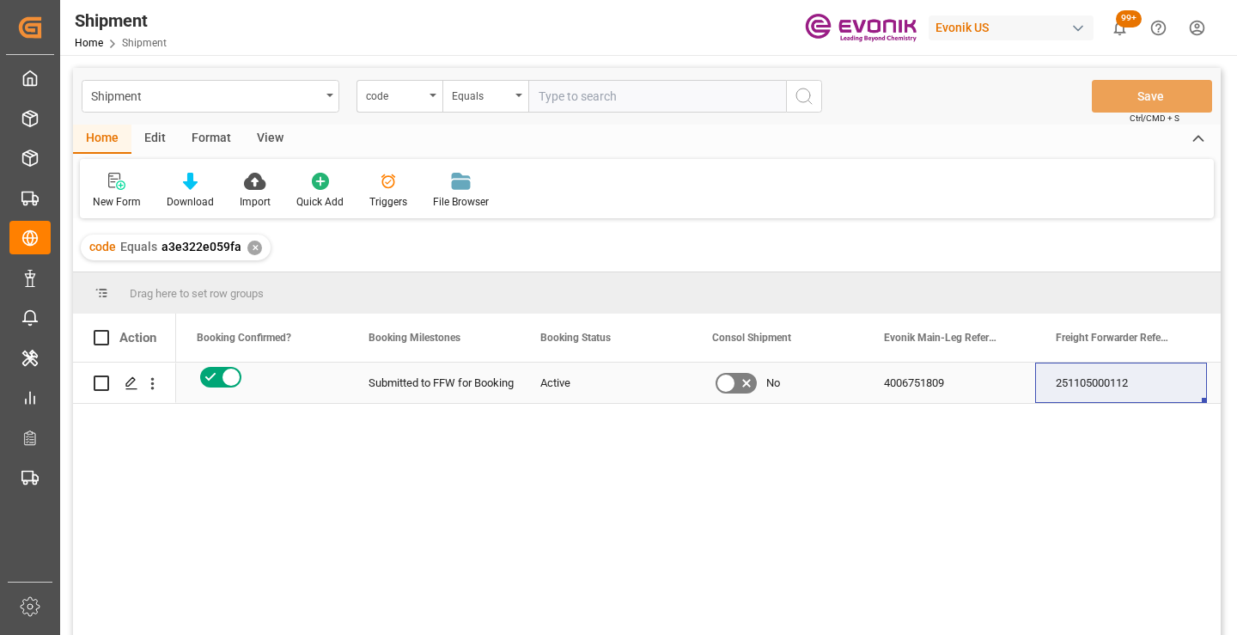
click at [1098, 388] on div "251105000112" at bounding box center [1121, 383] width 172 height 40
click at [254, 250] on div "✕" at bounding box center [254, 248] width 15 height 15
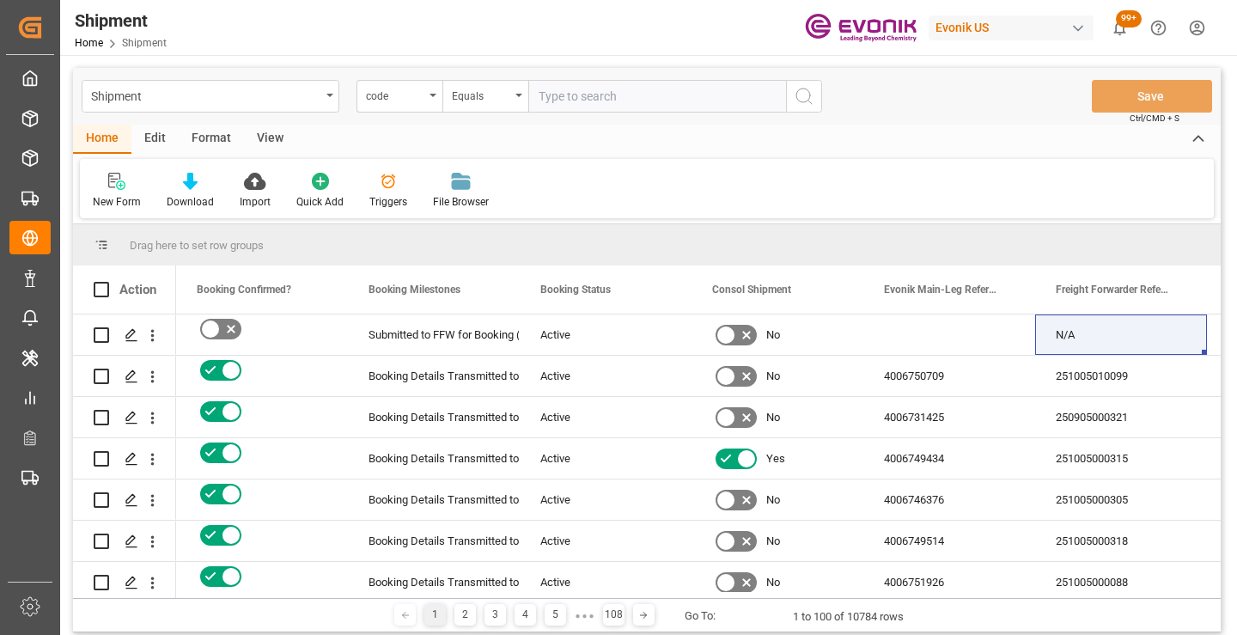
click at [626, 95] on input "text" at bounding box center [657, 96] width 258 height 33
paste input "083f88e66cc2"
type input "083f88e66cc2"
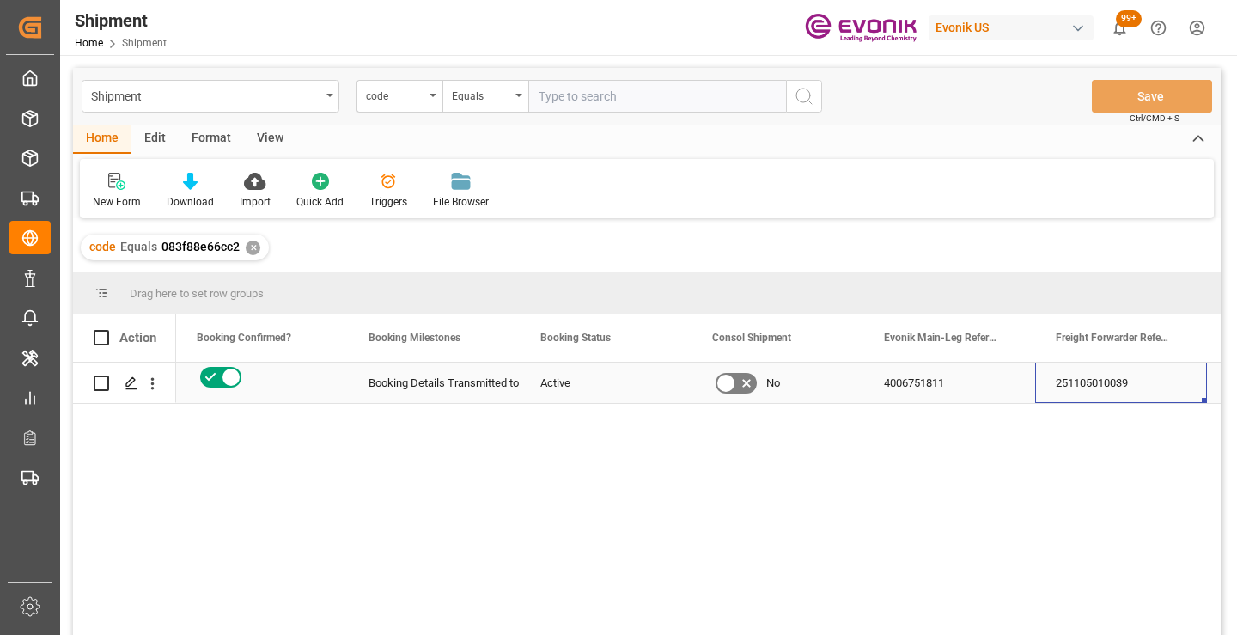
click at [1111, 392] on div "251105010039" at bounding box center [1121, 383] width 172 height 40
click at [252, 241] on div "✕" at bounding box center [253, 248] width 15 height 15
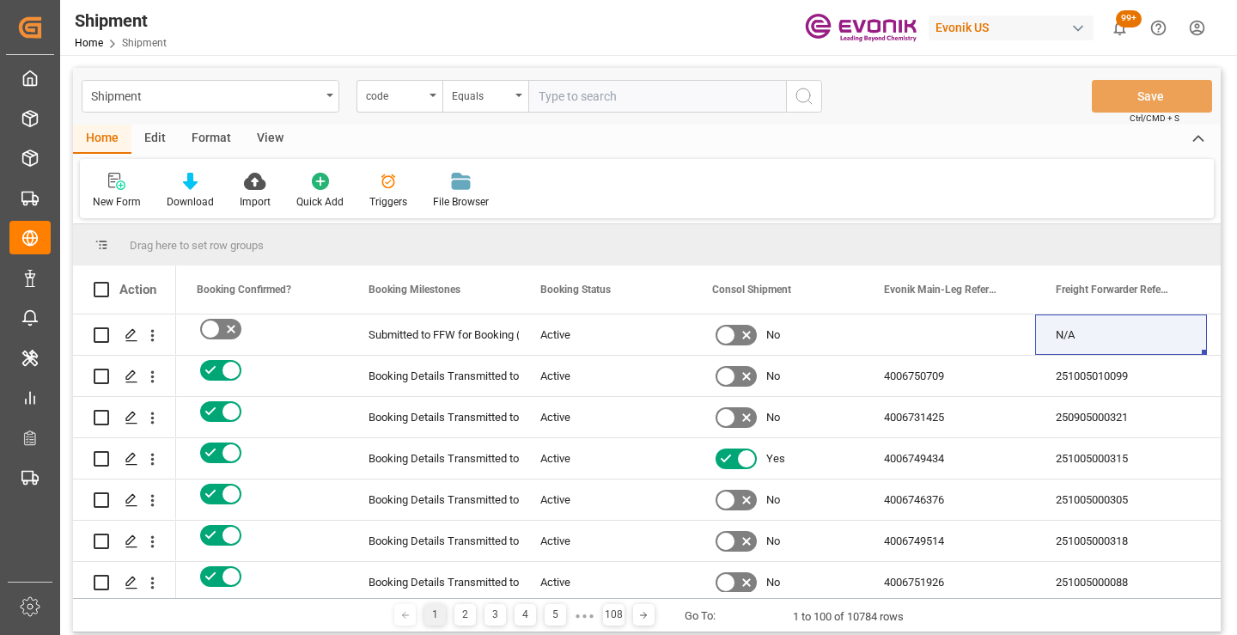
click at [612, 95] on input "text" at bounding box center [657, 96] width 258 height 33
paste input "3edc66b4b053"
type input "3edc66b4b053"
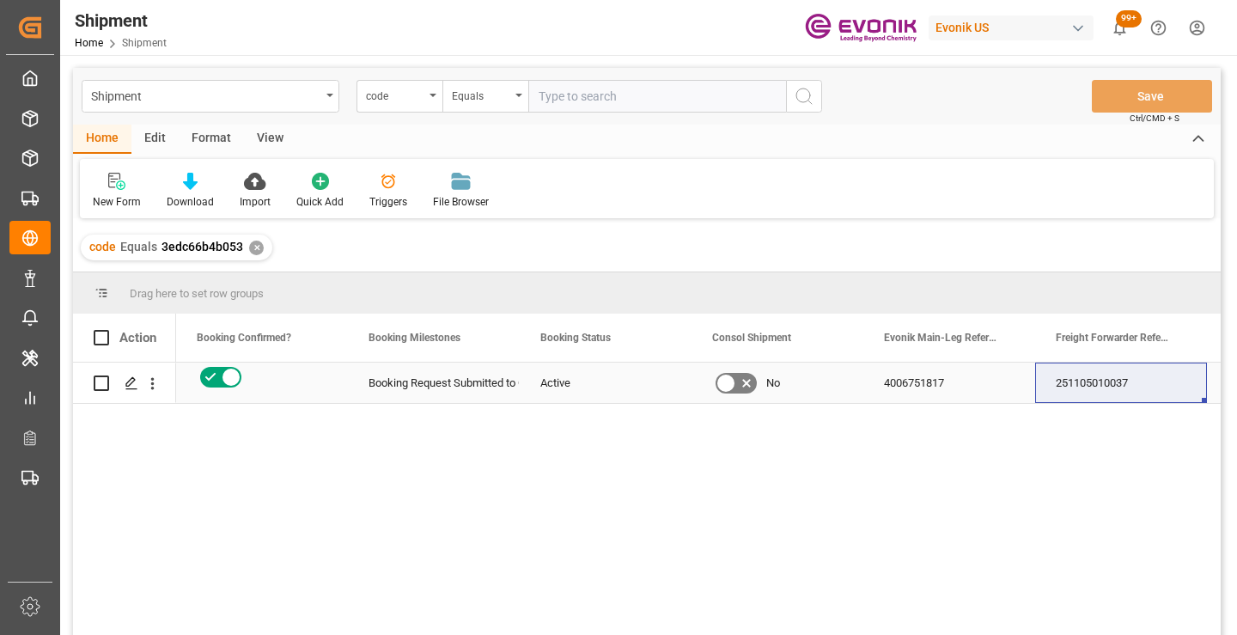
click at [1096, 391] on div "251105010037" at bounding box center [1121, 383] width 172 height 40
click at [252, 250] on div "✕" at bounding box center [256, 248] width 15 height 15
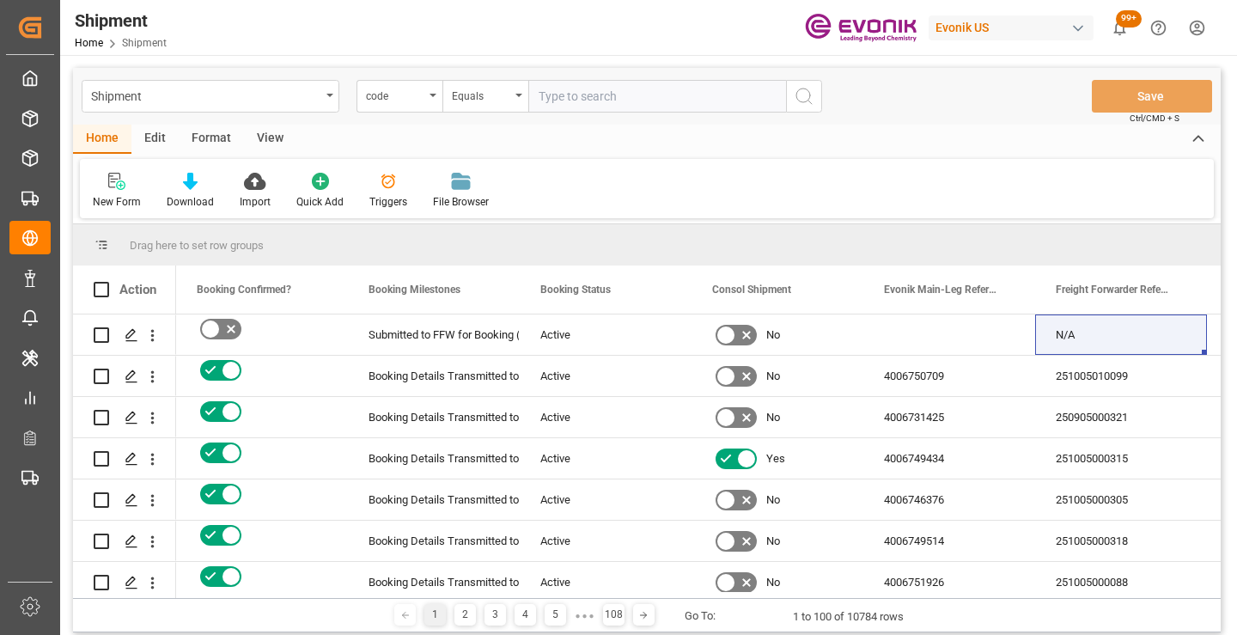
click at [590, 102] on input "text" at bounding box center [657, 96] width 258 height 33
paste input "1ca6e4e461f6"
type input "1ca6e4e461f6"
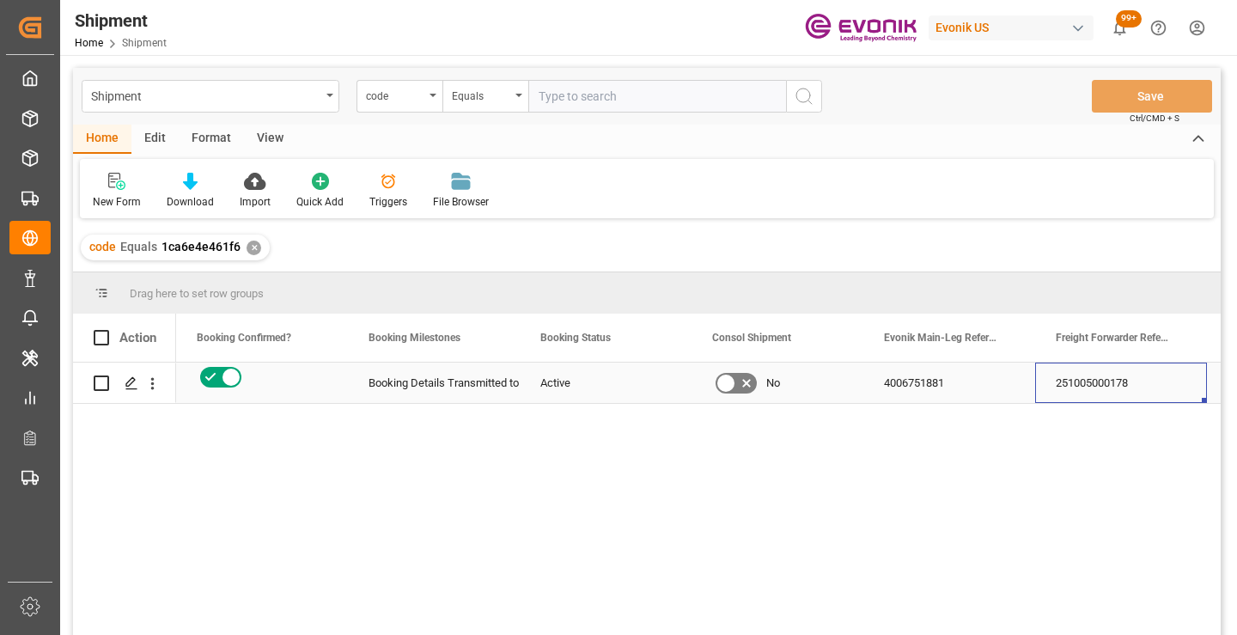
click at [1088, 385] on div "251005000178" at bounding box center [1121, 383] width 172 height 40
click at [251, 246] on div "✕" at bounding box center [254, 248] width 15 height 15
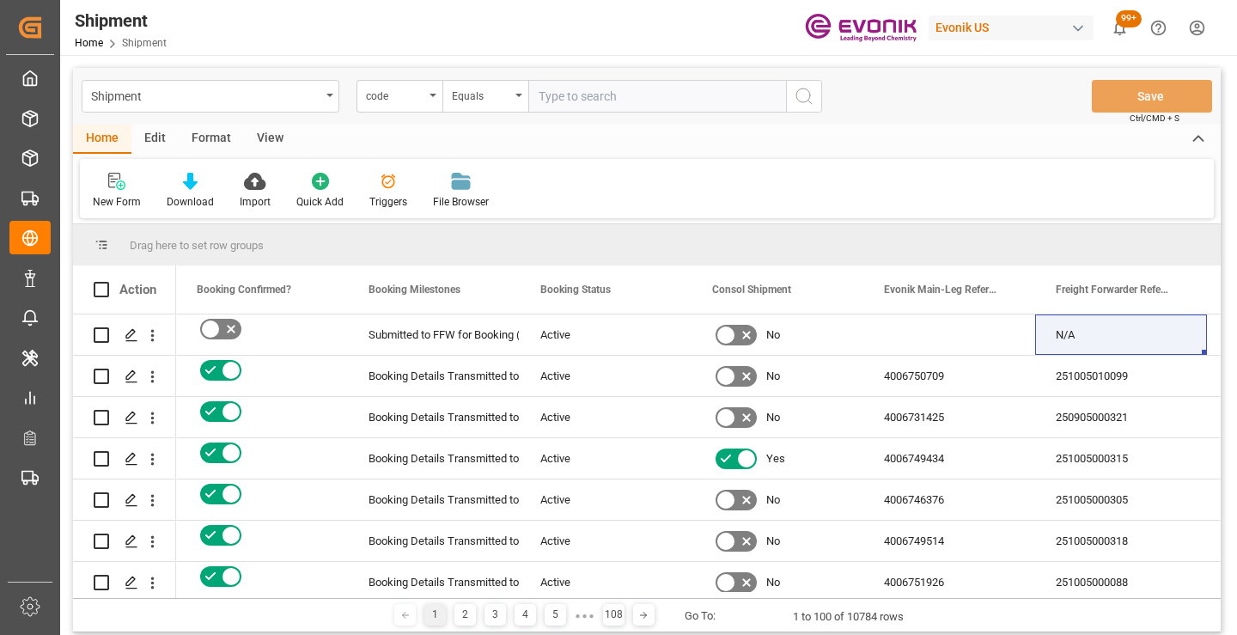
click at [598, 101] on input "text" at bounding box center [657, 96] width 258 height 33
paste input "1f8a02e92e21"
type input "1f8a02e92e21"
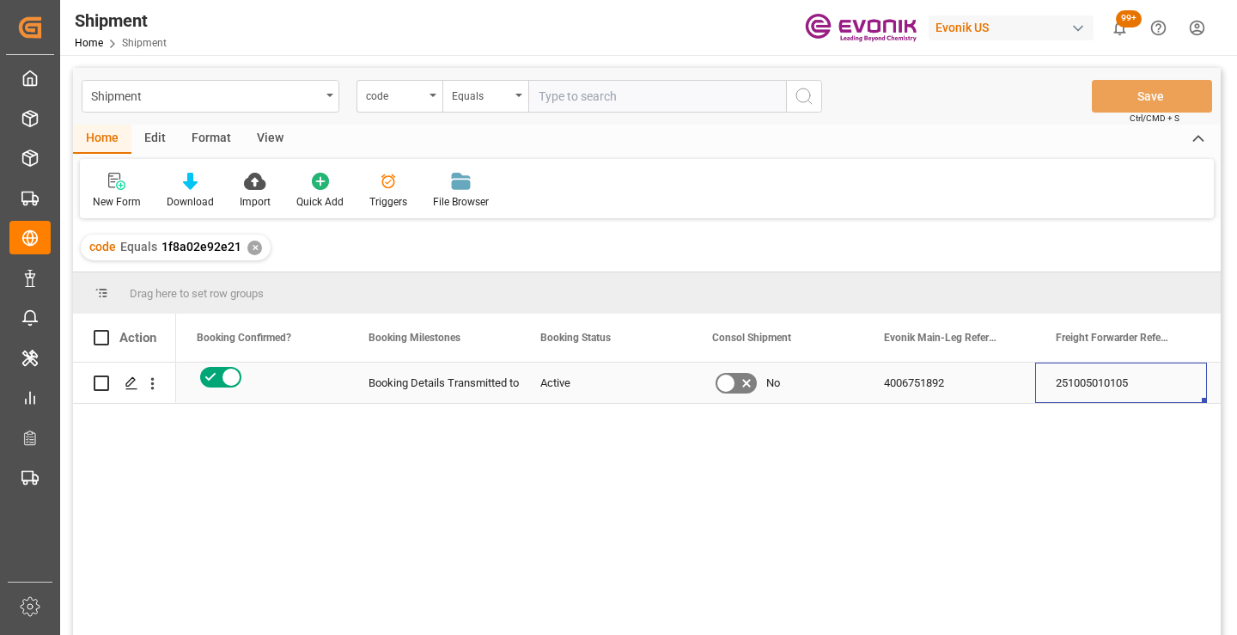
click at [1098, 391] on div "251005010105" at bounding box center [1121, 383] width 172 height 40
click at [251, 247] on div "✕" at bounding box center [254, 248] width 15 height 15
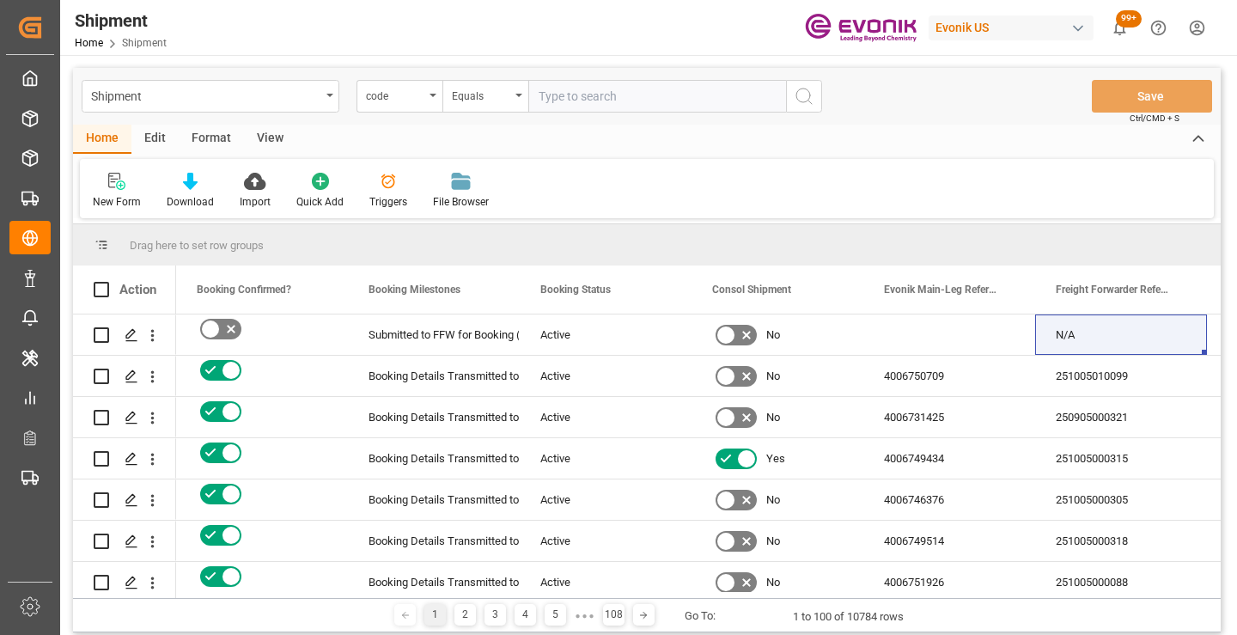
click at [636, 96] on input "text" at bounding box center [657, 96] width 258 height 33
paste input "68ff355209af"
type input "68ff355209af"
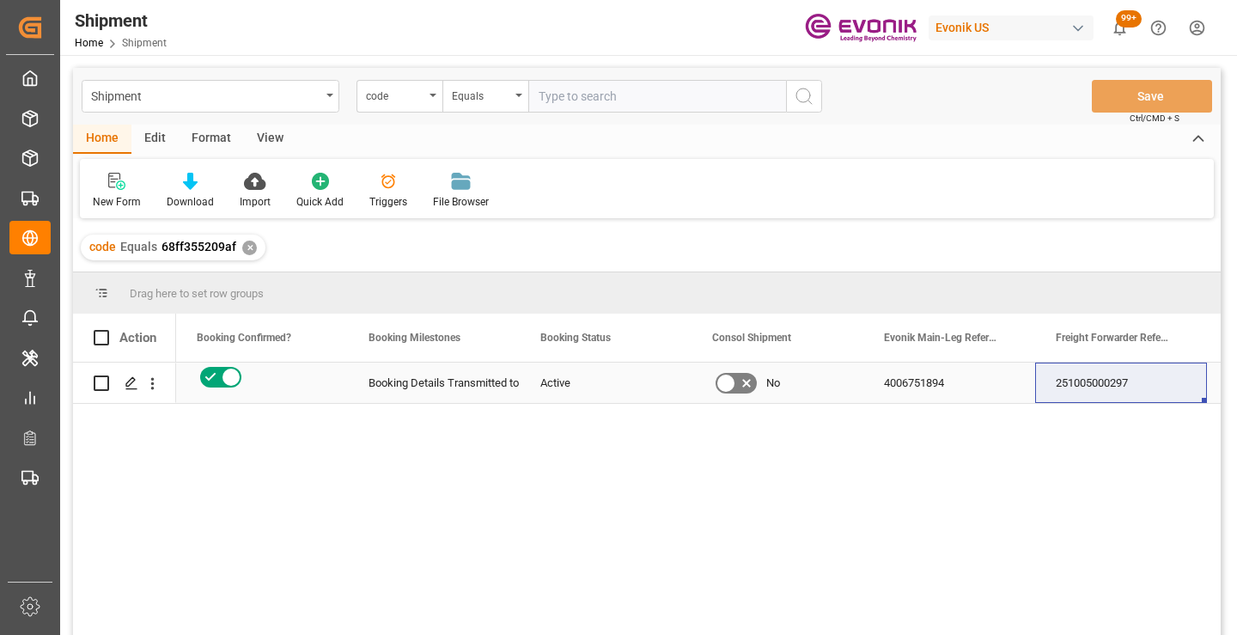
click at [1106, 385] on div "251005000297" at bounding box center [1121, 383] width 172 height 40
click at [244, 254] on div "✕" at bounding box center [249, 248] width 15 height 15
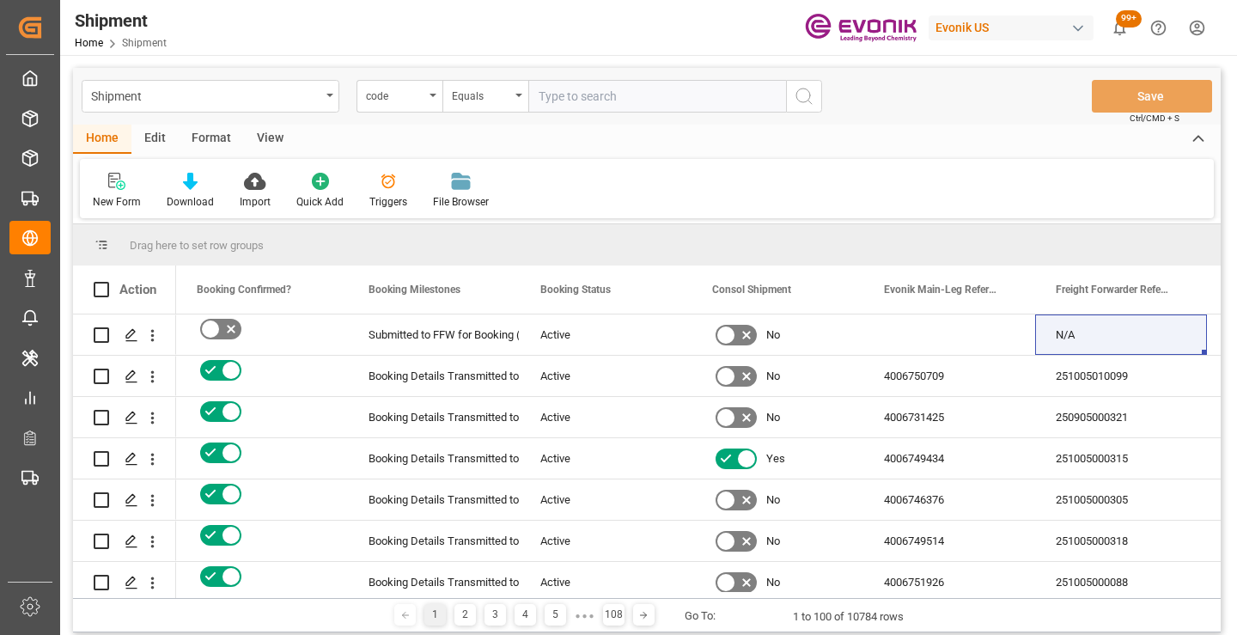
click at [613, 101] on input "text" at bounding box center [657, 96] width 258 height 33
paste input "dfd2e79bb3dd"
type input "dfd2e79bb3dd"
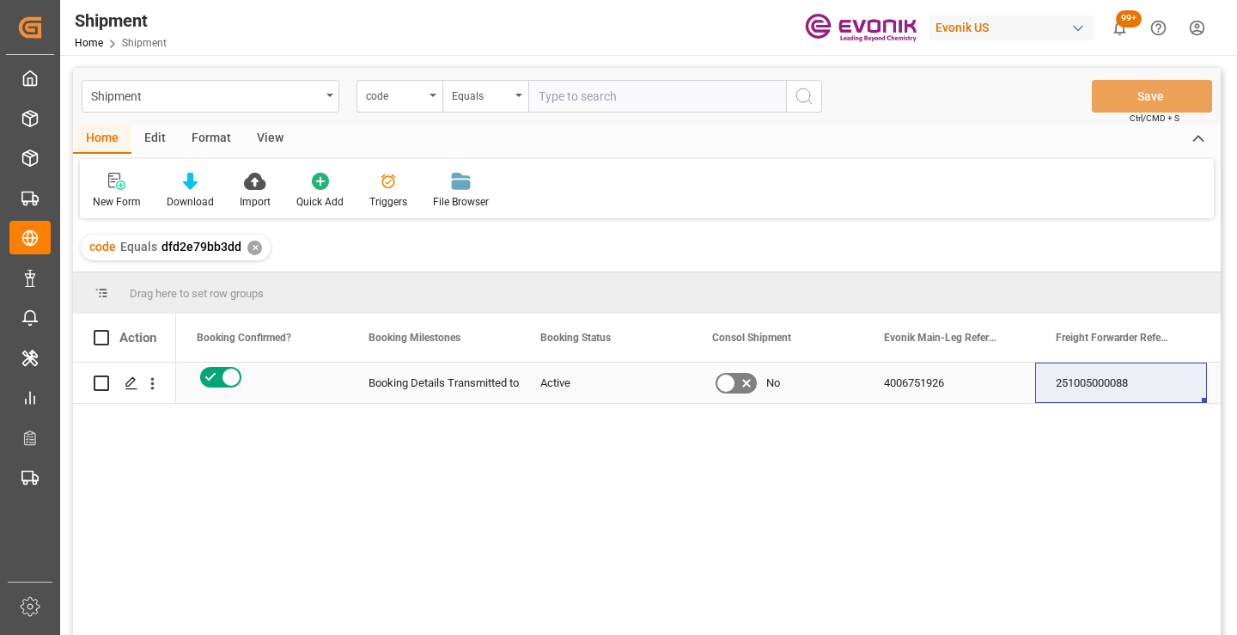
click at [1098, 393] on div "251005000088" at bounding box center [1121, 383] width 172 height 40
click at [250, 247] on div "✕" at bounding box center [254, 248] width 15 height 15
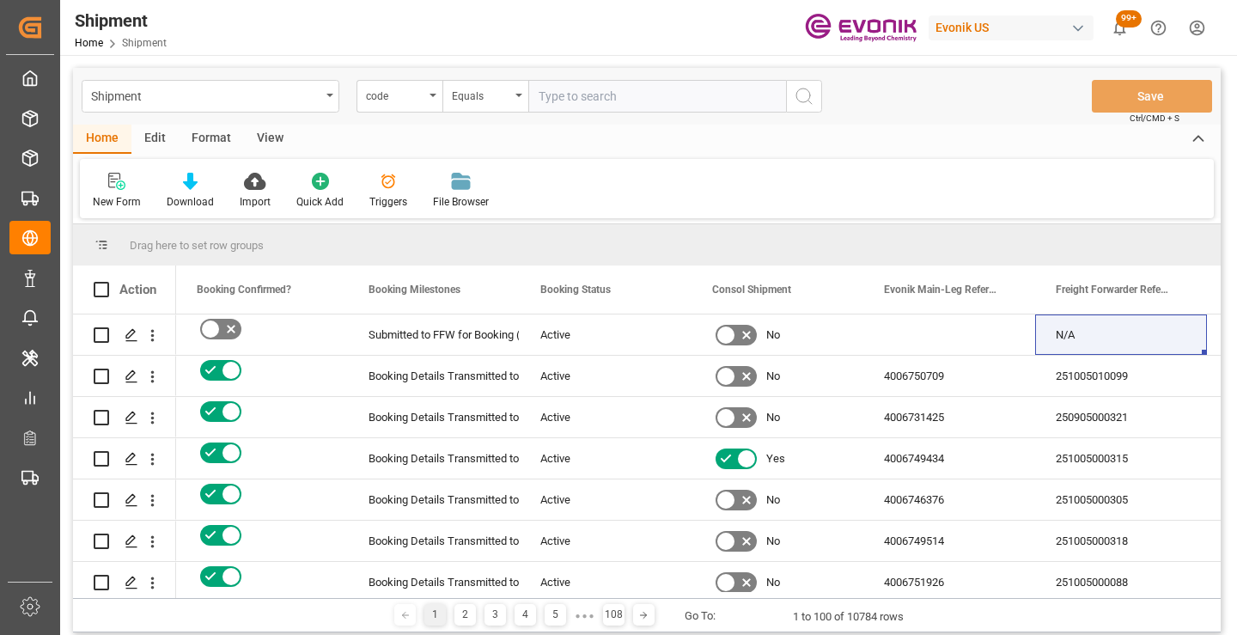
click at [588, 100] on input "text" at bounding box center [657, 96] width 258 height 33
paste input "d78f30ab1559"
type input "d78f30ab1559"
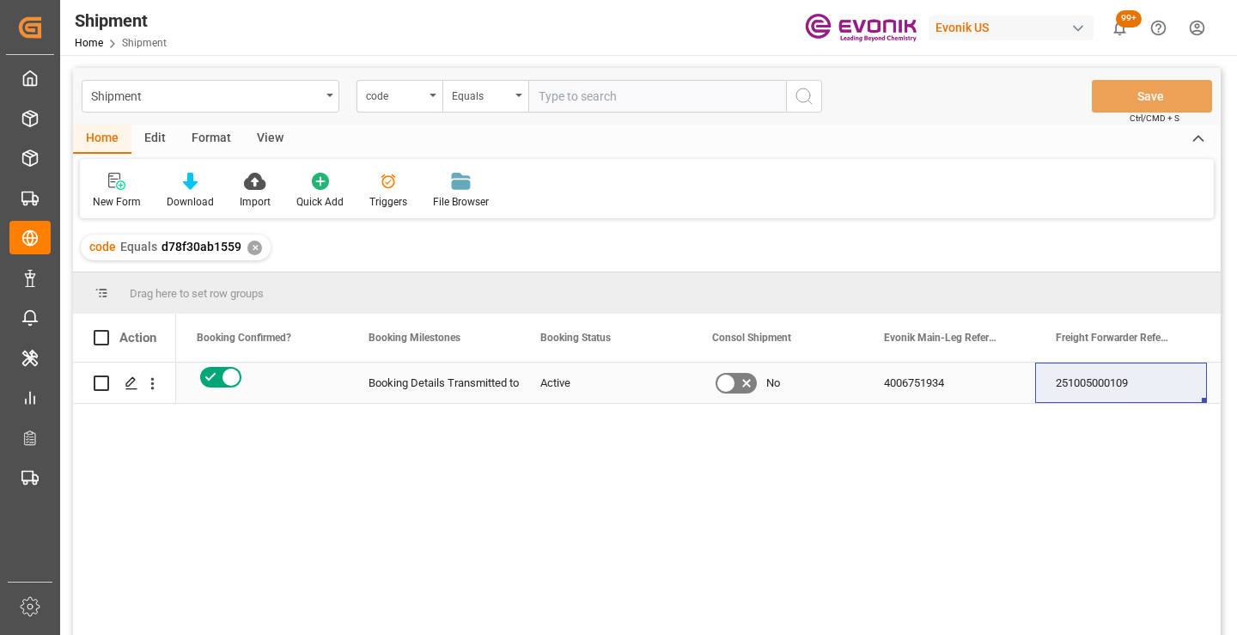
click at [1075, 388] on div "251005000109" at bounding box center [1121, 383] width 172 height 40
click at [251, 247] on div "✕" at bounding box center [254, 248] width 15 height 15
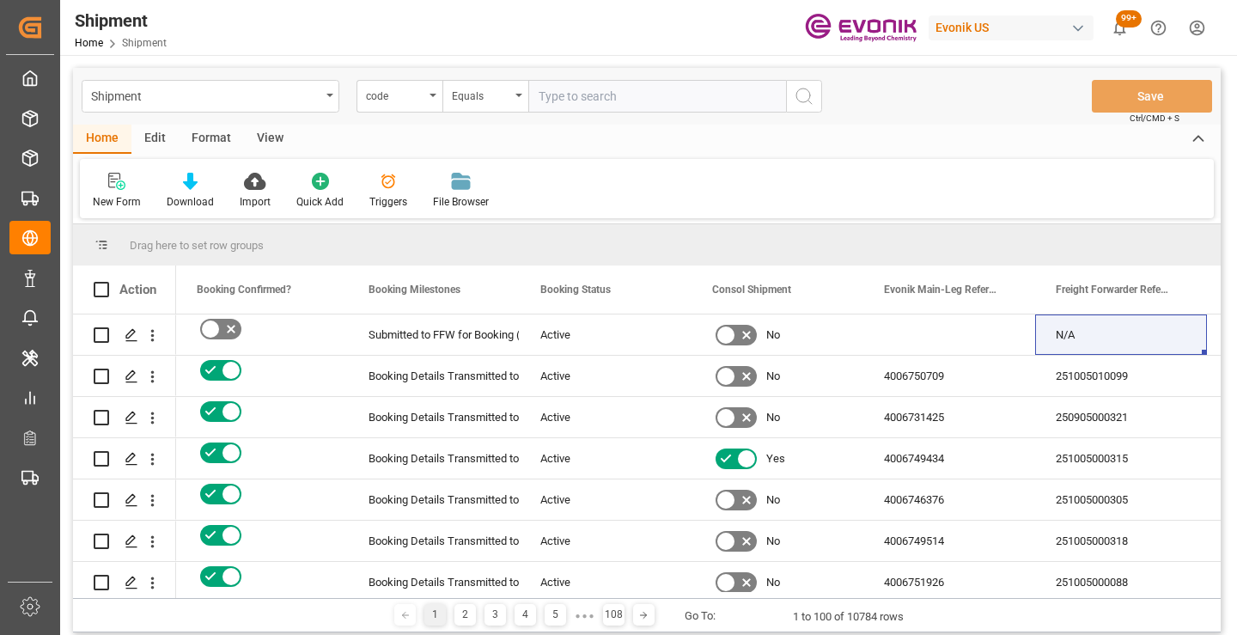
click at [606, 93] on input "text" at bounding box center [657, 96] width 258 height 33
paste input "6e5d3bbb65fe"
type input "6e5d3bbb65fe"
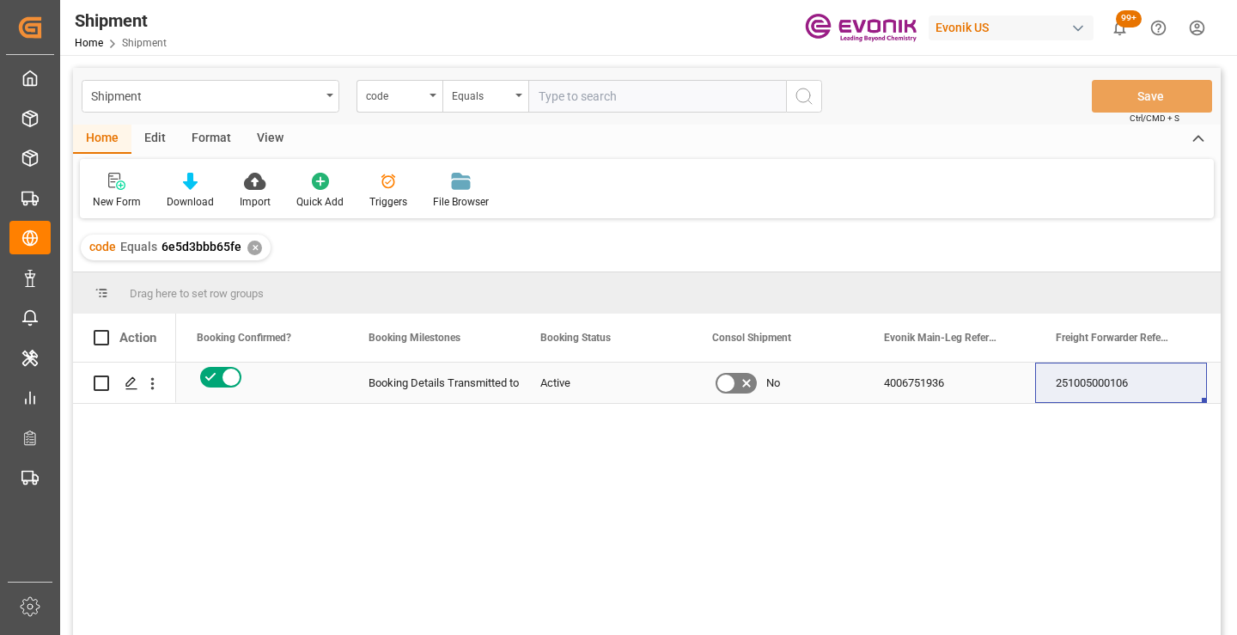
click at [1092, 388] on div "251005000106" at bounding box center [1121, 383] width 172 height 40
click at [252, 246] on div "✕" at bounding box center [254, 248] width 15 height 15
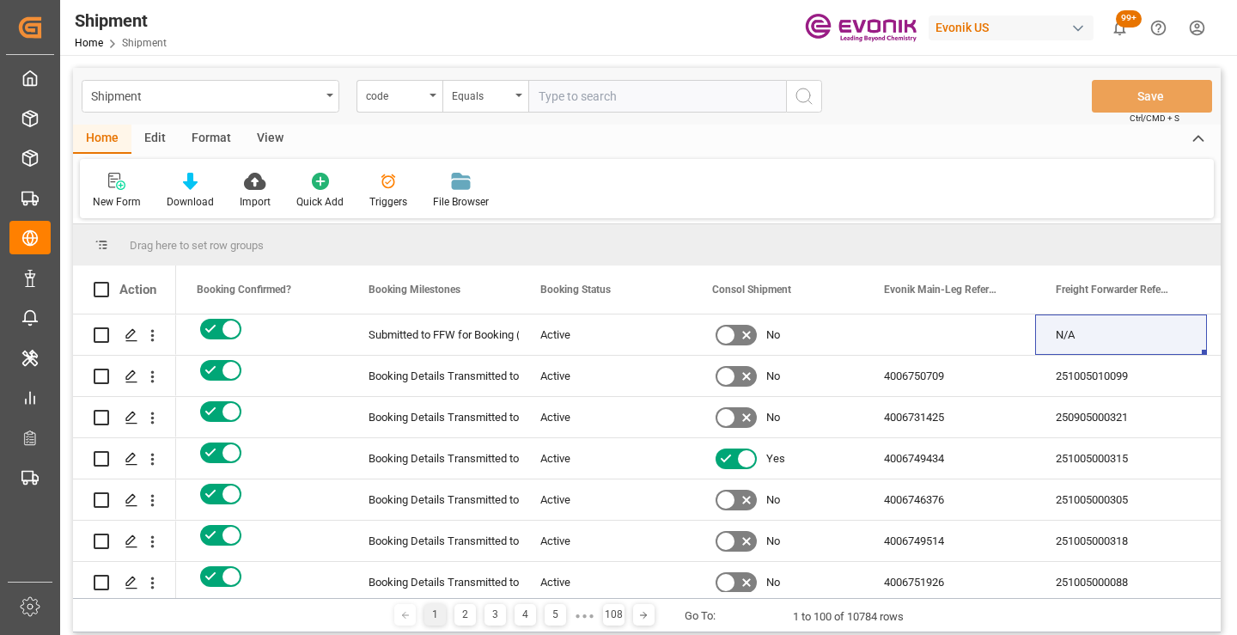
click at [571, 101] on input "text" at bounding box center [657, 96] width 258 height 33
paste input "d3d87e1e01cb"
type input "d3d87e1e01cb"
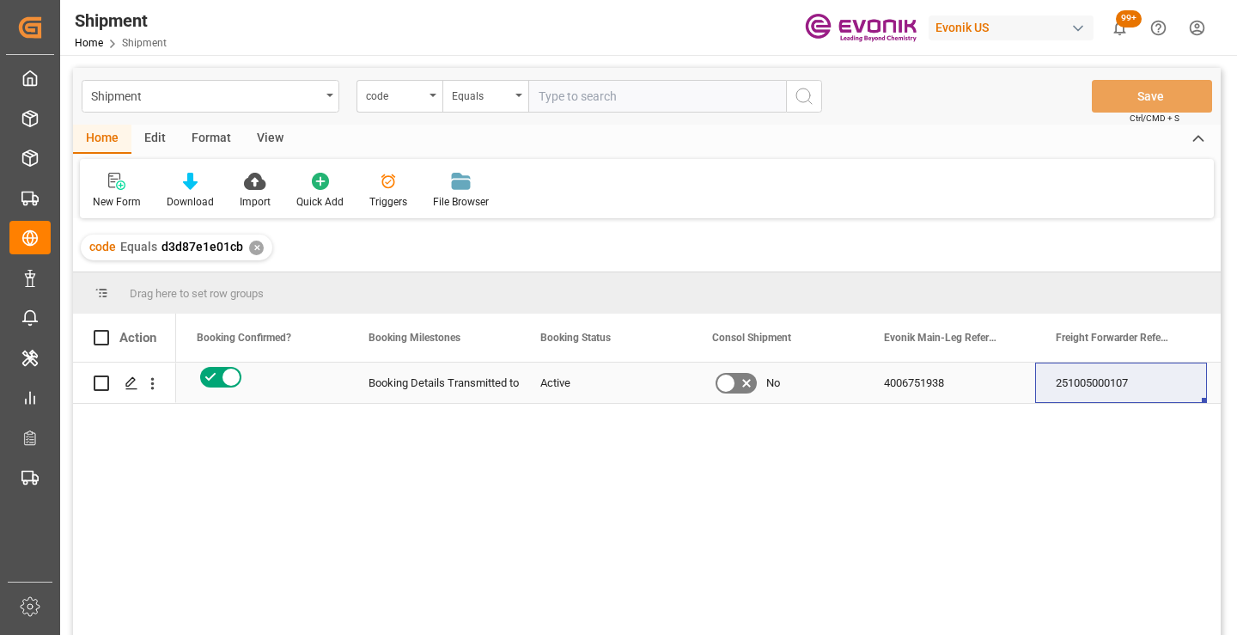
click at [1089, 383] on div "251005000107" at bounding box center [1121, 383] width 172 height 40
click at [254, 249] on div "✕" at bounding box center [256, 248] width 15 height 15
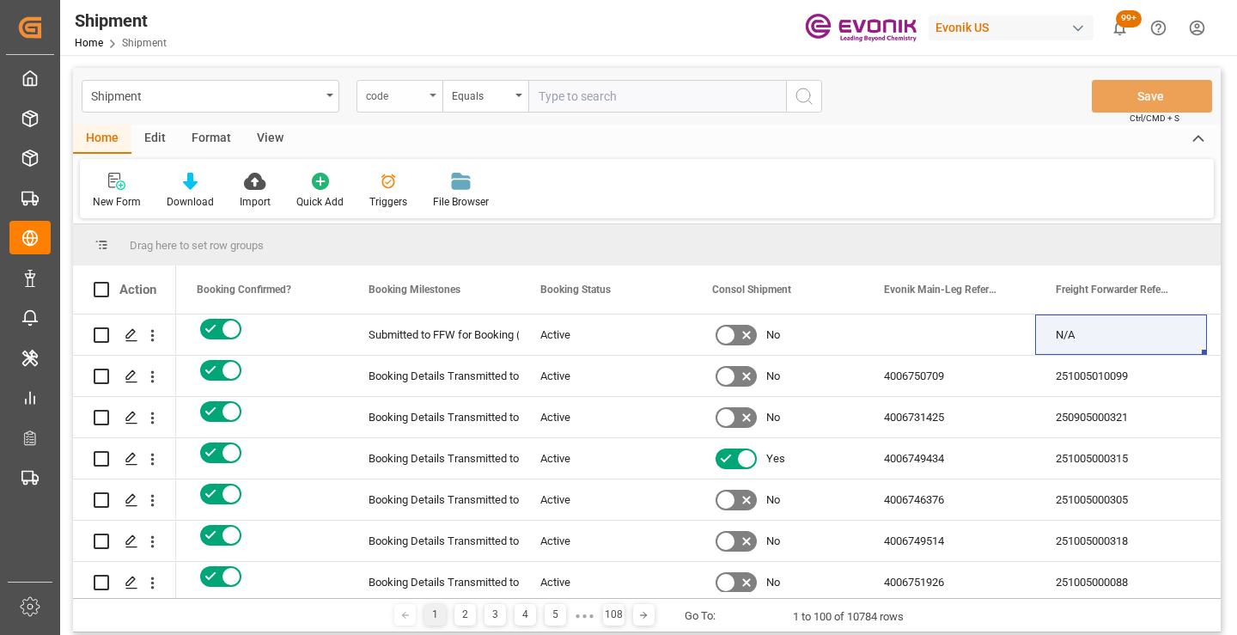
click at [412, 95] on div "code" at bounding box center [395, 94] width 58 height 20
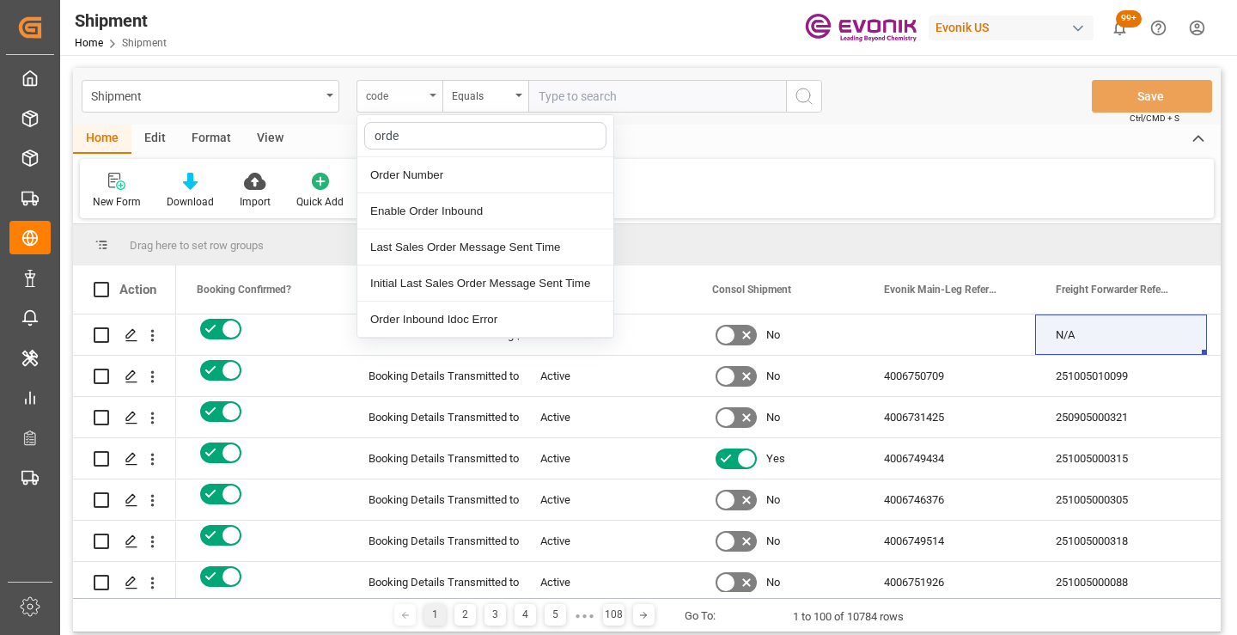
type input "order"
click at [420, 175] on div "Order Number" at bounding box center [485, 175] width 256 height 36
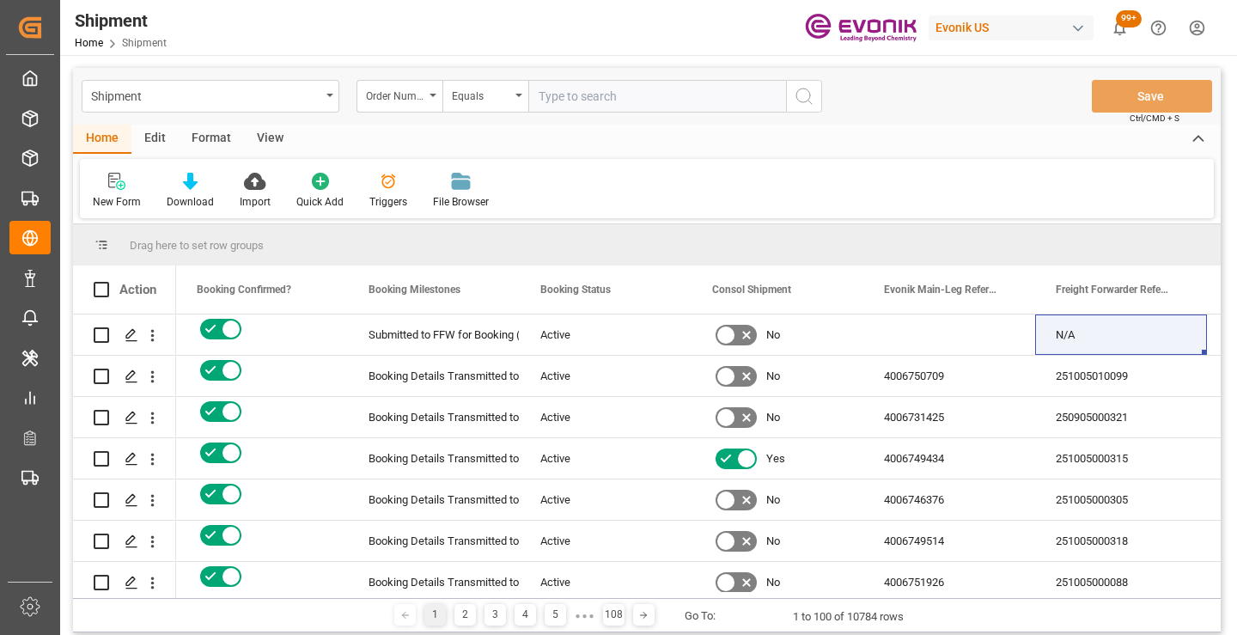
click at [576, 101] on input "text" at bounding box center [657, 96] width 258 height 33
paste input "2007157545"
type input "2007157545"
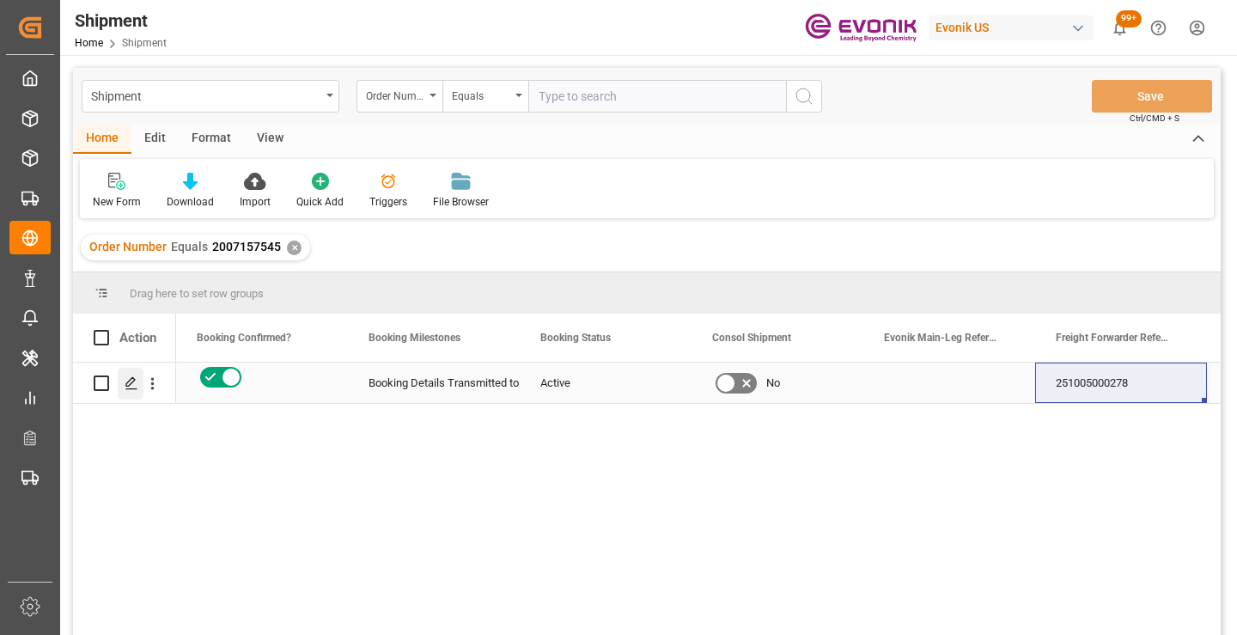
click at [130, 386] on polygon "Press SPACE to select this row." at bounding box center [130, 382] width 9 height 9
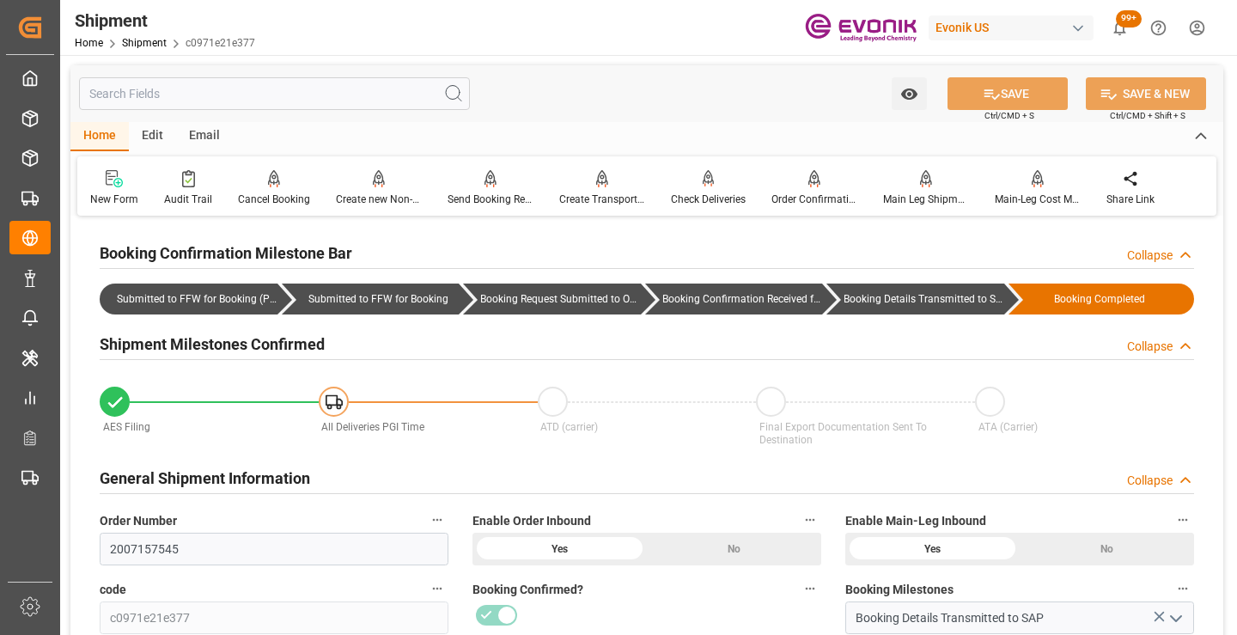
click at [247, 93] on input "text" at bounding box center [274, 93] width 391 height 33
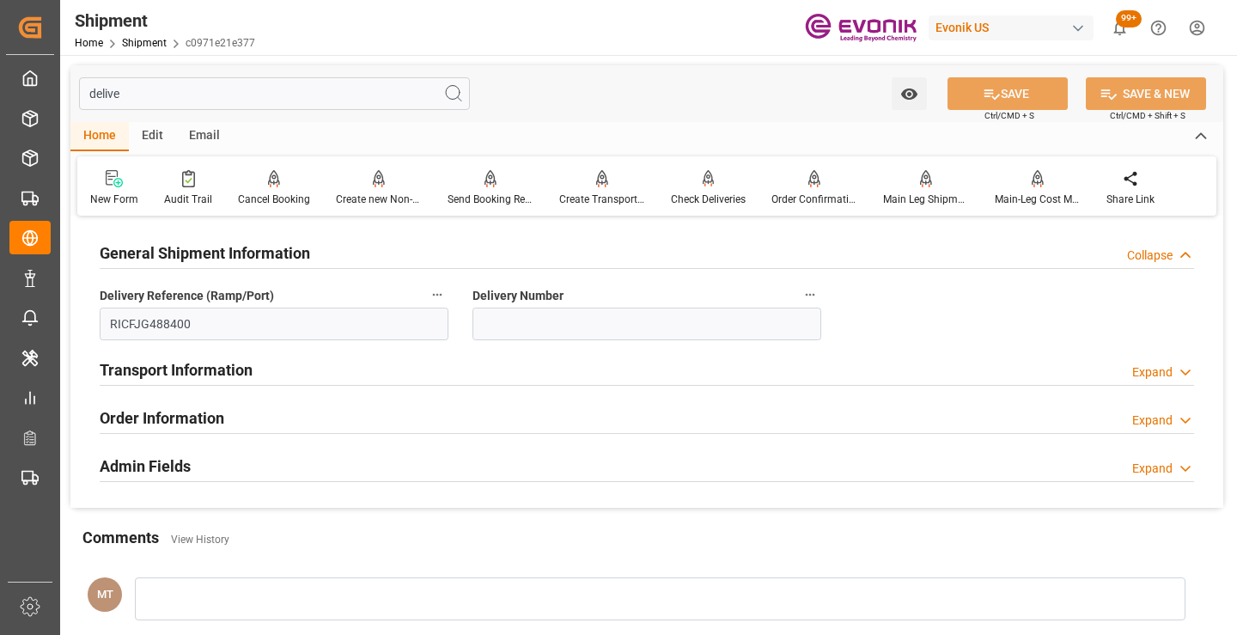
type input "delive"
click at [161, 319] on input "RICFJG488400" at bounding box center [274, 324] width 349 height 33
click at [154, 41] on link "Shipment" at bounding box center [144, 43] width 45 height 12
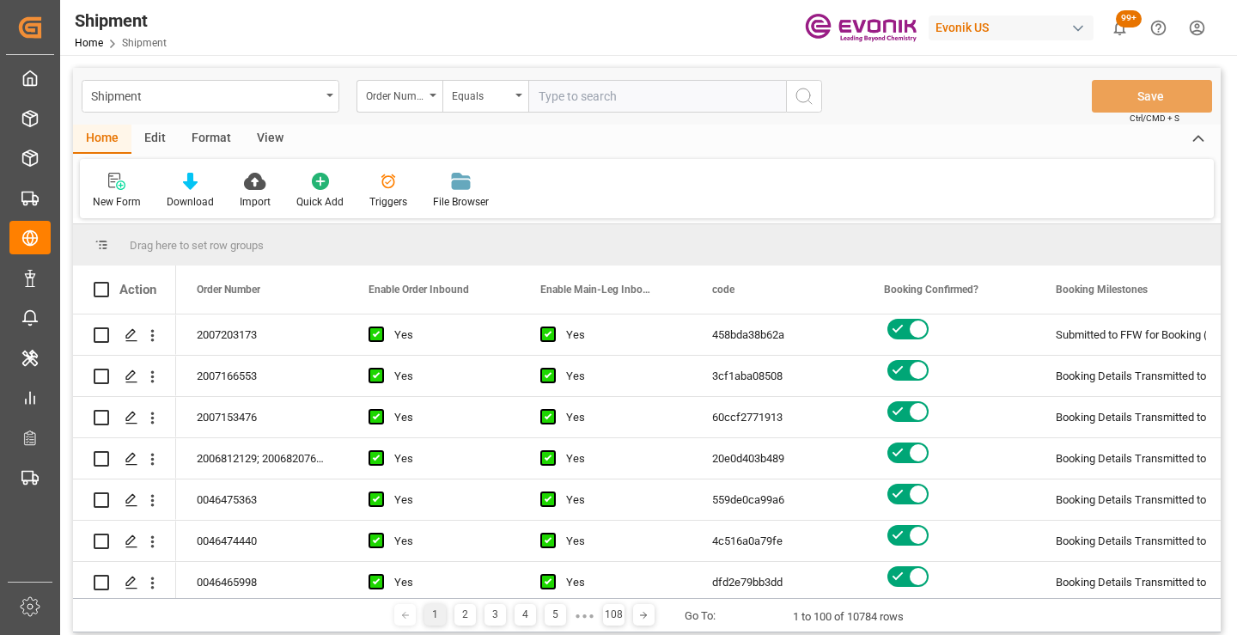
click at [628, 99] on input "text" at bounding box center [657, 96] width 258 height 33
type input "2007164341"
click at [810, 96] on circle "search button" at bounding box center [804, 96] width 14 height 14
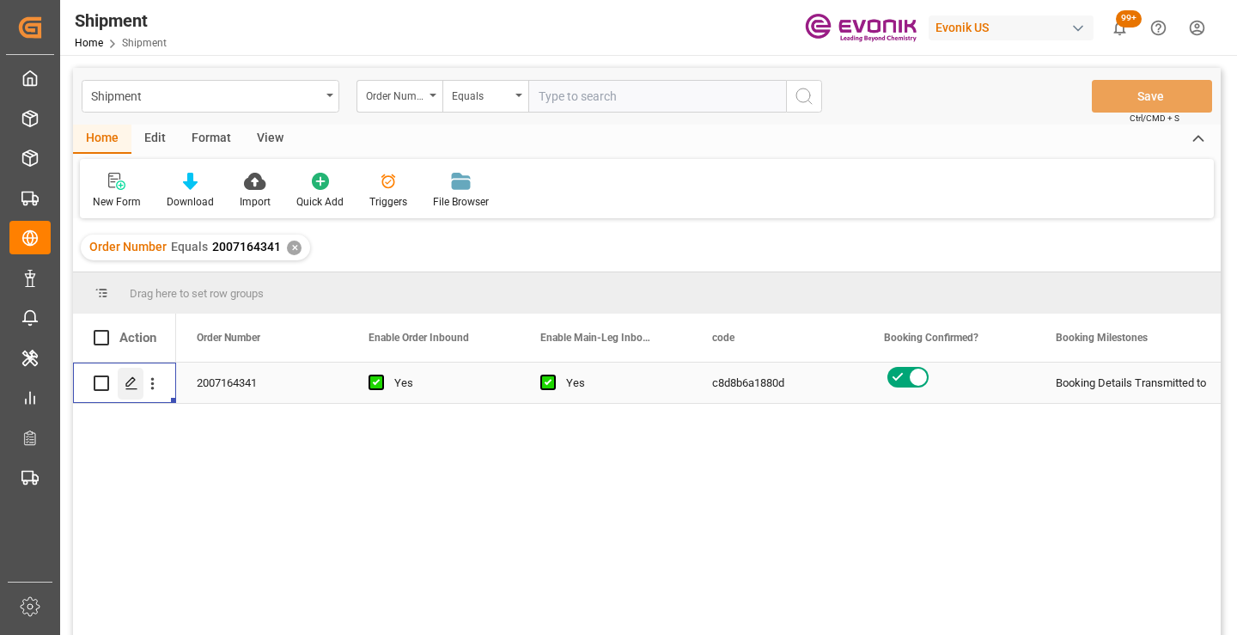
click at [132, 379] on icon "Press SPACE to select this row." at bounding box center [132, 383] width 14 height 14
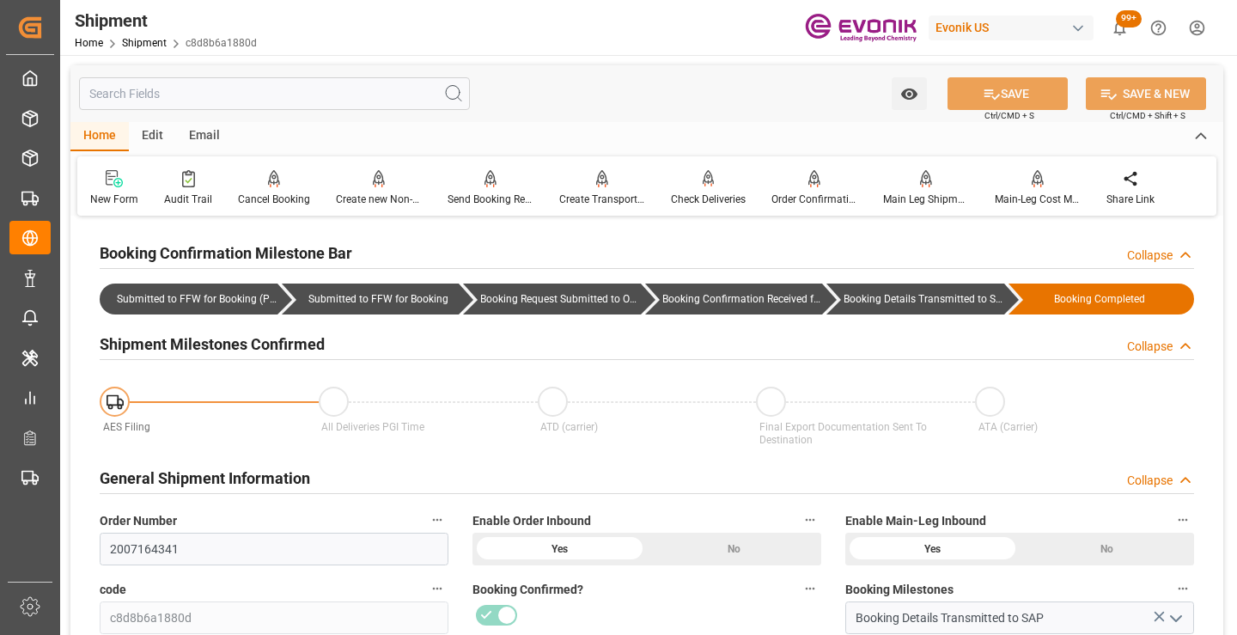
click at [302, 90] on input "text" at bounding box center [274, 93] width 391 height 33
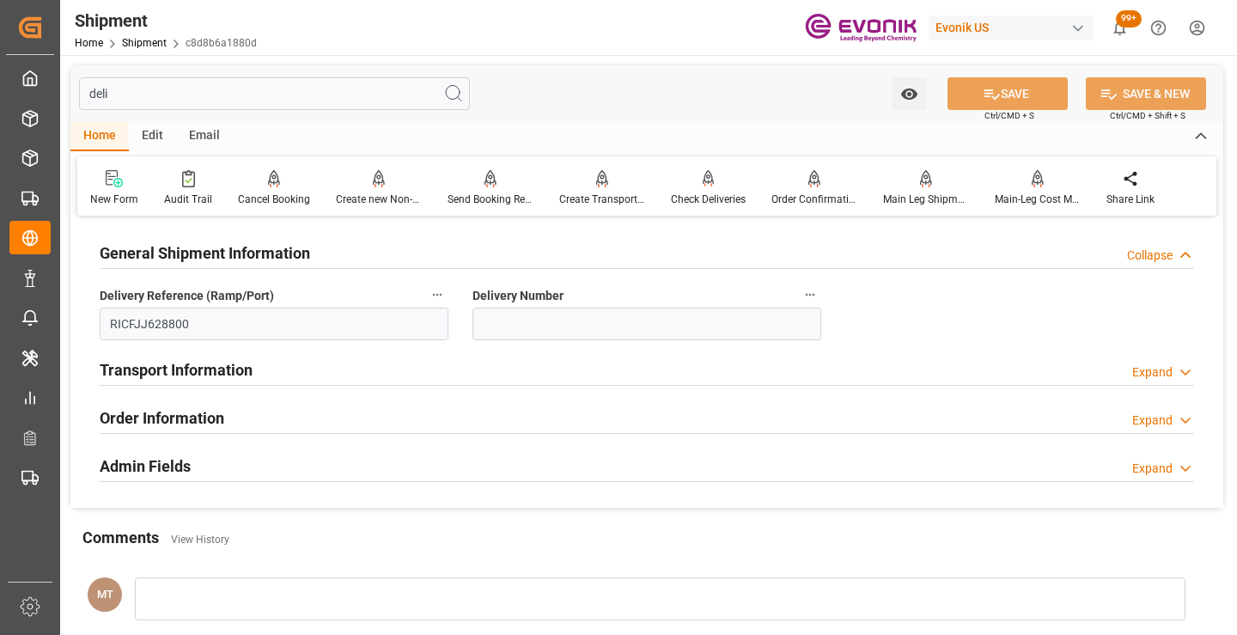
type input "deli"
